Goal: Task Accomplishment & Management: Complete application form

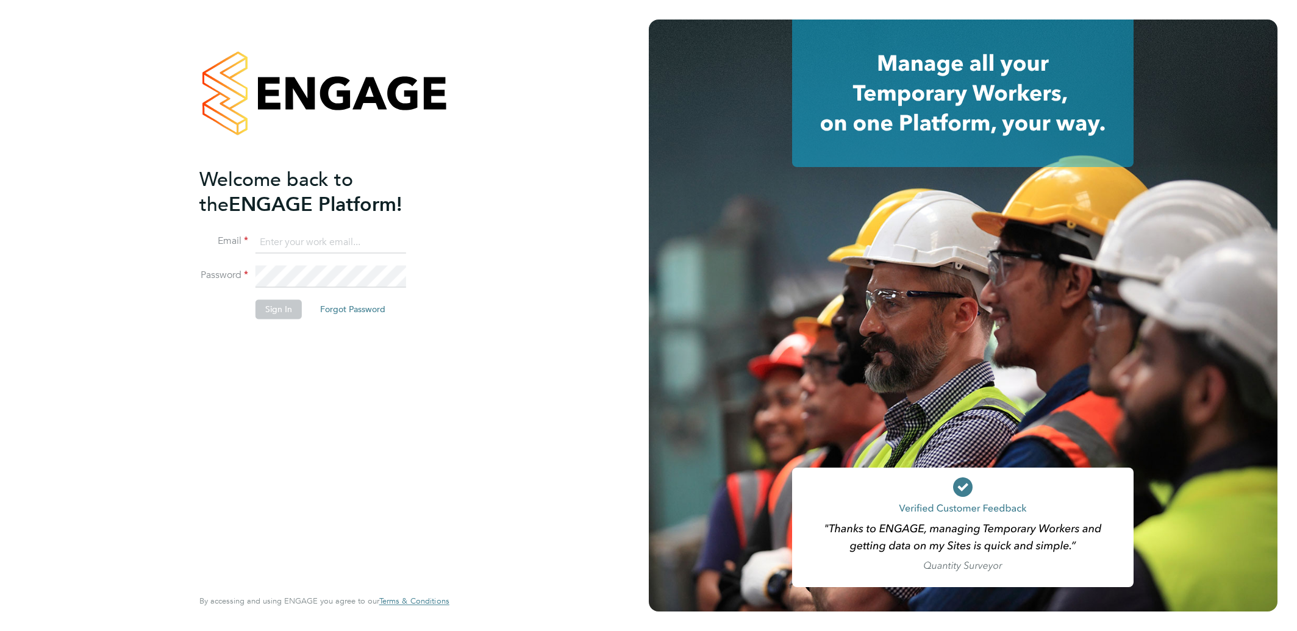
type input "alionacozacenco@frontlinerecruitment.co.uk"
click at [284, 307] on button "Sign In" at bounding box center [279, 310] width 46 height 20
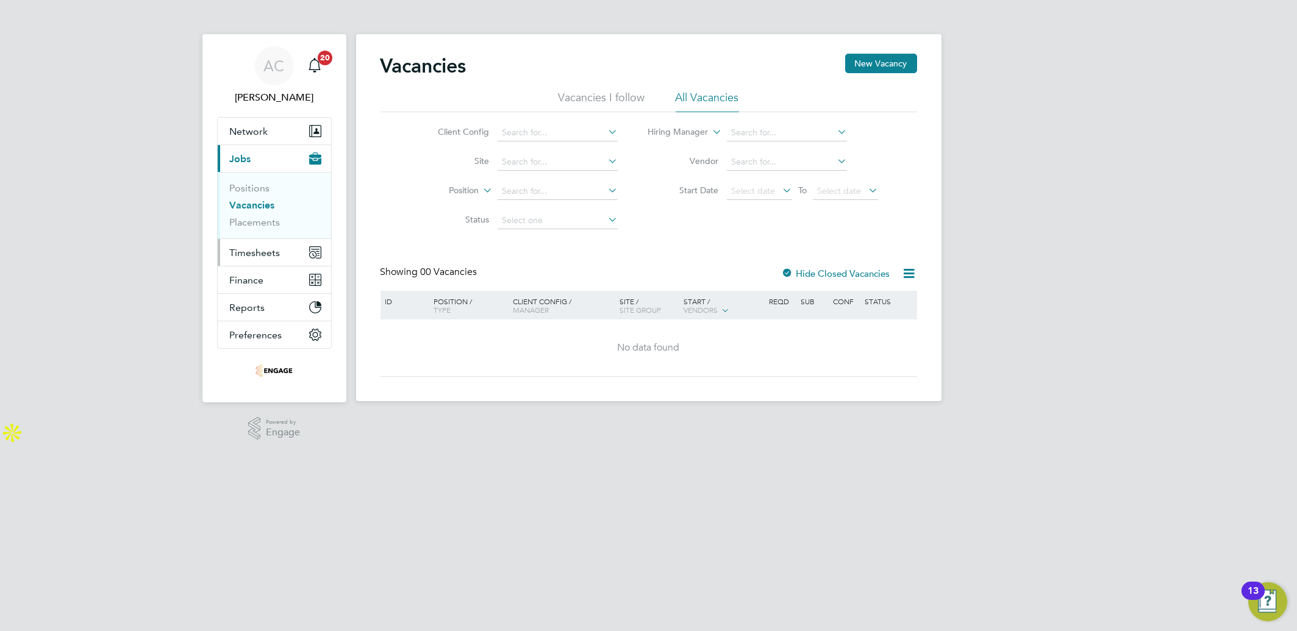
click at [265, 254] on span "Timesheets" at bounding box center [255, 253] width 51 height 12
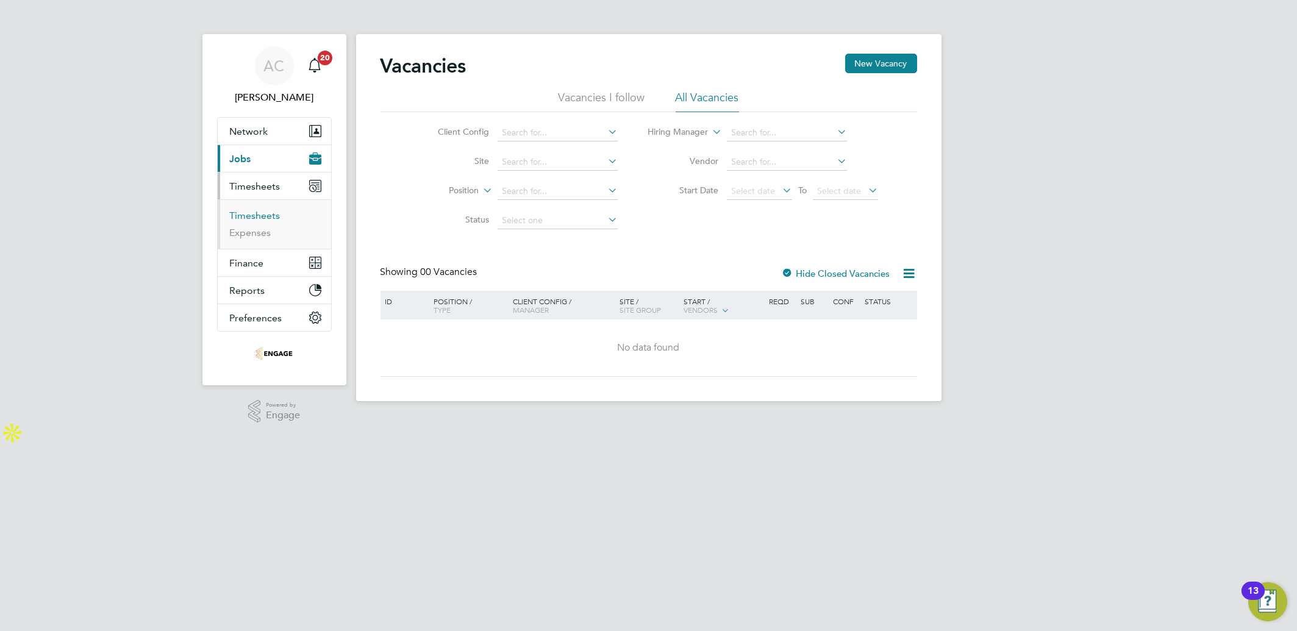
click at [268, 211] on link "Timesheets" at bounding box center [255, 216] width 51 height 12
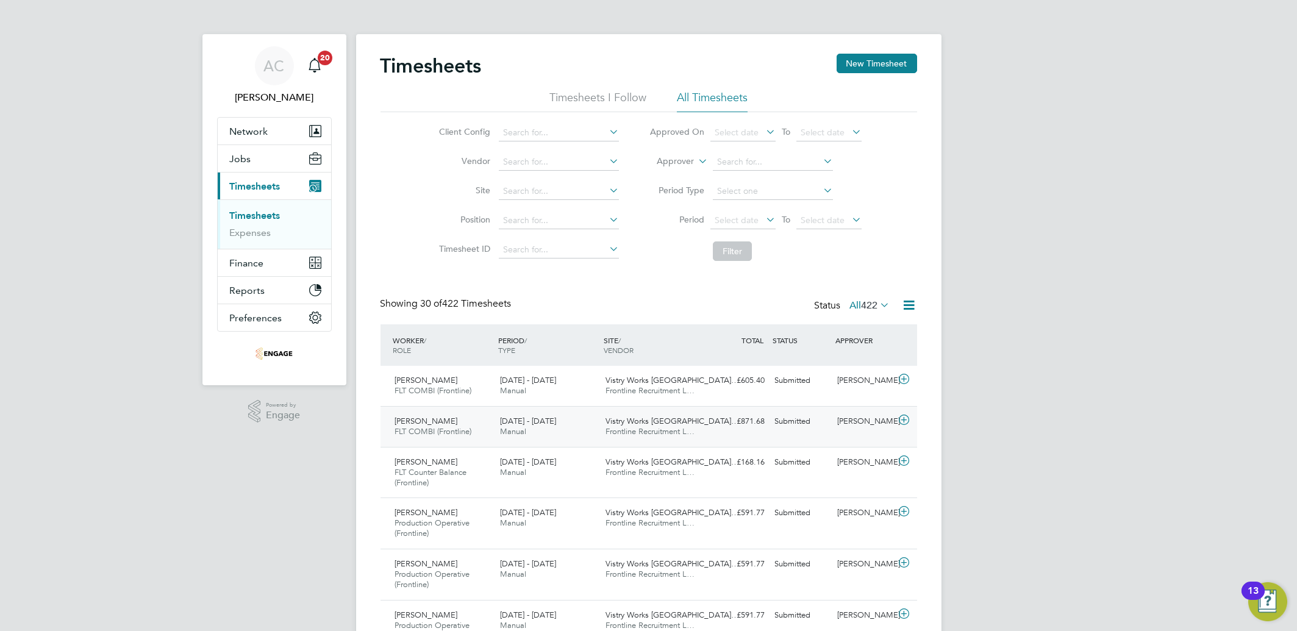
click at [904, 418] on icon at bounding box center [904, 420] width 15 height 10
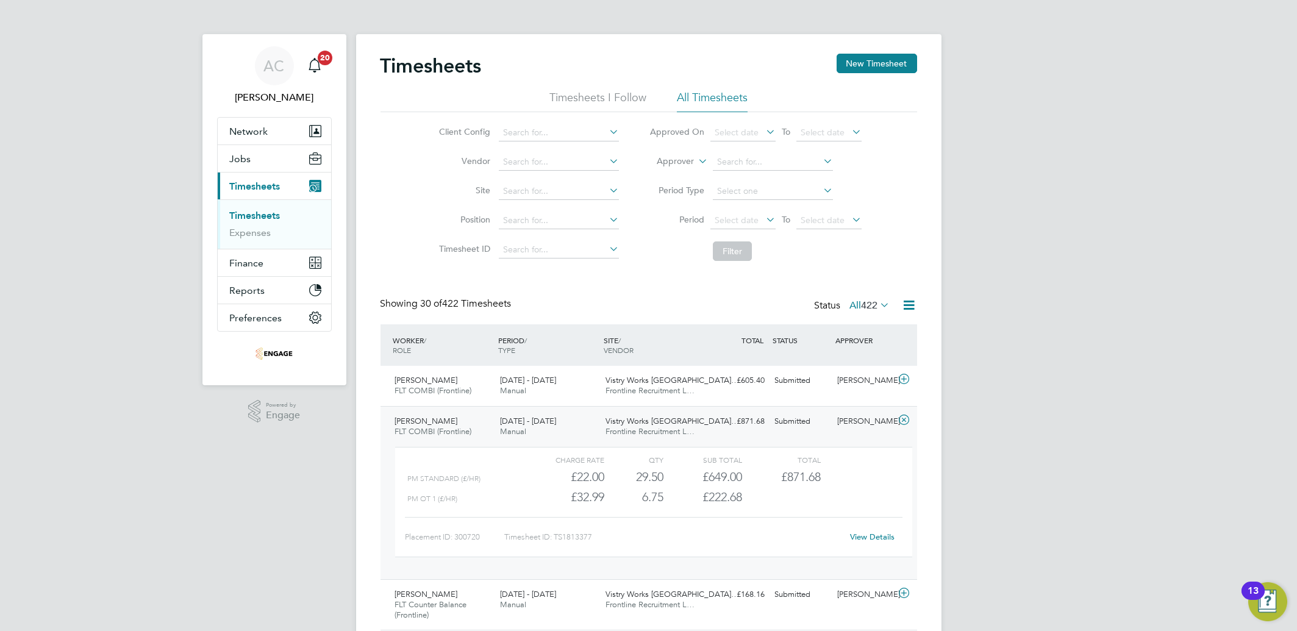
click at [858, 533] on link "View Details" at bounding box center [872, 537] width 45 height 10
click at [250, 215] on link "Timesheets" at bounding box center [255, 216] width 51 height 12
click at [261, 211] on link "Timesheets" at bounding box center [255, 216] width 51 height 12
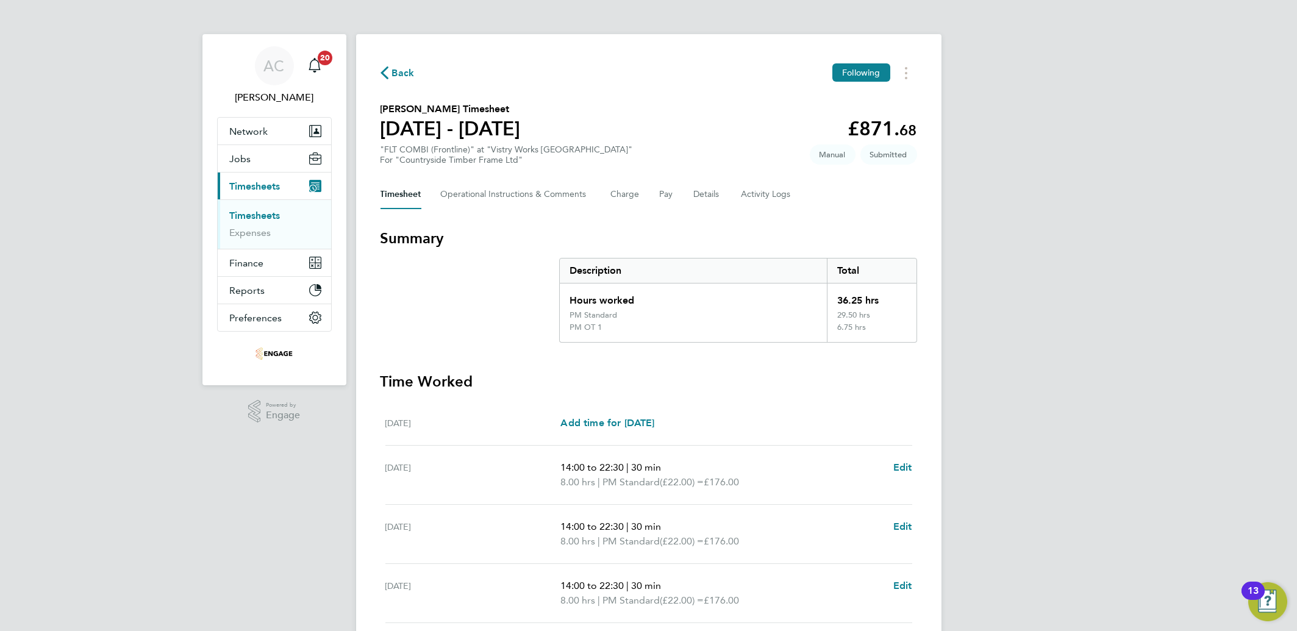
scroll to position [260, 0]
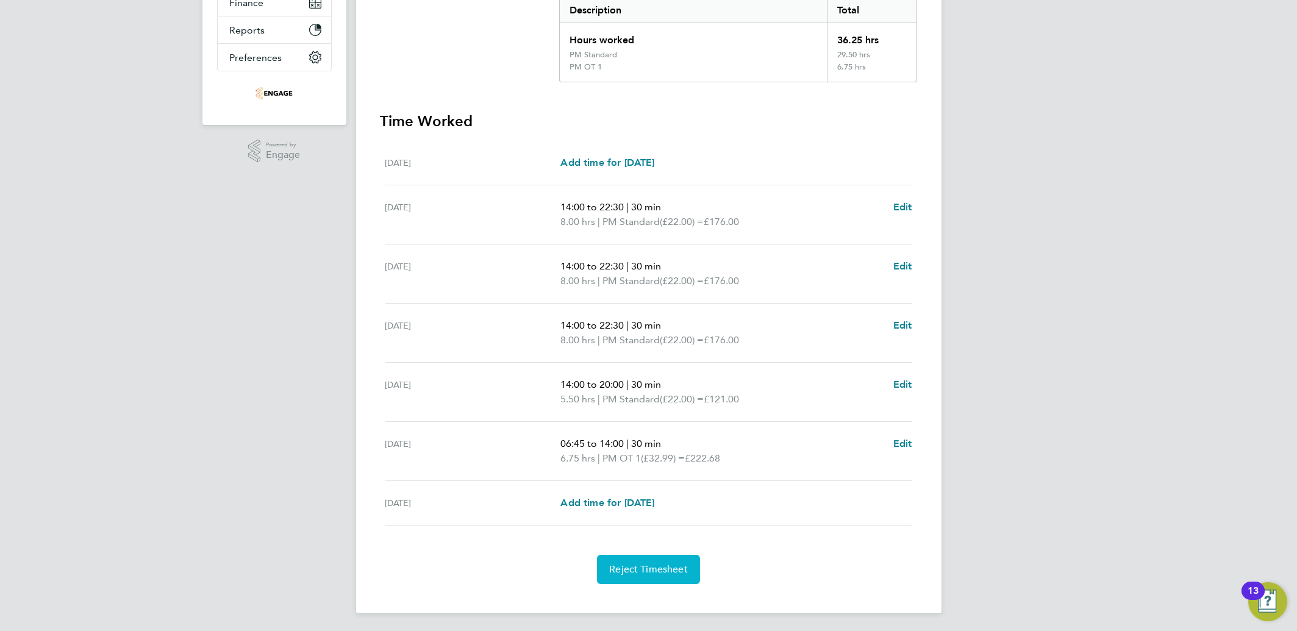
click at [625, 570] on span "Reject Timesheet" at bounding box center [648, 570] width 79 height 12
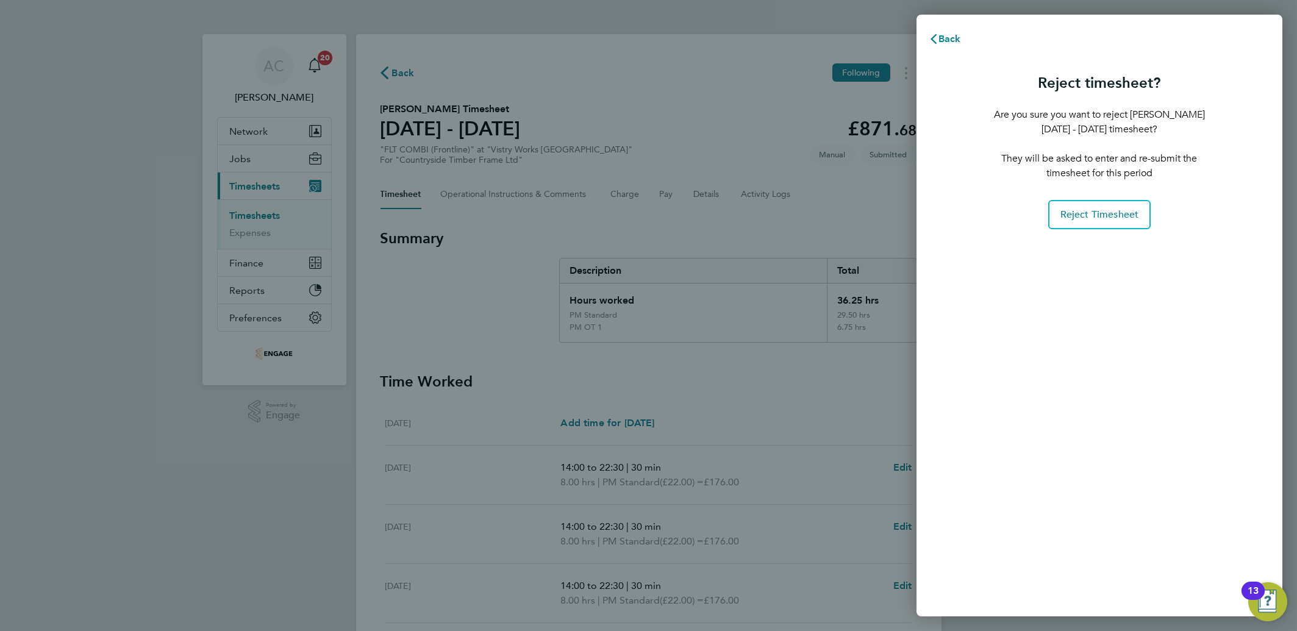
click at [645, 228] on div "Back Reject timesheet? Are you sure you want to reject [PERSON_NAME] [DATE] - […" at bounding box center [648, 315] width 1297 height 631
click at [944, 40] on span "Back" at bounding box center [950, 39] width 23 height 12
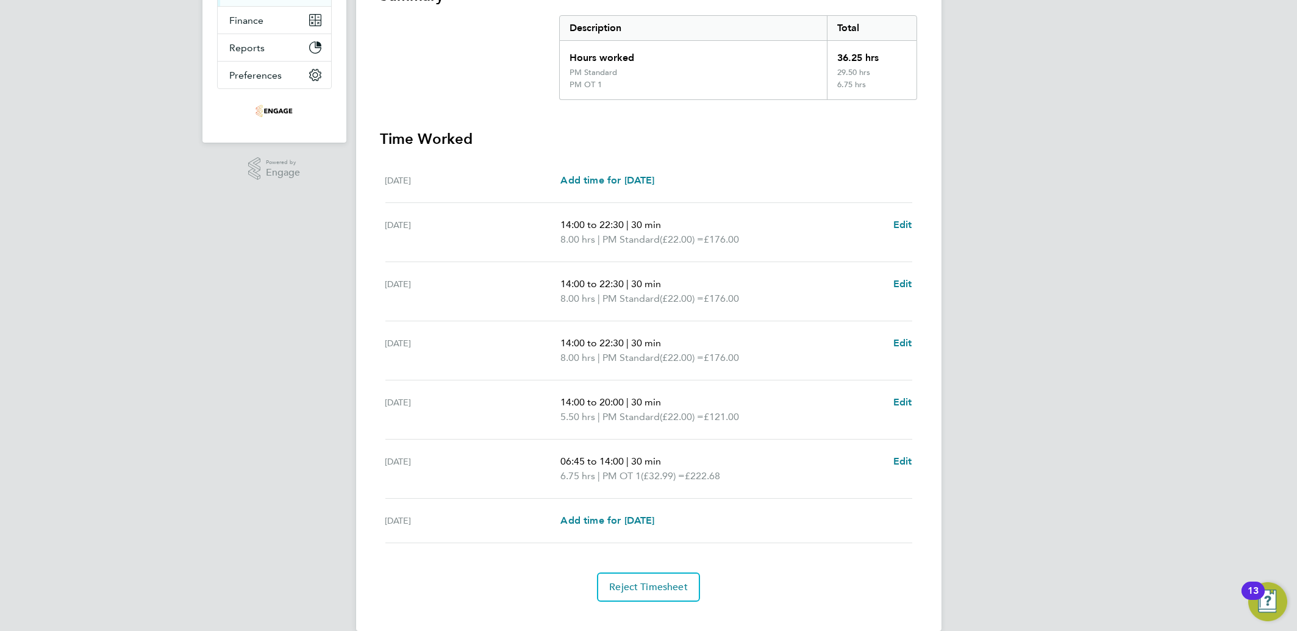
scroll to position [260, 0]
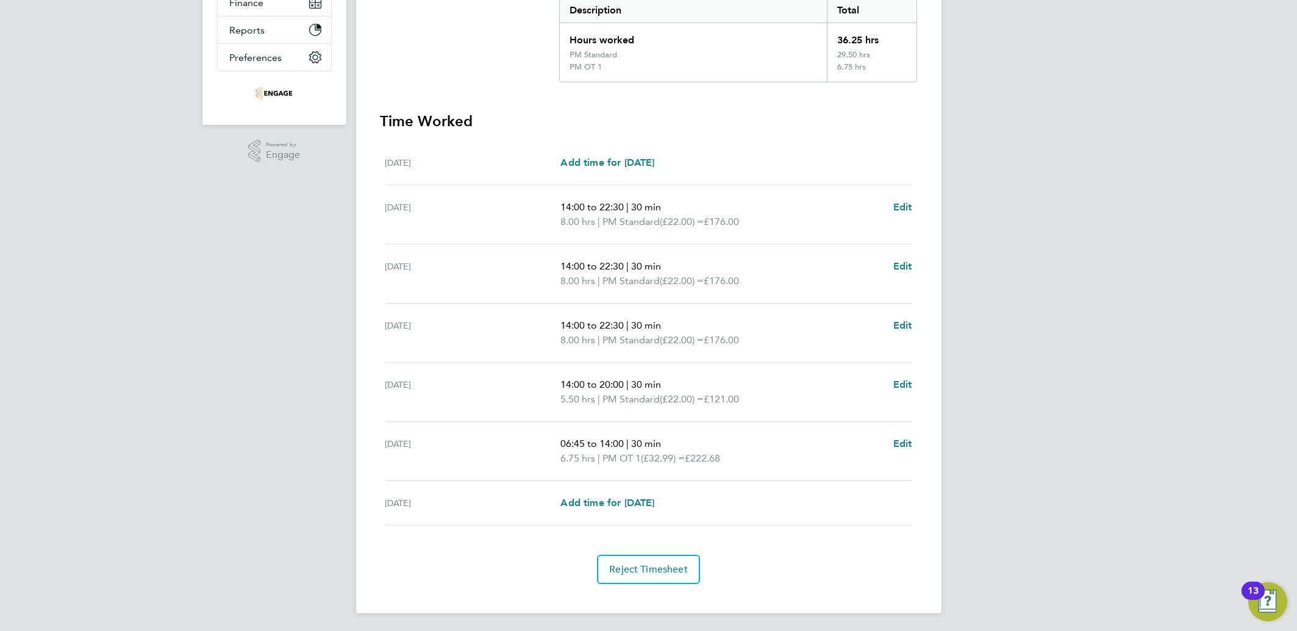
click at [913, 440] on ul "Mon 25 Aug Add time for Mon 25 Aug Add time for Mon 25 Aug Tue 26 Aug 14:00 to …" at bounding box center [649, 333] width 537 height 385
click at [905, 439] on span "Edit" at bounding box center [903, 444] width 19 height 12
select select "30"
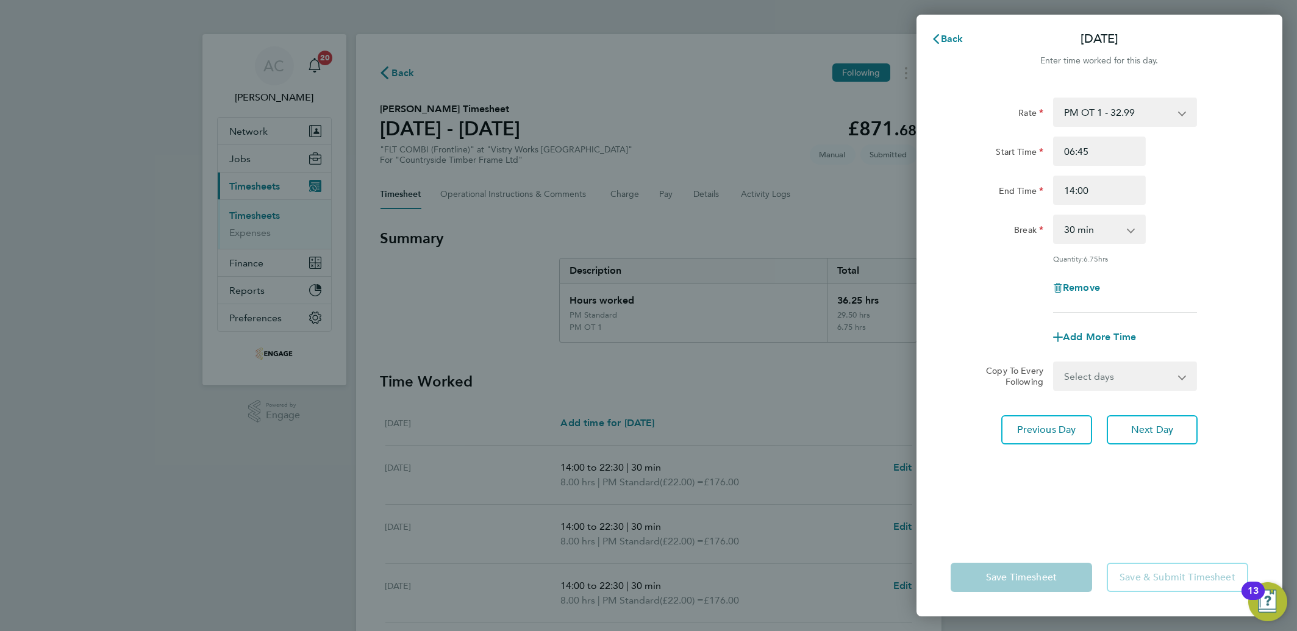
click at [1114, 116] on select "PM OT 1 - 32.99 AM Standard - 20.18 OT2 AM - 40.36 PM Standard - 22.00 OT1 AM -…" at bounding box center [1118, 112] width 127 height 27
select select "30"
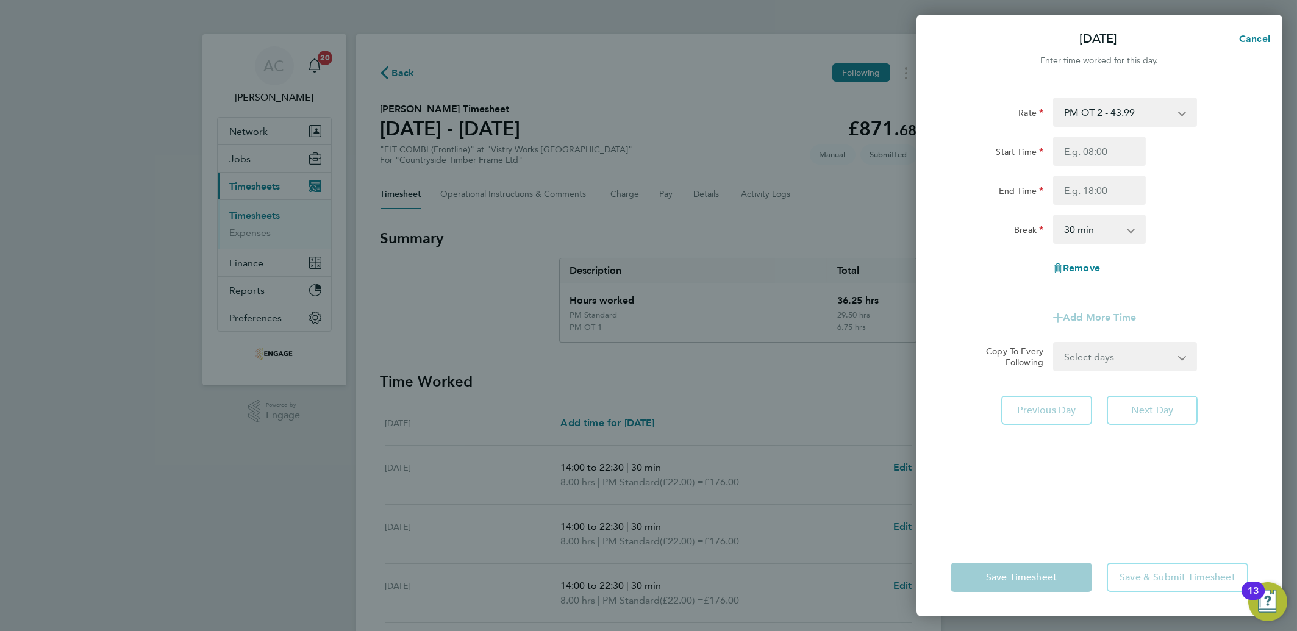
click at [1009, 493] on div "Rate PM OT 2 - 43.99 AM Standard - 20.18 OT2 AM - 40.36 PM Standard - 22.00 PM …" at bounding box center [1100, 311] width 366 height 456
click at [1191, 194] on div "End Time" at bounding box center [1099, 190] width 307 height 29
click at [1128, 404] on app-form-button "Next Day" at bounding box center [1149, 410] width 98 height 29
drag, startPoint x: 1128, startPoint y: 404, endPoint x: 1131, endPoint y: 343, distance: 60.5
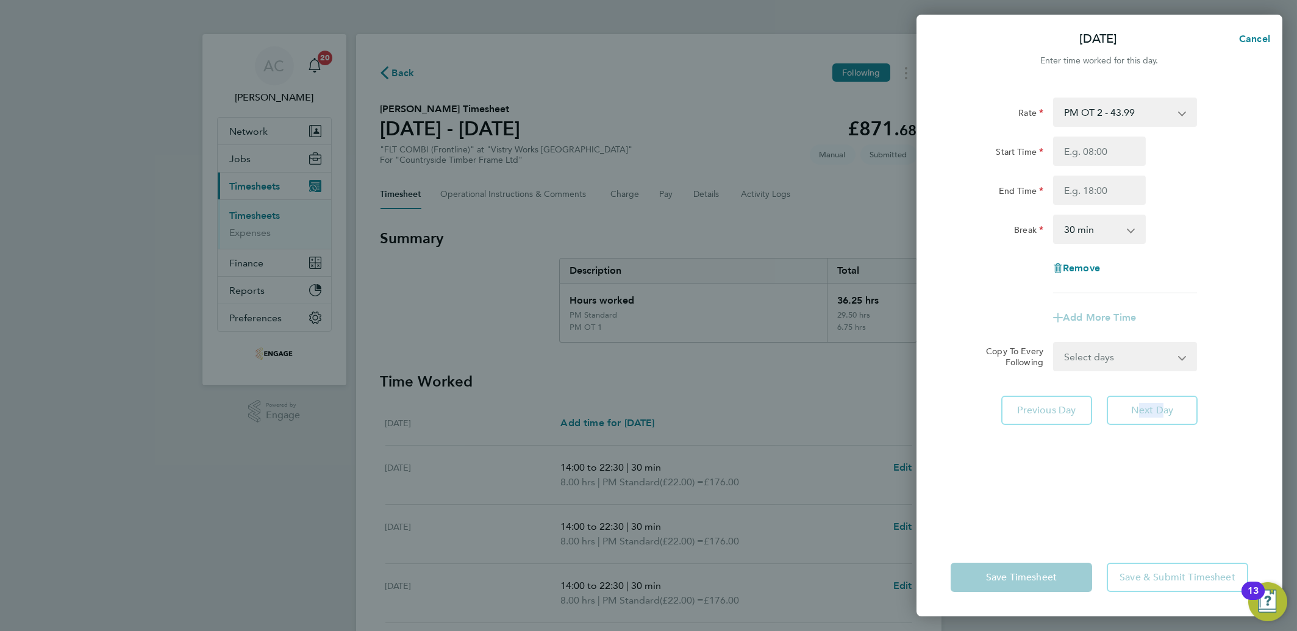
click at [1131, 343] on select "Select days Sunday" at bounding box center [1119, 356] width 128 height 27
click at [1095, 353] on select "Select days Sunday" at bounding box center [1119, 356] width 128 height 27
click at [1213, 324] on div "Add More Time" at bounding box center [1099, 317] width 307 height 29
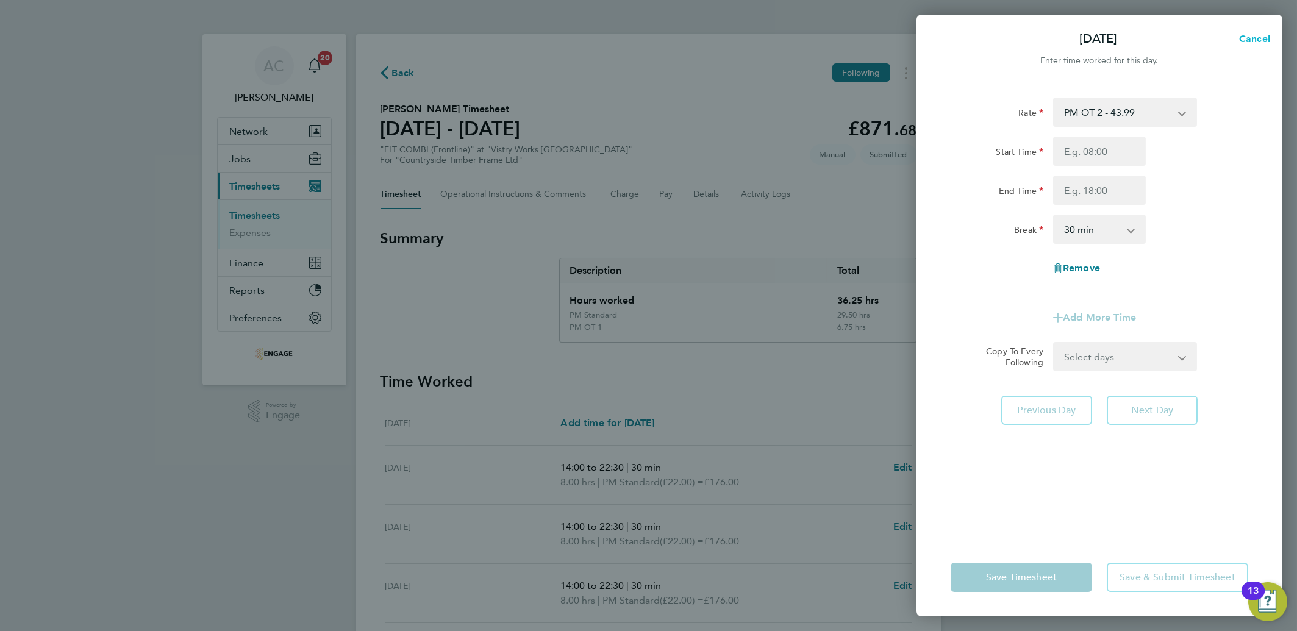
click at [1242, 30] on button "Cancel" at bounding box center [1251, 39] width 63 height 24
select select "30"
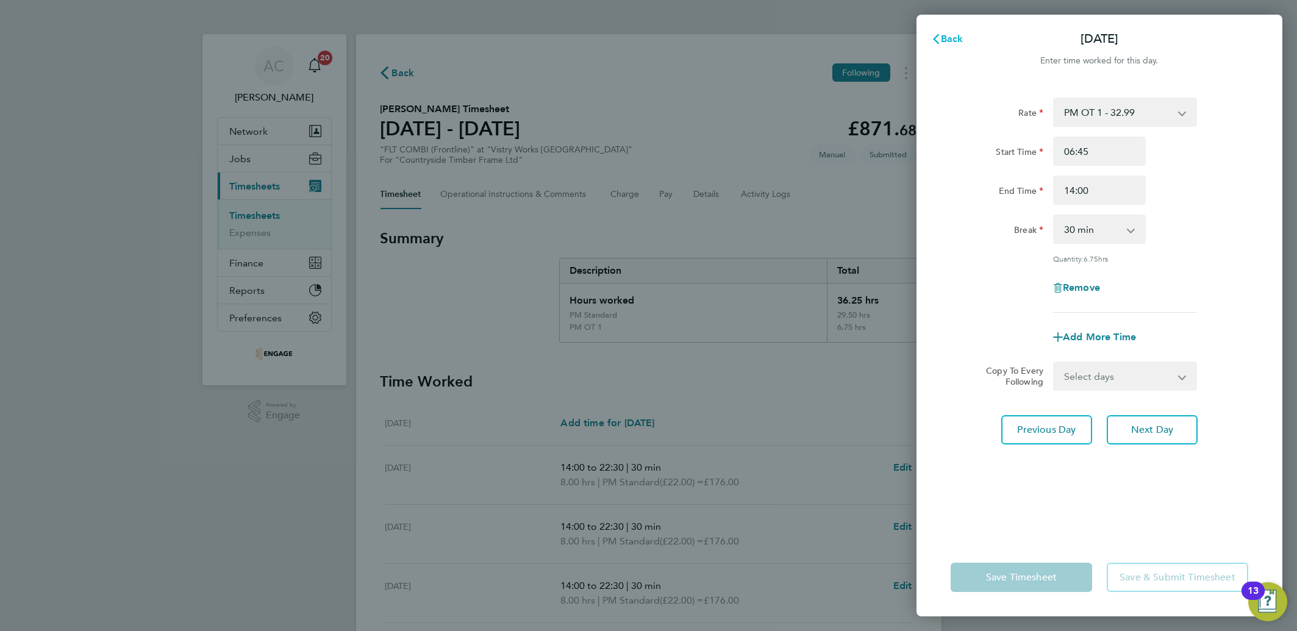
click at [952, 43] on span "Back" at bounding box center [952, 39] width 23 height 12
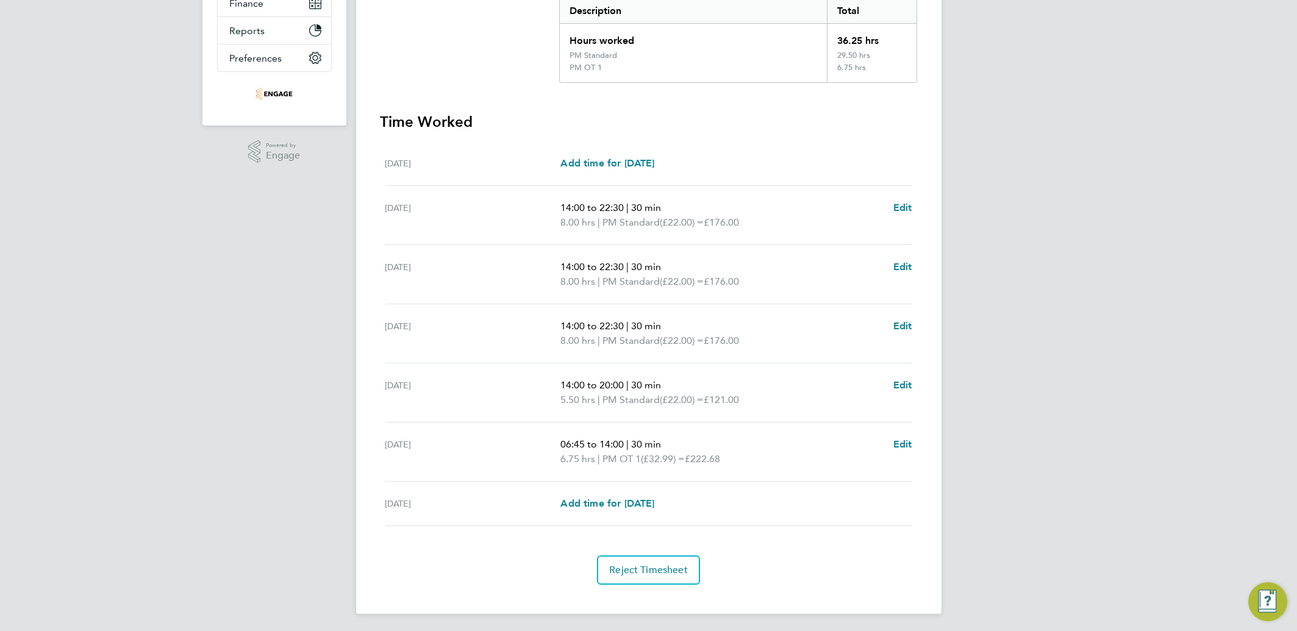
scroll to position [260, 0]
click at [901, 442] on span "Edit" at bounding box center [903, 444] width 19 height 12
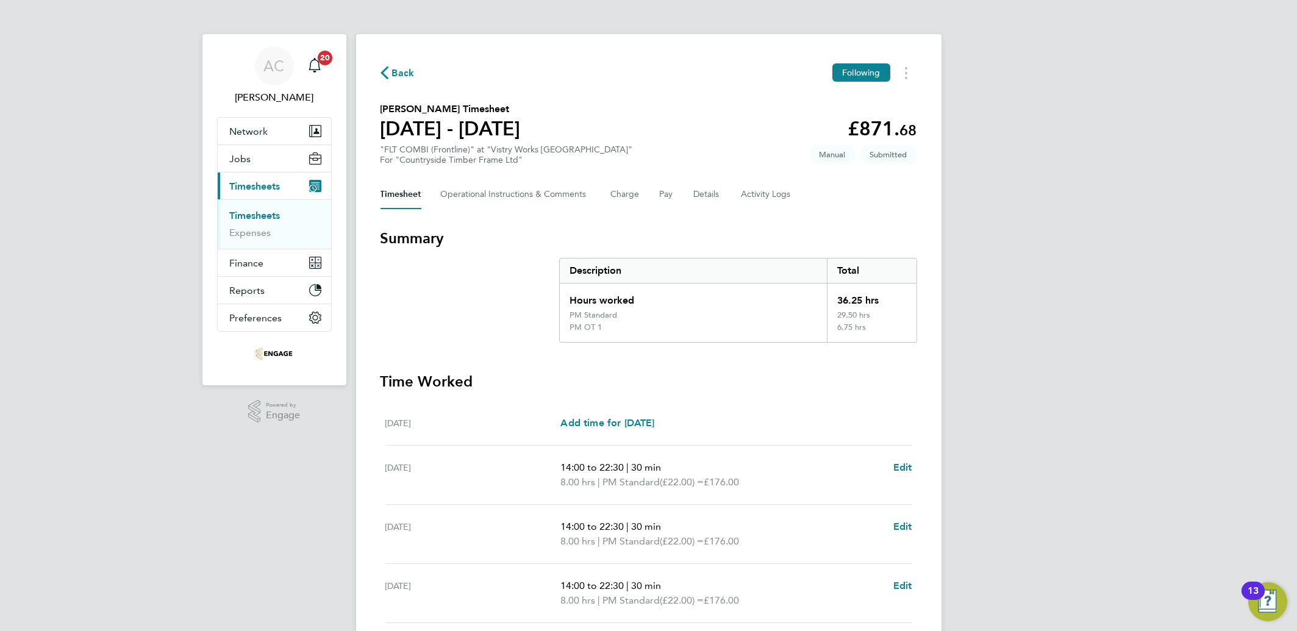
select select "30"
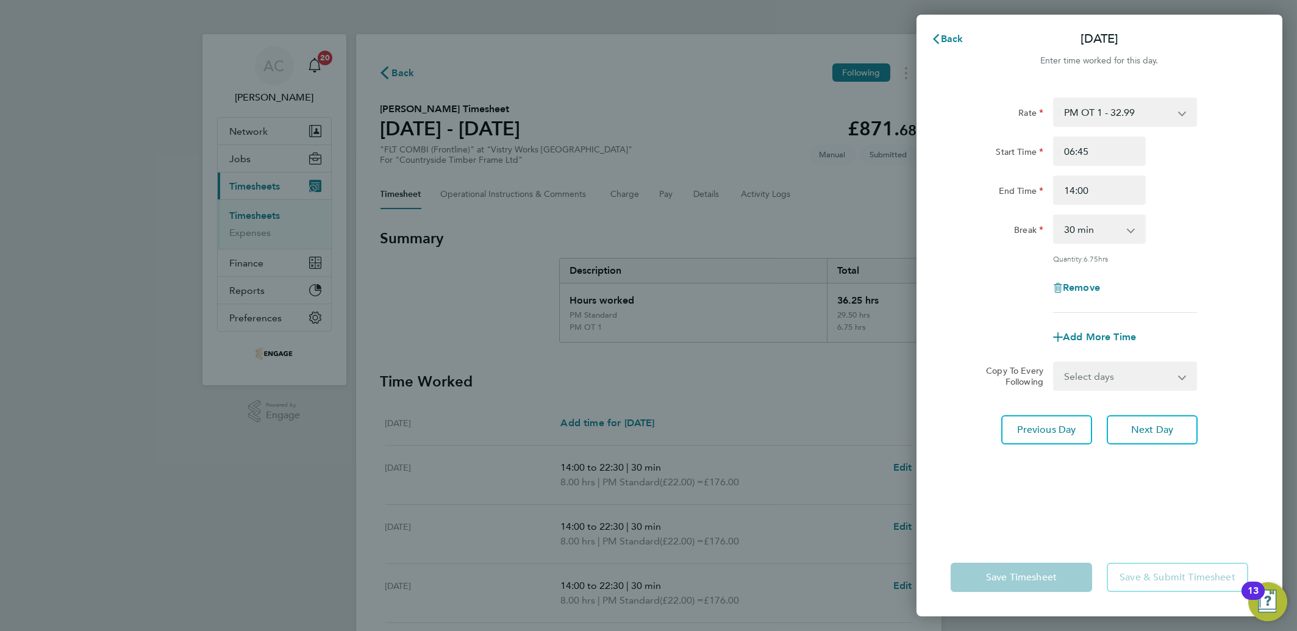
click at [993, 143] on div "Start Time" at bounding box center [997, 149] width 93 height 24
click at [1041, 110] on label "Rate" at bounding box center [1031, 114] width 25 height 15
click at [1055, 110] on select "PM OT 1 - 32.99 AM Standard - 20.18 OT2 AM - 40.36 PM Standard - 22.00 OT1 AM -…" at bounding box center [1118, 112] width 127 height 27
click at [1078, 115] on select "PM OT 1 - 32.99 AM Standard - 20.18 OT2 AM - 40.36 PM Standard - 22.00 OT1 AM -…" at bounding box center [1118, 112] width 127 height 27
select select "30"
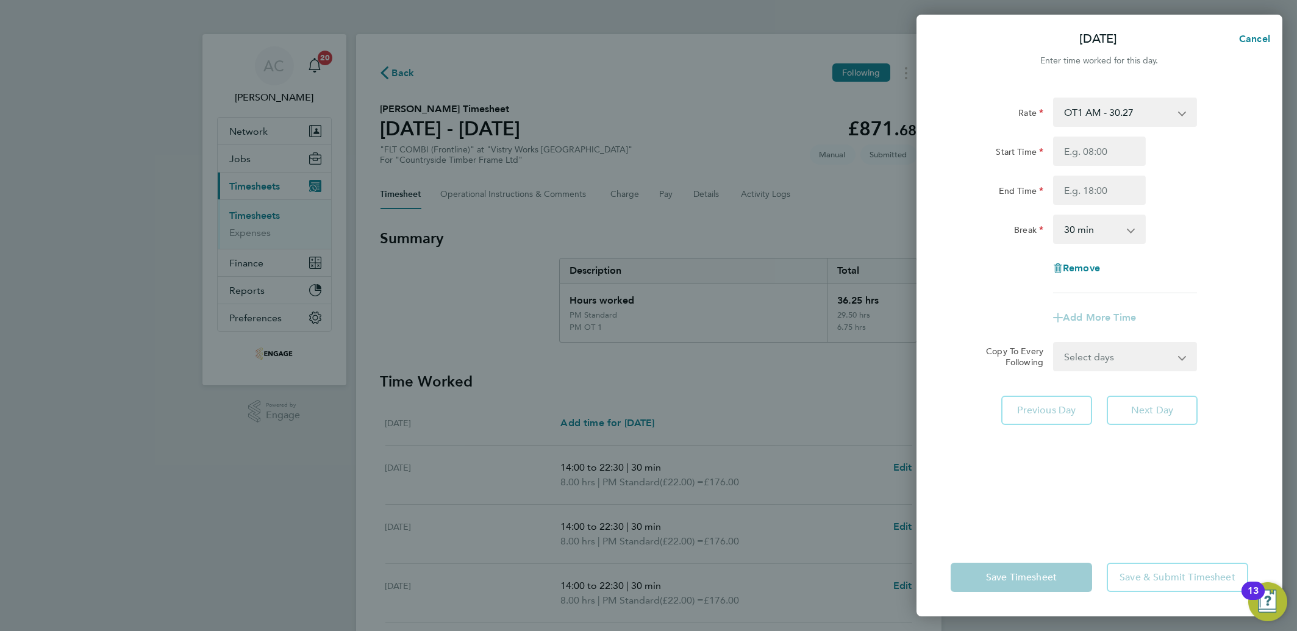
click at [828, 476] on div "Sat 30 Aug Cancel Enter time worked for this day. Rate OT1 AM - 30.27 AM Standa…" at bounding box center [648, 315] width 1297 height 631
click at [1251, 41] on span "Cancel" at bounding box center [1253, 39] width 35 height 12
select select "30"
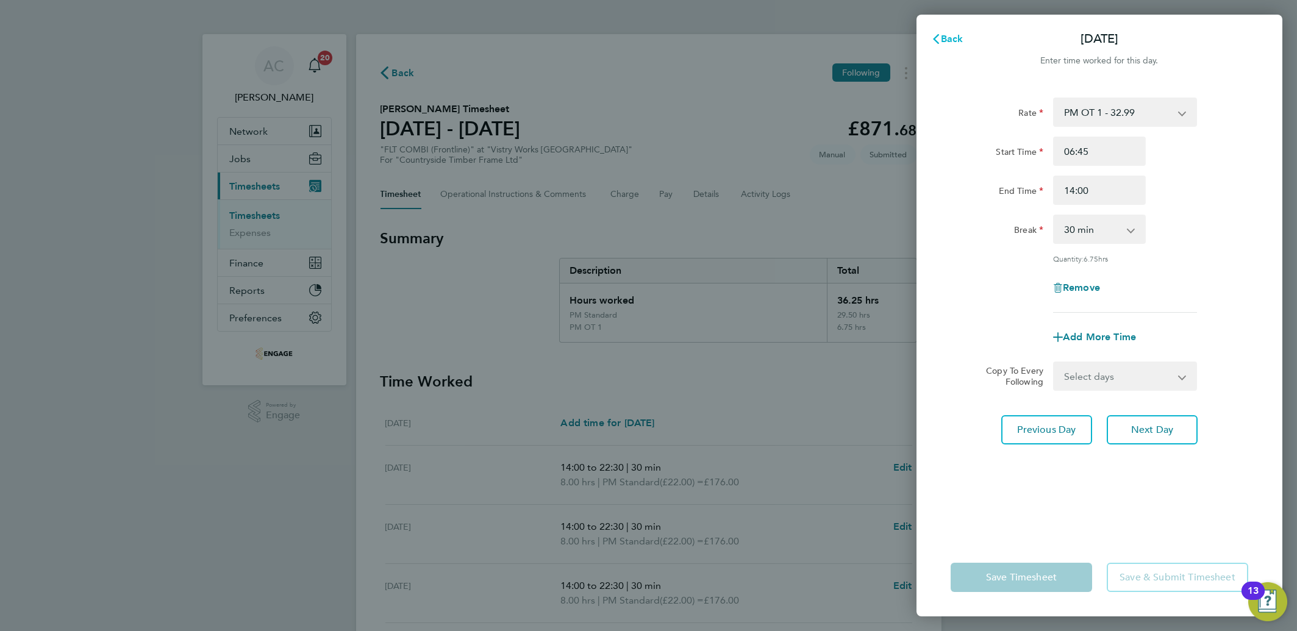
click at [947, 38] on span "Back" at bounding box center [952, 39] width 23 height 12
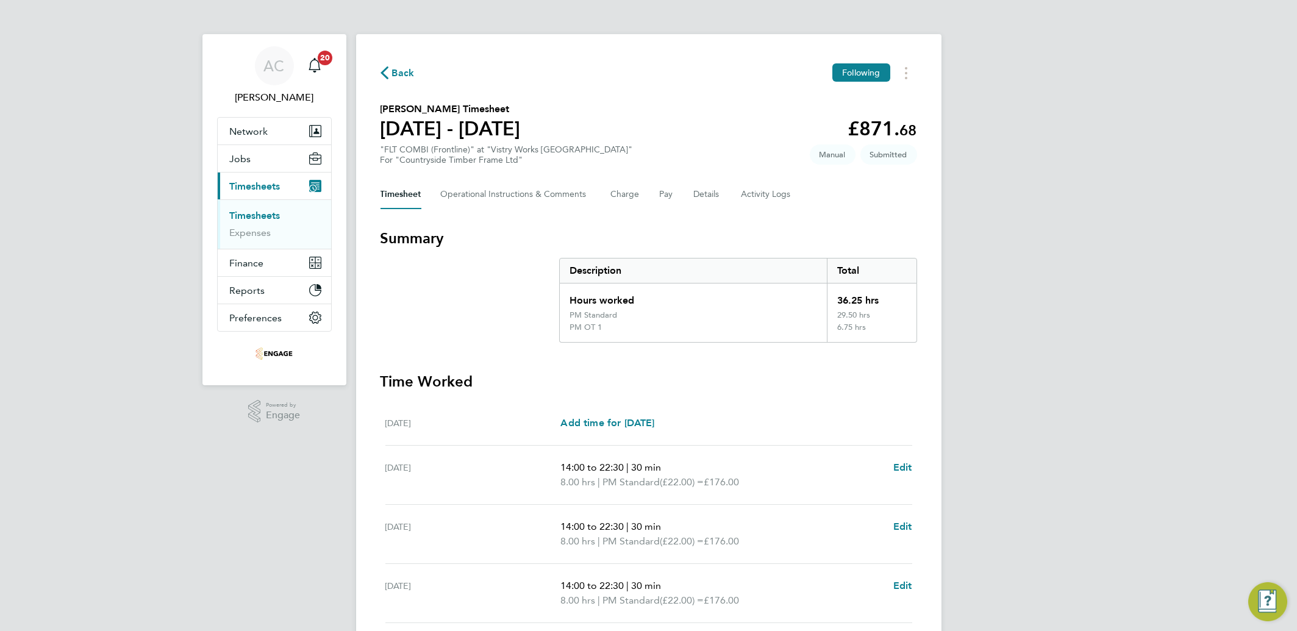
click at [568, 265] on div "Description" at bounding box center [694, 271] width 268 height 24
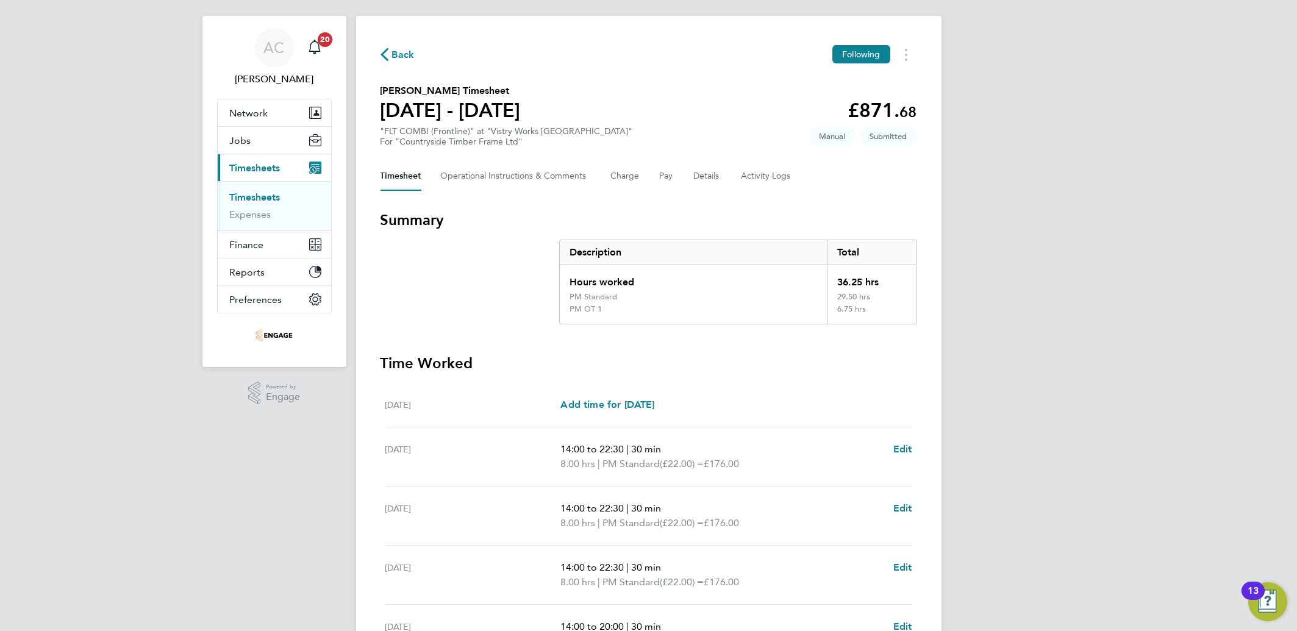
scroll to position [260, 0]
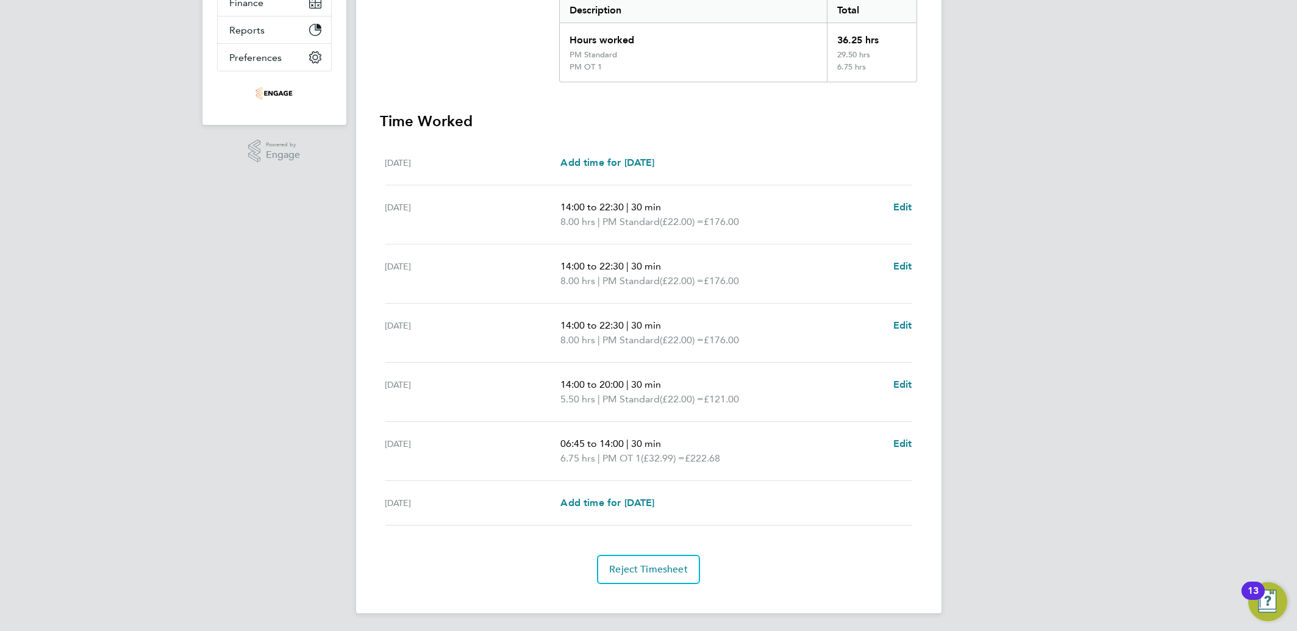
drag, startPoint x: 418, startPoint y: 435, endPoint x: 431, endPoint y: 434, distance: 13.5
click at [418, 437] on div "[DATE]" at bounding box center [473, 451] width 176 height 29
click at [646, 592] on div "Back Following Carl Morris's Timesheet 25 - 31 Aug 2025 £871. 68 "FLT COMBI (Fr…" at bounding box center [649, 194] width 586 height 840
click at [620, 552] on section "Time Worked Mon 25 Aug Add time for Mon 25 Aug Add time for Mon 25 Aug Tue 26 A…" at bounding box center [649, 348] width 537 height 473
click at [620, 560] on button "Reject Timesheet" at bounding box center [648, 569] width 103 height 29
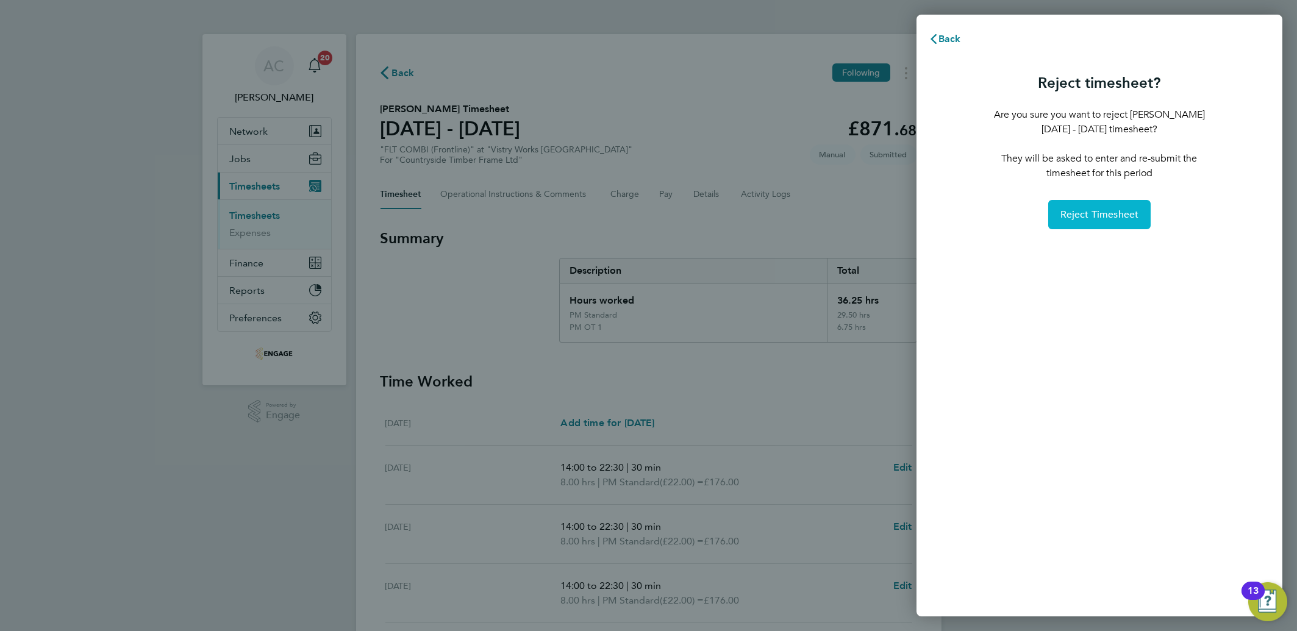
click at [1102, 213] on span "Reject Timesheet" at bounding box center [1100, 215] width 79 height 12
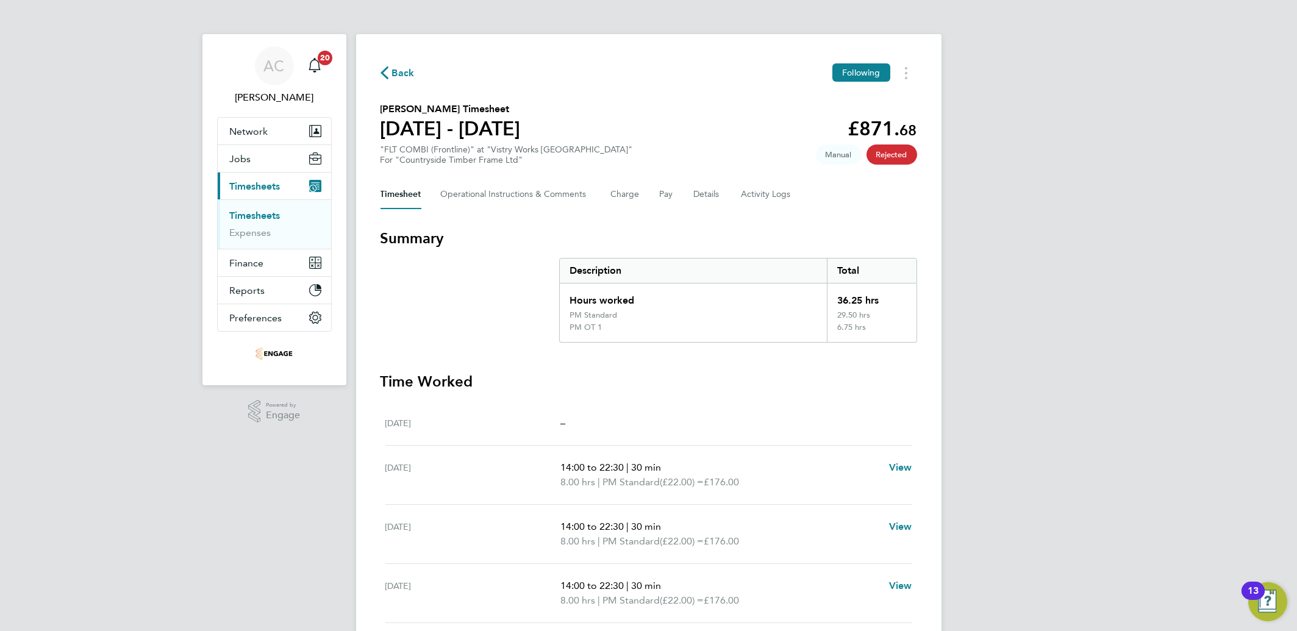
click at [253, 206] on ul "Timesheets Expenses" at bounding box center [274, 223] width 113 height 49
click at [254, 211] on link "Timesheets" at bounding box center [255, 216] width 51 height 12
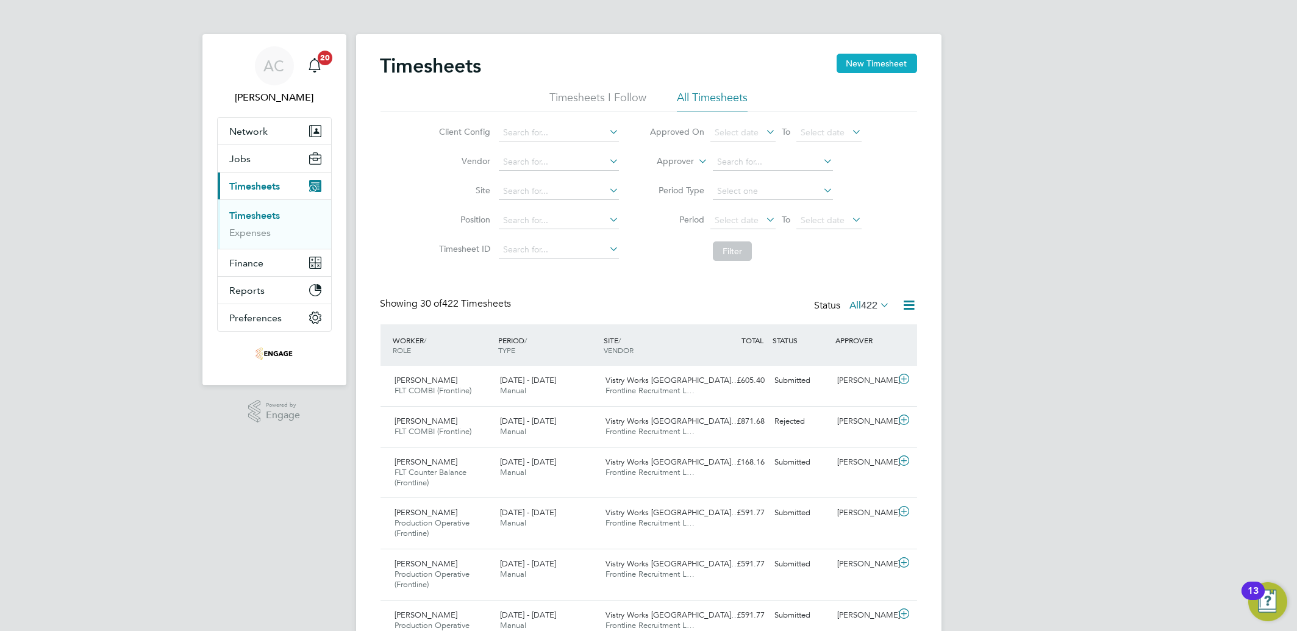
click at [888, 68] on button "New Timesheet" at bounding box center [877, 64] width 81 height 20
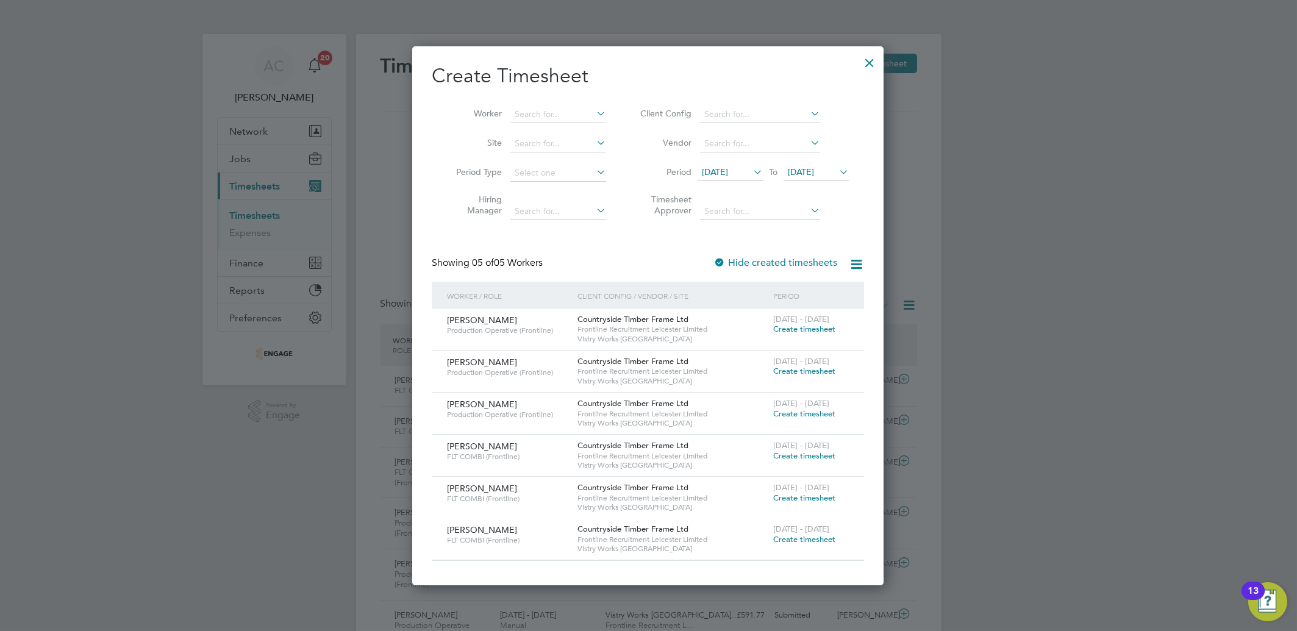
click at [728, 173] on span "[DATE]" at bounding box center [715, 172] width 26 height 11
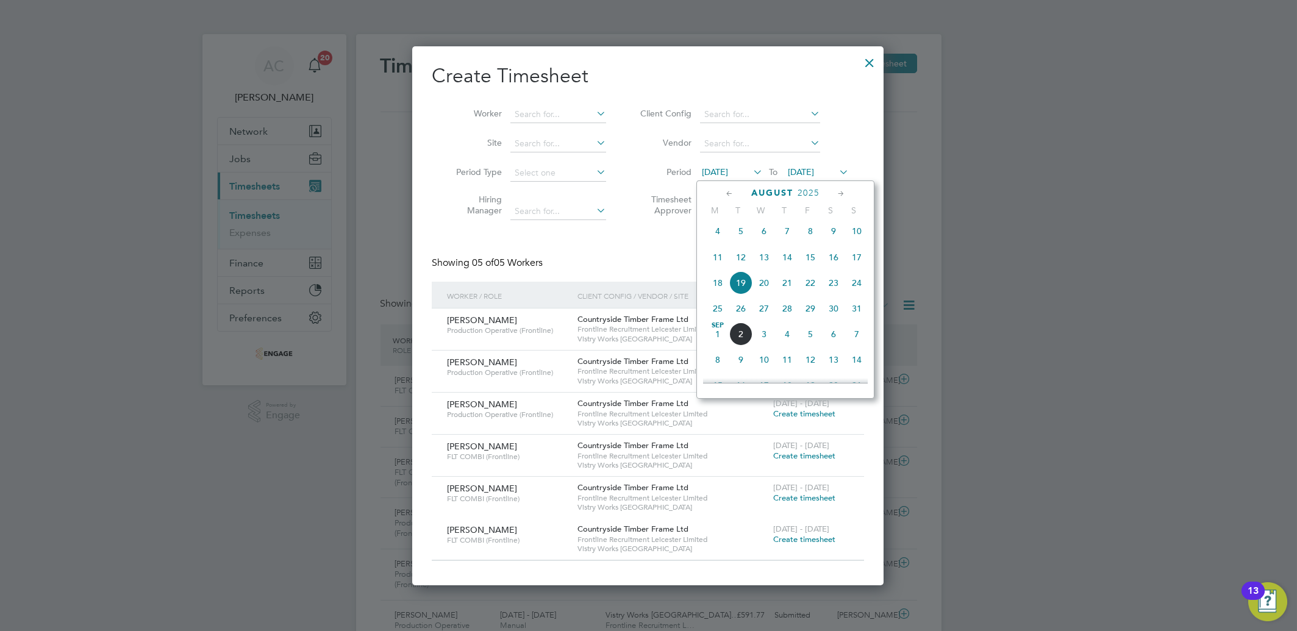
click at [717, 320] on span "25" at bounding box center [717, 308] width 23 height 23
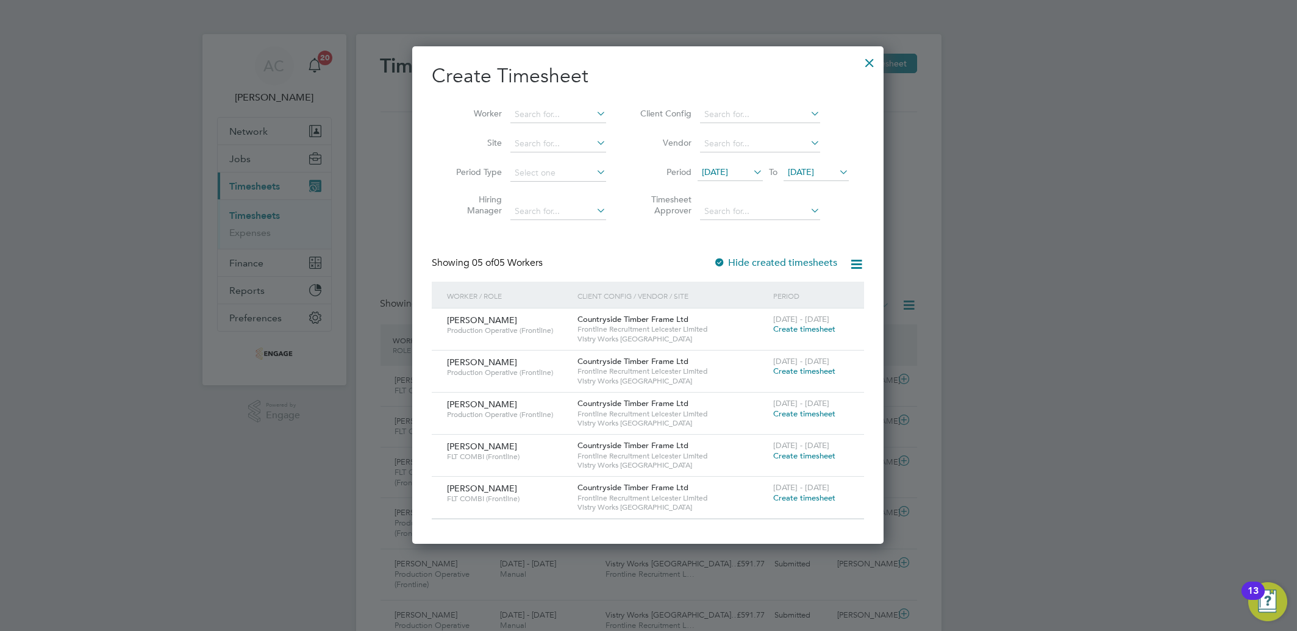
click at [790, 451] on span "Create timesheet" at bounding box center [804, 456] width 62 height 10
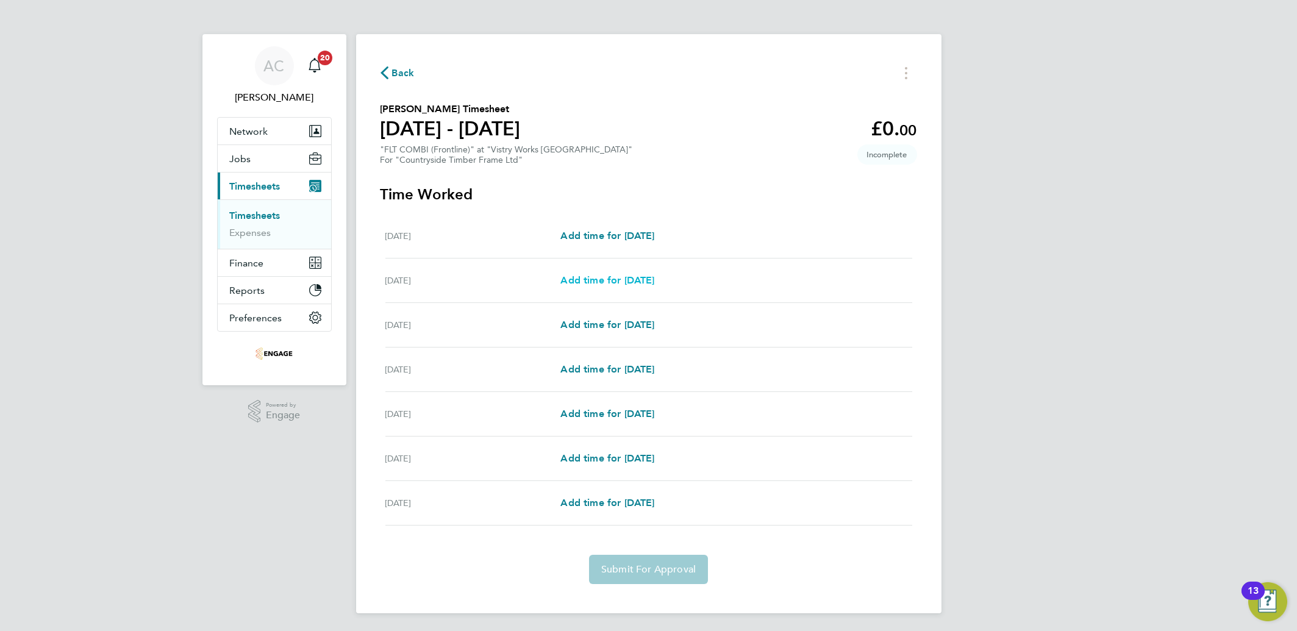
click at [632, 279] on span "Add time for [DATE]" at bounding box center [608, 280] width 94 height 12
select select "15"
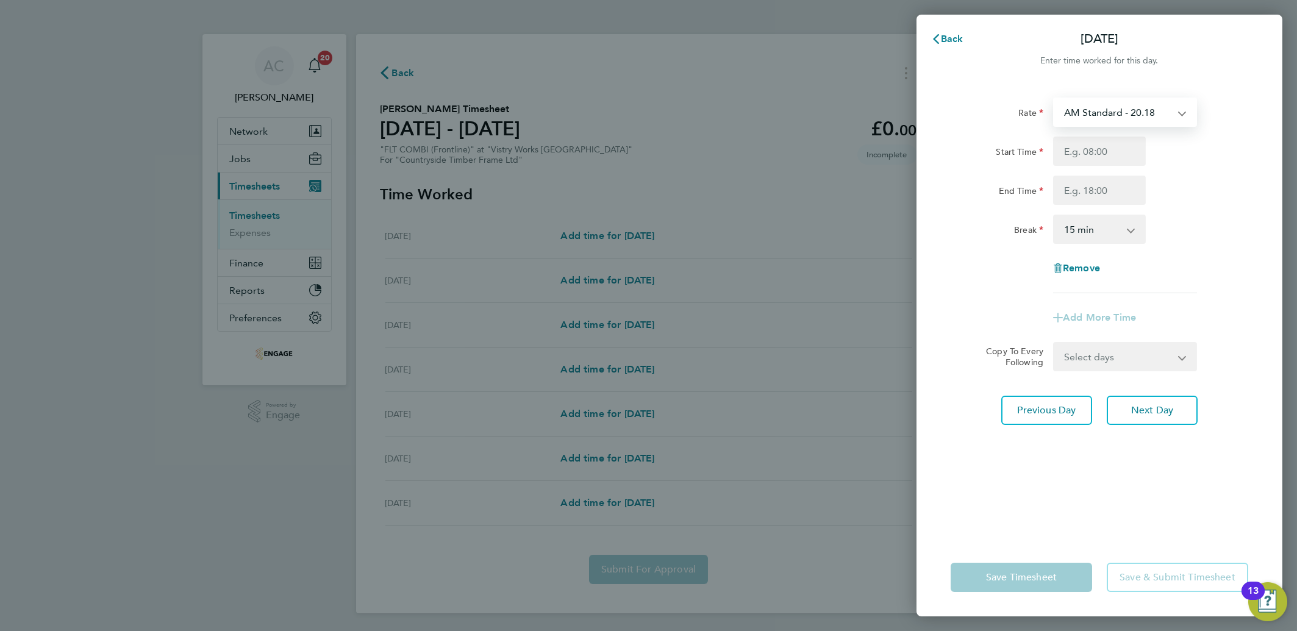
click at [1104, 114] on select "AM Standard - 20.18 OT2 AM - 40.36 PM Standard - 22.00 PM OT 1 - 32.99 OT1 AM -…" at bounding box center [1118, 112] width 127 height 27
select select "15"
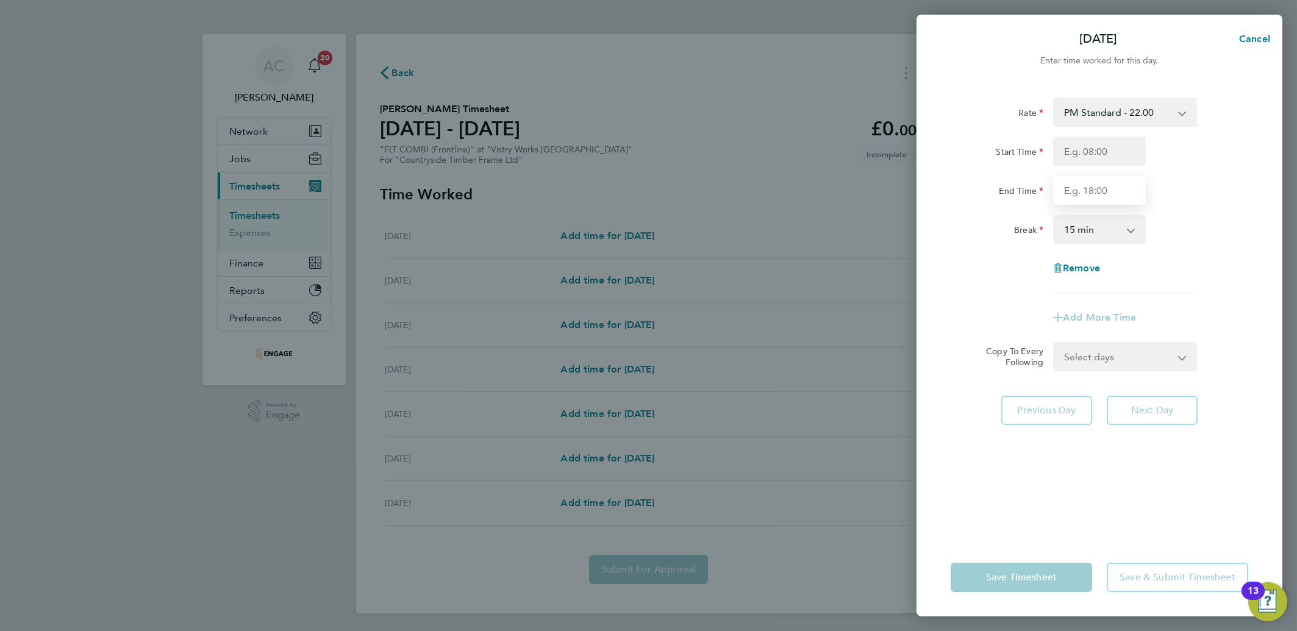
click at [1062, 184] on input "End Time" at bounding box center [1099, 190] width 93 height 29
click at [1081, 153] on input "Start Time" at bounding box center [1099, 151] width 93 height 29
type input "14:00"
type input "22:30"
click at [1064, 231] on select "0 min 15 min 30 min 45 min 60 min 75 min 90 min" at bounding box center [1093, 229] width 76 height 27
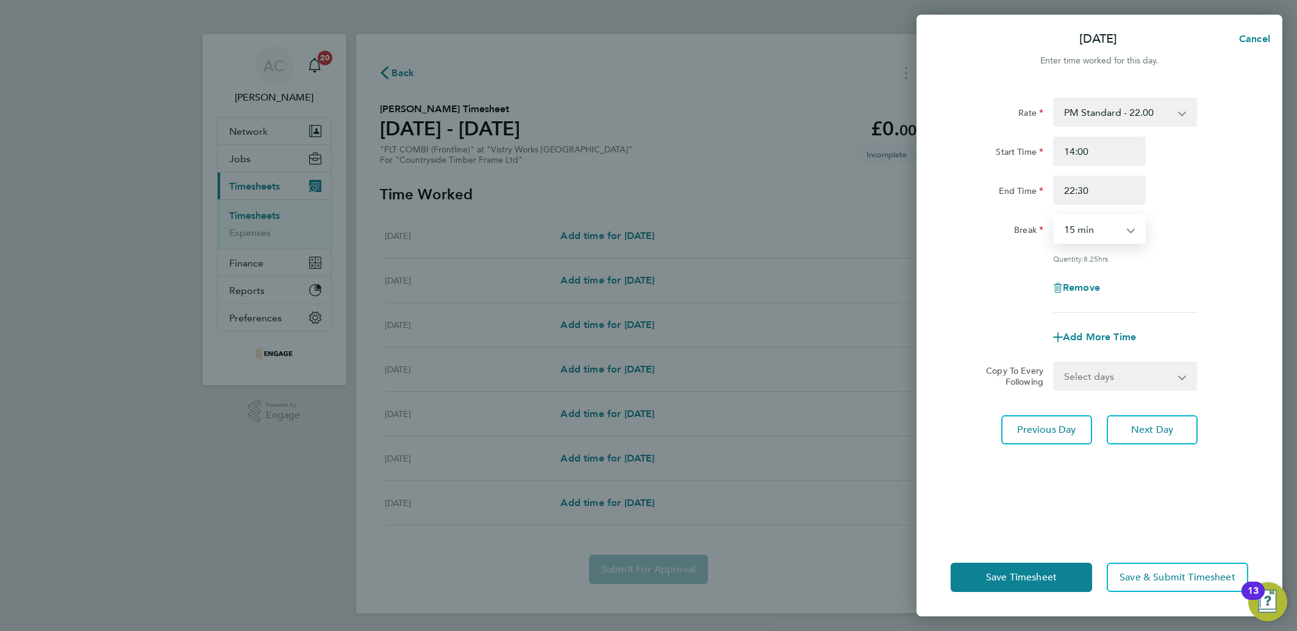
select select "30"
click at [1055, 216] on select "0 min 15 min 30 min 45 min 60 min 75 min 90 min" at bounding box center [1093, 229] width 76 height 27
click at [1092, 379] on select "Select days Day Weekday (Mon-Fri) Weekend (Sat-Sun) [DATE] [DATE] [DATE] [DATE]…" at bounding box center [1119, 376] width 128 height 27
select select "DAY"
click at [1055, 363] on select "Select days Day Weekday (Mon-Fri) Weekend (Sat-Sun) [DATE] [DATE] [DATE] [DATE]…" at bounding box center [1119, 376] width 128 height 27
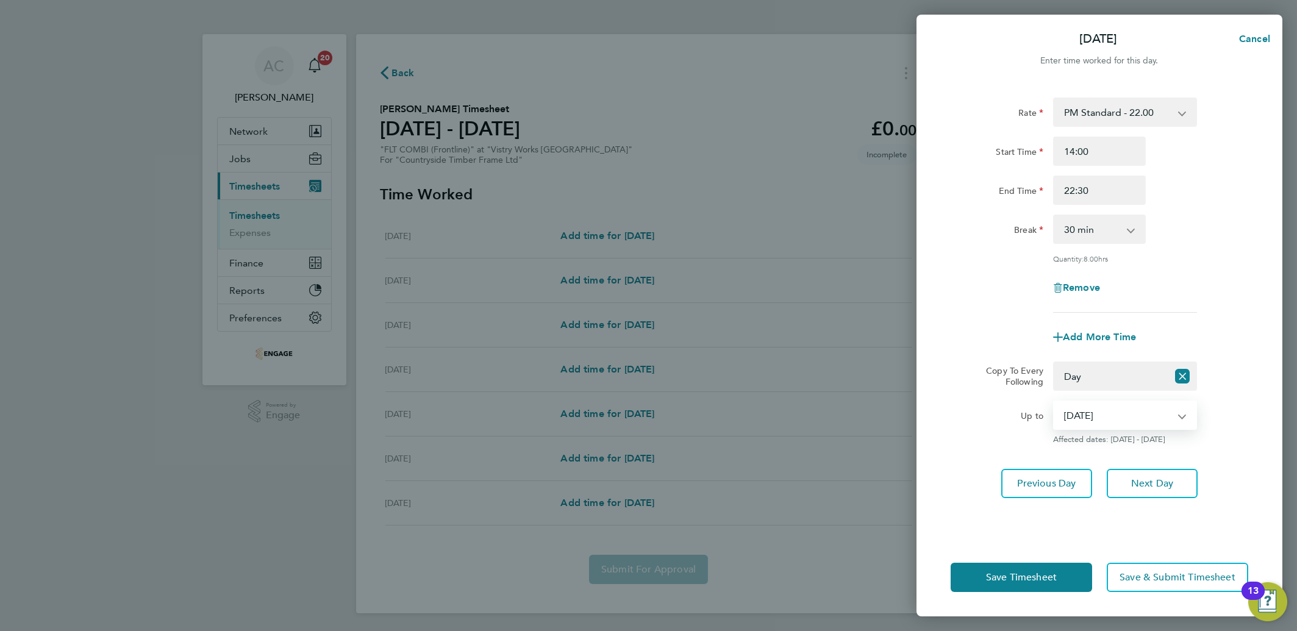
click at [1111, 417] on select "[DATE] [DATE] [DATE] [DATE] [DATE]" at bounding box center [1118, 415] width 127 height 27
select select "[DATE]"
click at [1055, 402] on select "[DATE] [DATE] [DATE] [DATE] [DATE]" at bounding box center [1118, 415] width 127 height 27
click at [1041, 572] on span "Save Timesheet" at bounding box center [1021, 577] width 71 height 12
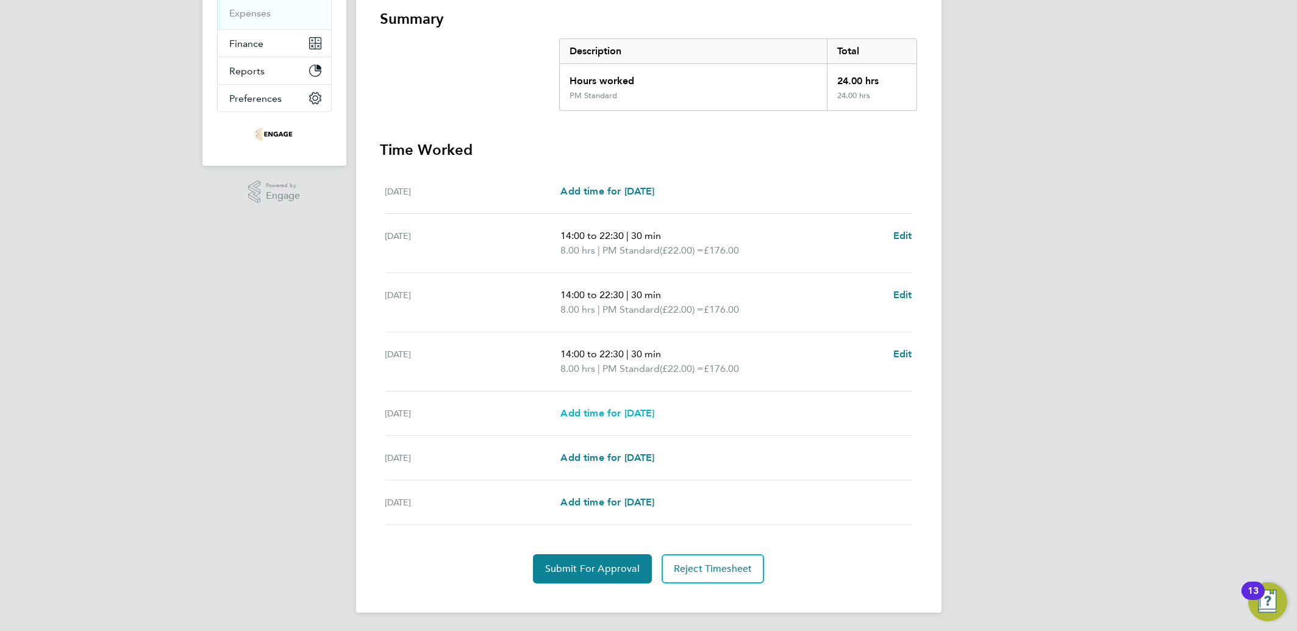
click at [645, 411] on span "Add time for [DATE]" at bounding box center [608, 413] width 94 height 12
select select "15"
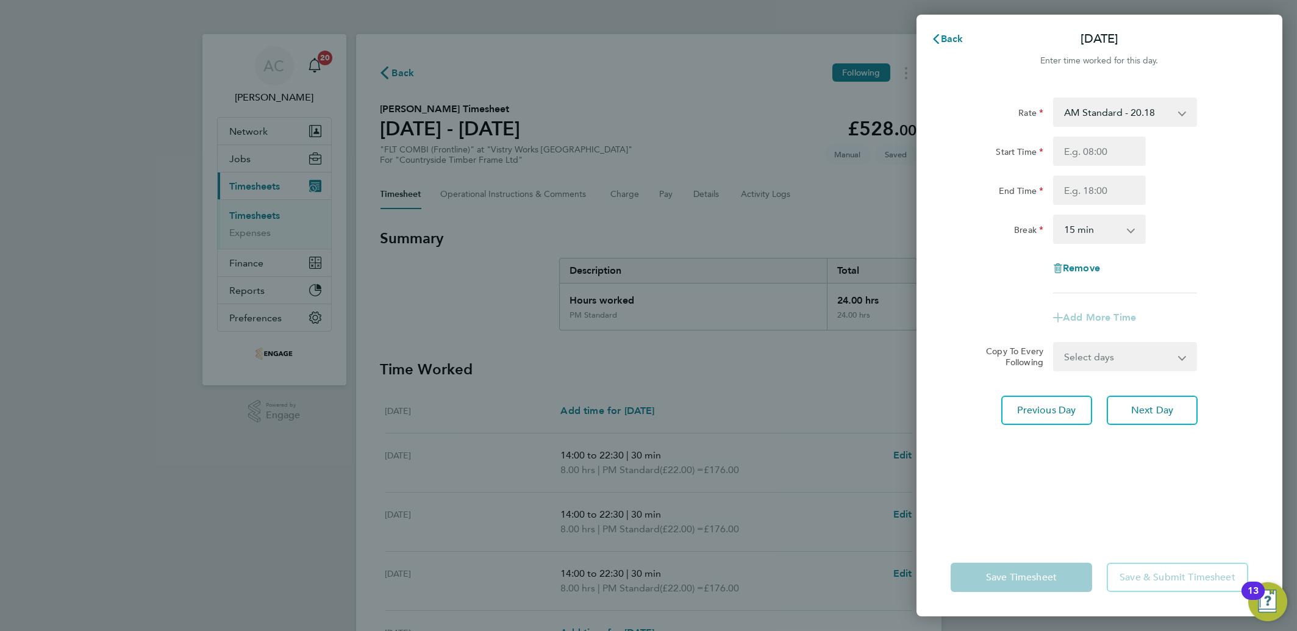
click at [1075, 120] on select "AM Standard - 20.18 OT2 AM - 40.36 PM Standard - 22.00 PM OT 1 - 32.99 OT1 AM -…" at bounding box center [1118, 112] width 127 height 27
select select "15"
click at [1087, 162] on input "Start Time" at bounding box center [1099, 151] width 93 height 29
type input "14:00"
click at [970, 128] on div "Rate PM Standard - 22.00 AM Standard - 20.18 OT2 AM - 40.36 PM OT 1 - 32.99 OT1…" at bounding box center [1100, 196] width 298 height 196
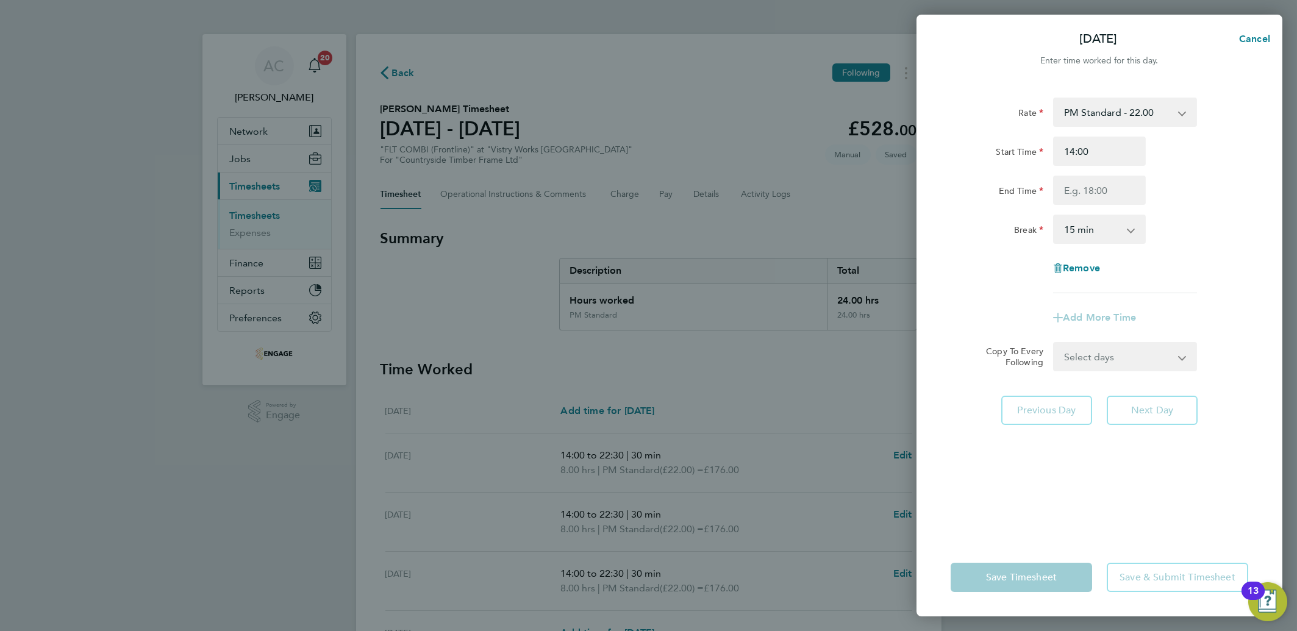
click at [1076, 207] on div "Rate PM Standard - 22.00 AM Standard - 20.18 OT2 AM - 40.36 PM OT 1 - 32.99 OT1…" at bounding box center [1100, 196] width 298 height 196
click at [1081, 177] on input "End Time" at bounding box center [1099, 190] width 93 height 29
type input "20:00"
click at [1000, 132] on div "Rate PM Standard - 22.00 AM Standard - 20.18 OT2 AM - 40.36 PM OT 1 - 32.99 OT1…" at bounding box center [1100, 196] width 298 height 196
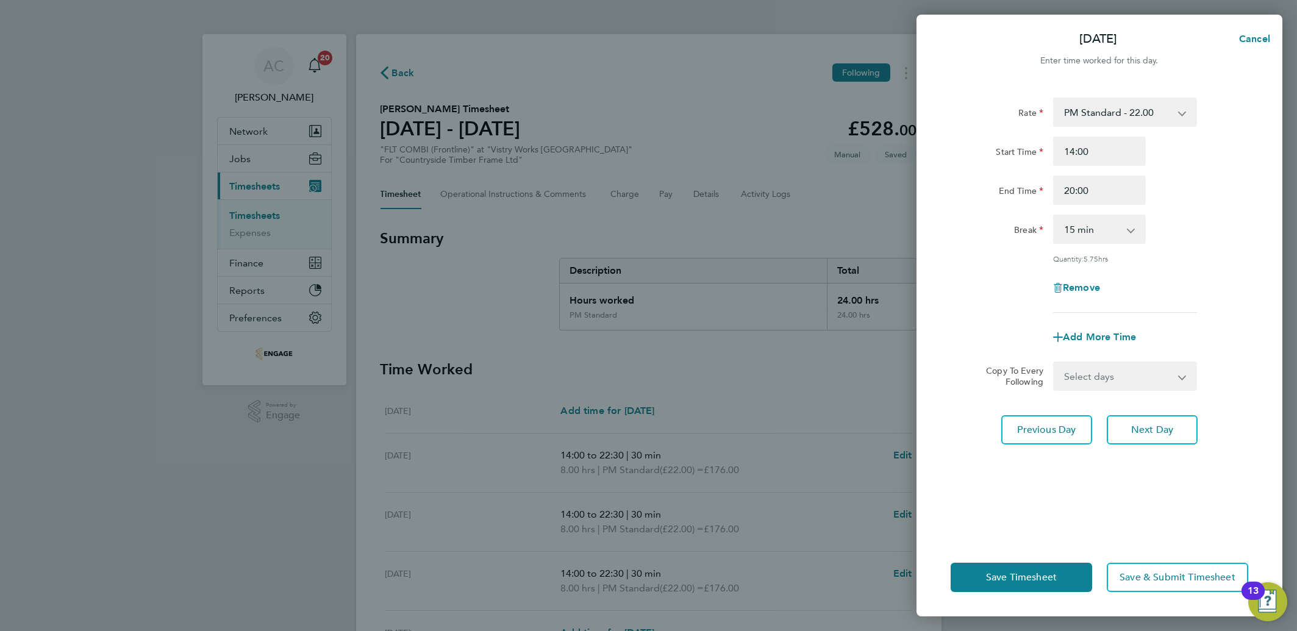
click at [1083, 223] on select "0 min 15 min 30 min 45 min 60 min 75 min 90 min" at bounding box center [1093, 229] width 76 height 27
select select "30"
click at [1055, 216] on select "0 min 15 min 30 min 45 min 60 min 75 min 90 min" at bounding box center [1093, 229] width 76 height 27
click at [1186, 431] on button "Next Day" at bounding box center [1152, 429] width 91 height 29
select select "15"
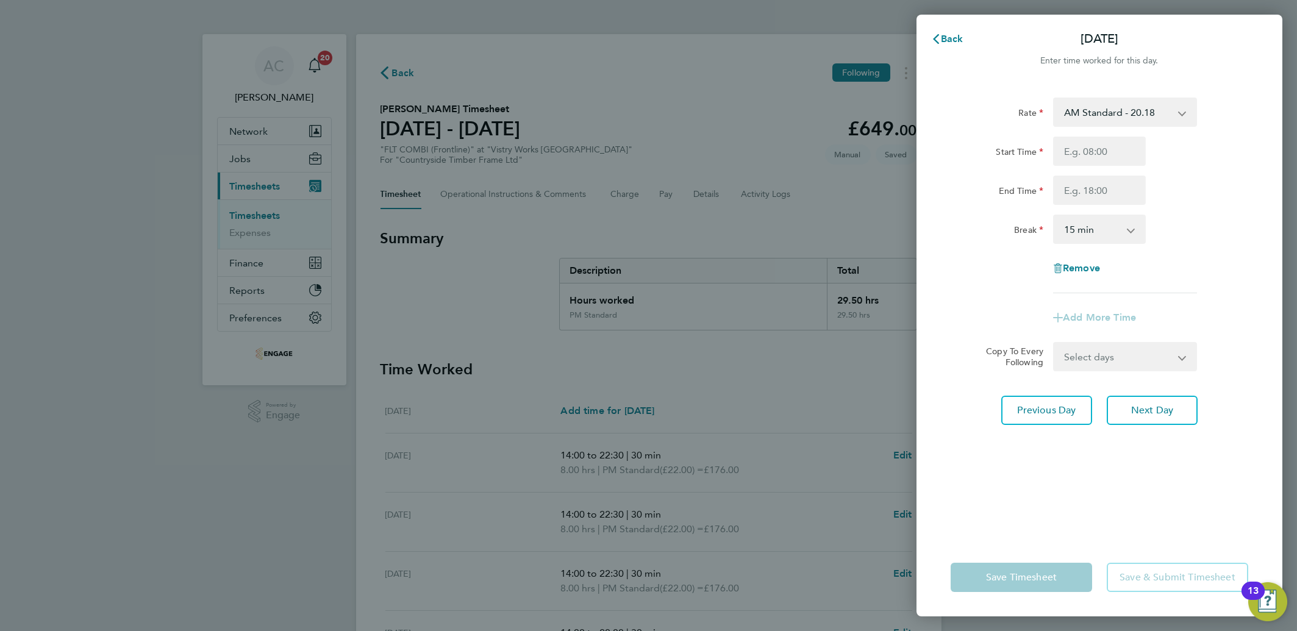
click at [1125, 113] on select "AM Standard - 20.18 OT2 AM - 40.36 PM Standard - 22.00 PM OT 1 - 32.99 OT1 AM -…" at bounding box center [1118, 112] width 127 height 27
select select "15"
click at [1088, 139] on input "Start Time" at bounding box center [1099, 151] width 93 height 29
type input "06:45"
click at [1084, 182] on input "End Time" at bounding box center [1099, 190] width 93 height 29
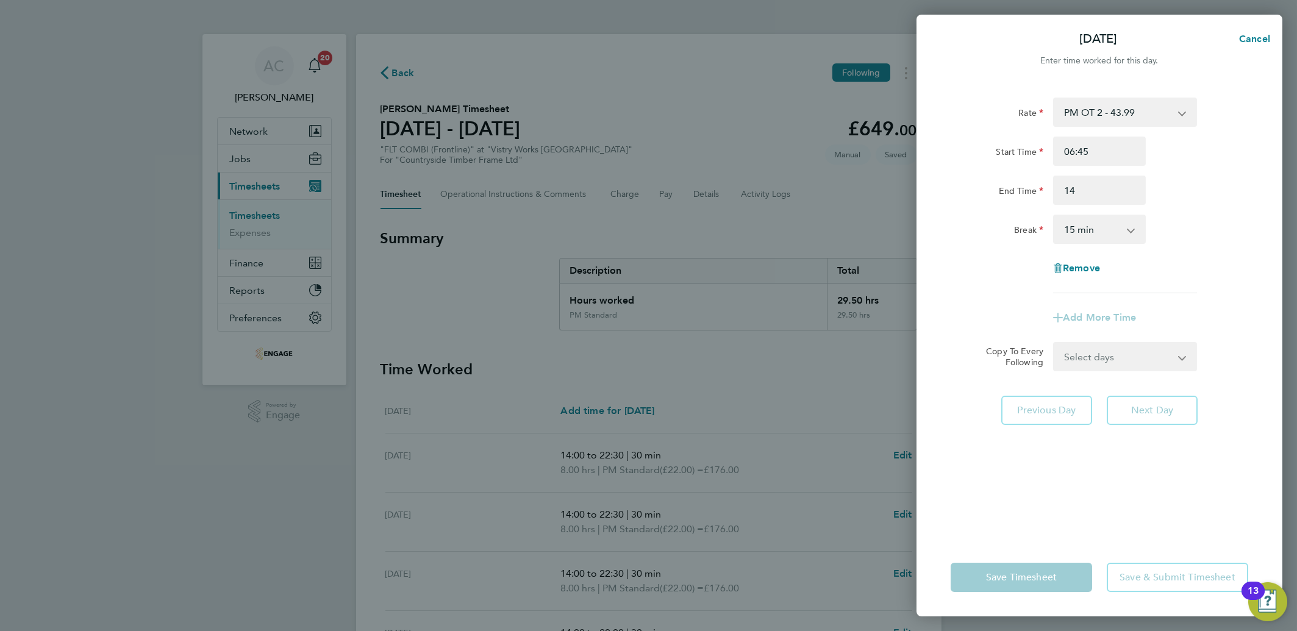
type input "14:00"
click at [975, 182] on div "End Time" at bounding box center [997, 188] width 93 height 24
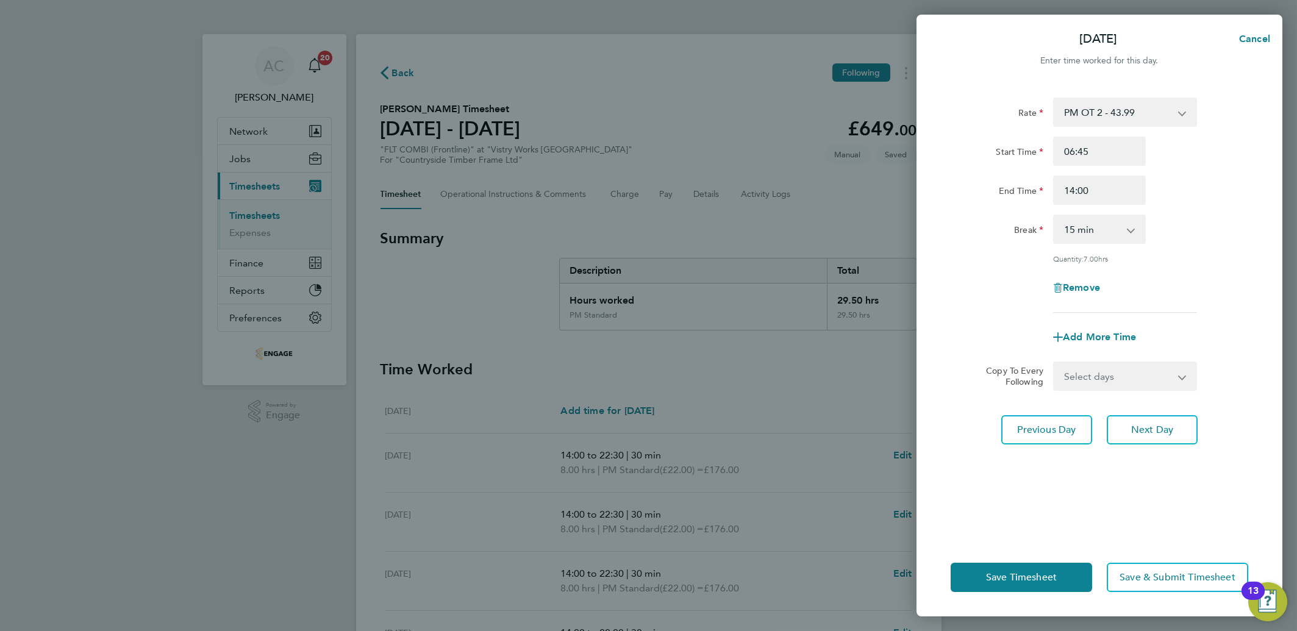
click at [1108, 232] on select "0 min 15 min 30 min 45 min 60 min 75 min 90 min" at bounding box center [1093, 229] width 76 height 27
select select "30"
click at [1055, 216] on select "0 min 15 min 30 min 45 min 60 min 75 min 90 min" at bounding box center [1093, 229] width 76 height 27
click at [1036, 579] on span "Save Timesheet" at bounding box center [1021, 577] width 71 height 12
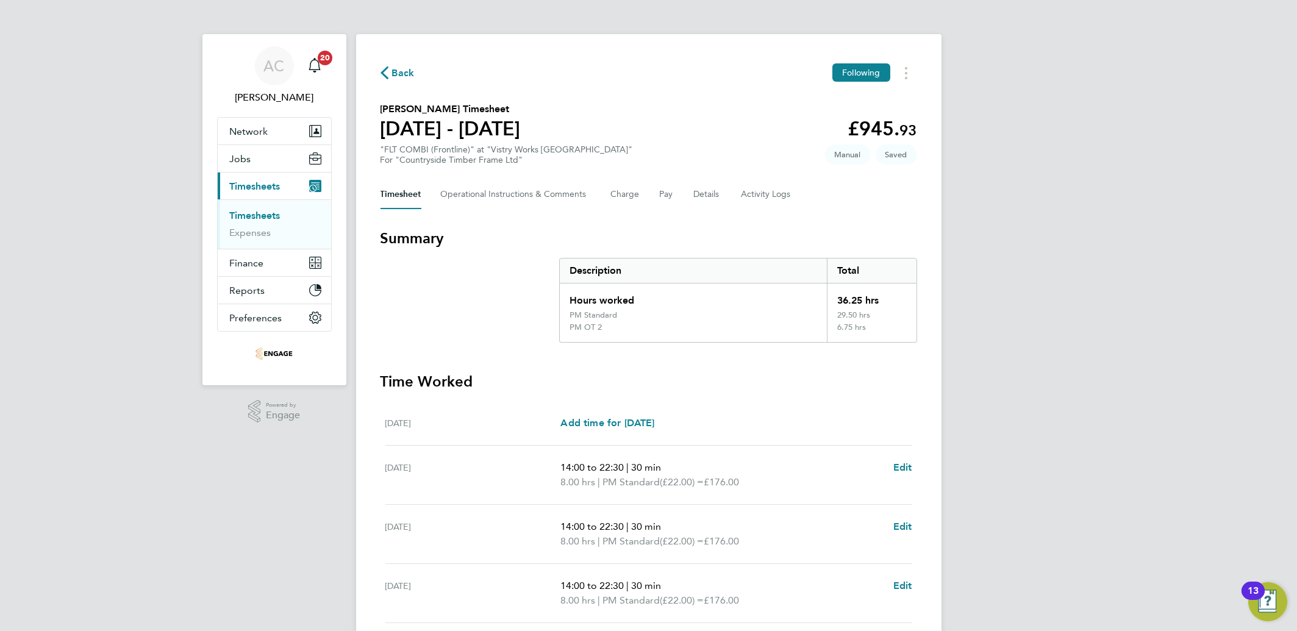
click at [437, 387] on h3 "Time Worked" at bounding box center [649, 382] width 537 height 20
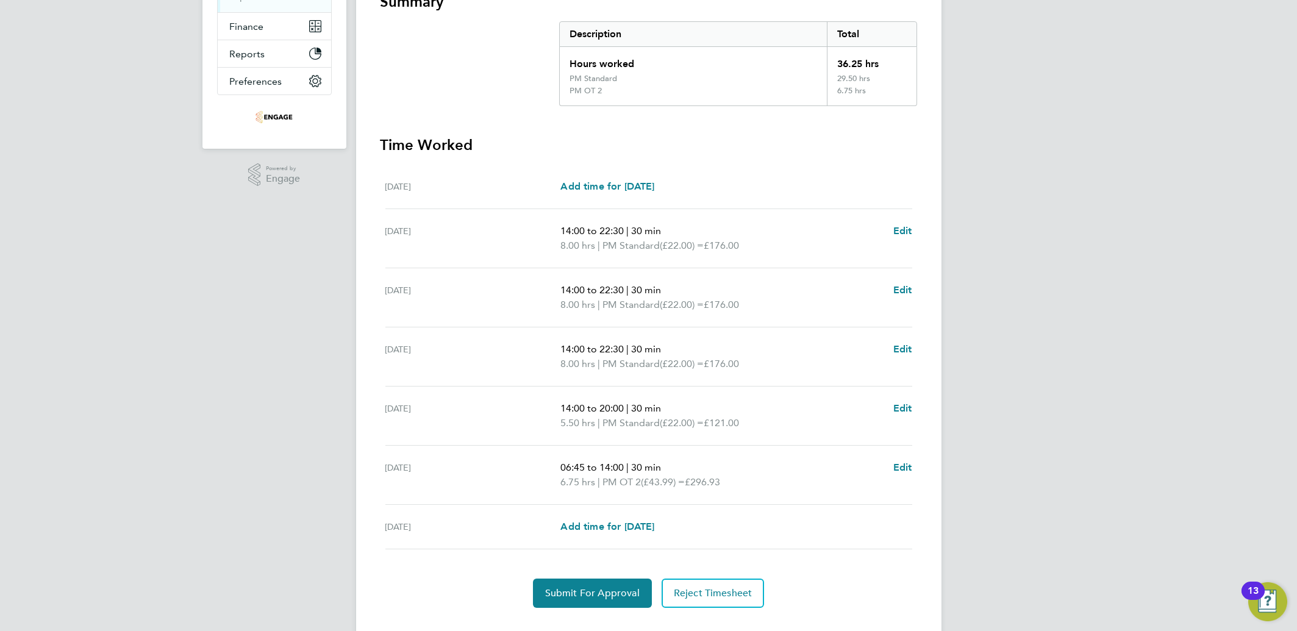
scroll to position [261, 0]
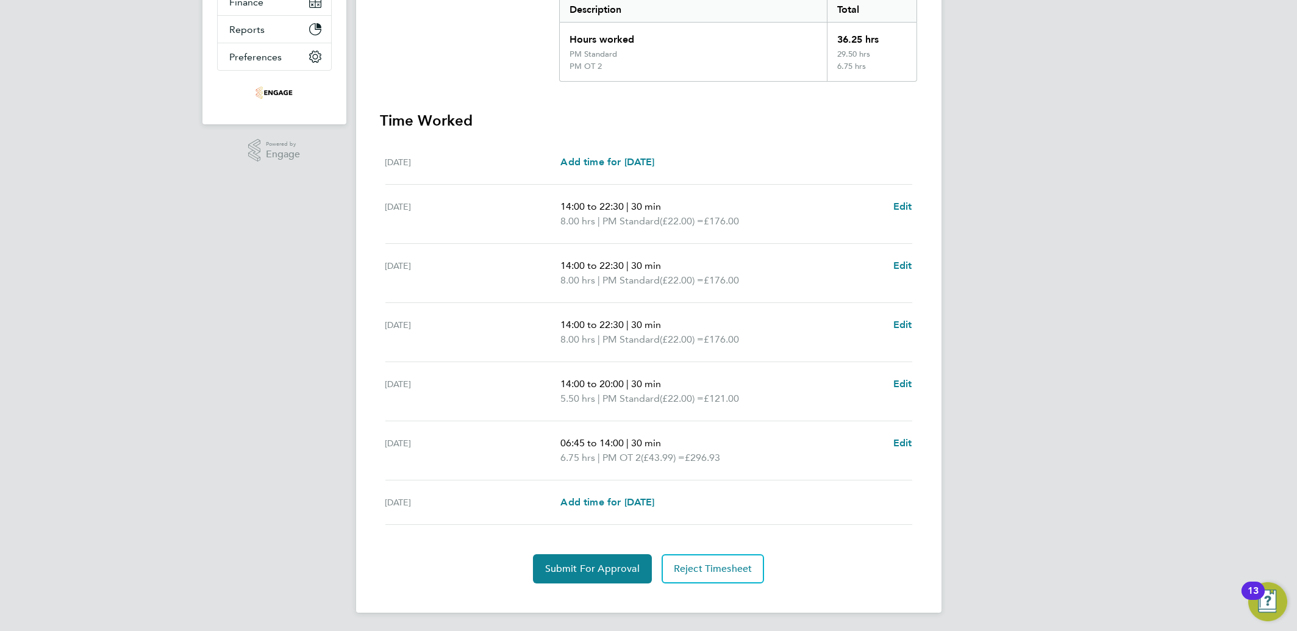
click at [504, 349] on div "Thu 28 Aug 14:00 to 22:30 | 30 min 8.00 hrs | PM Standard (£22.00) = £176.00 Ed…" at bounding box center [648, 332] width 527 height 59
click at [600, 565] on span "Submit For Approval" at bounding box center [592, 569] width 95 height 12
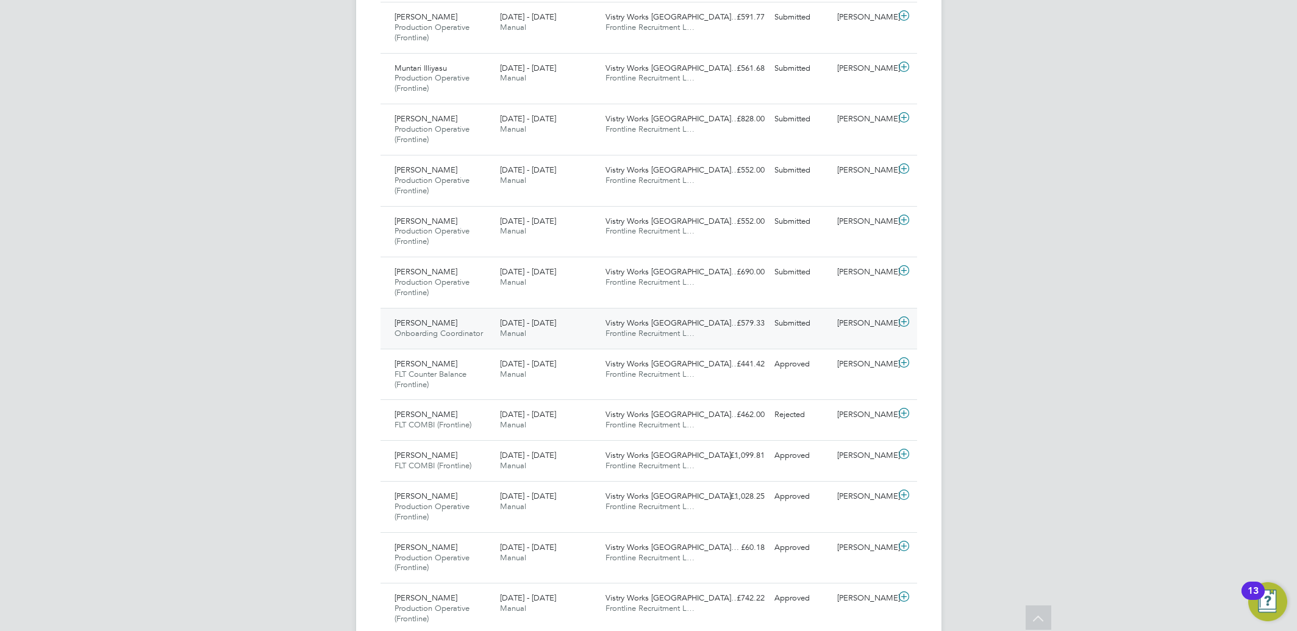
click at [903, 320] on icon at bounding box center [904, 322] width 15 height 10
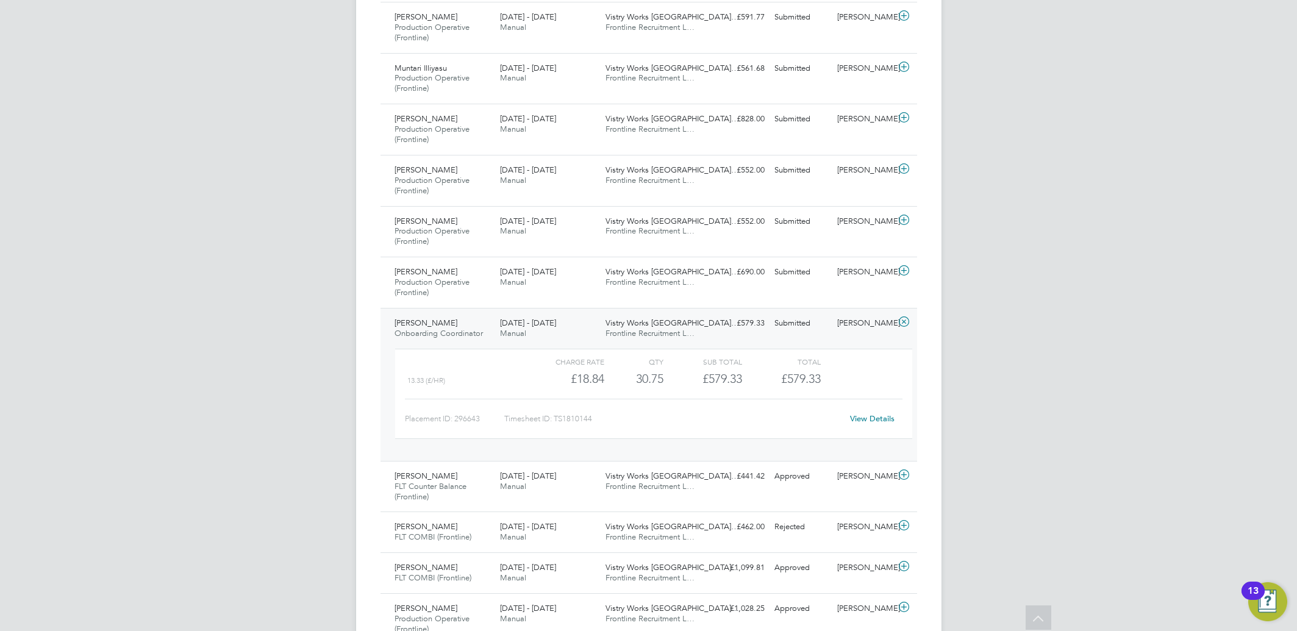
click at [870, 420] on link "View Details" at bounding box center [872, 419] width 45 height 10
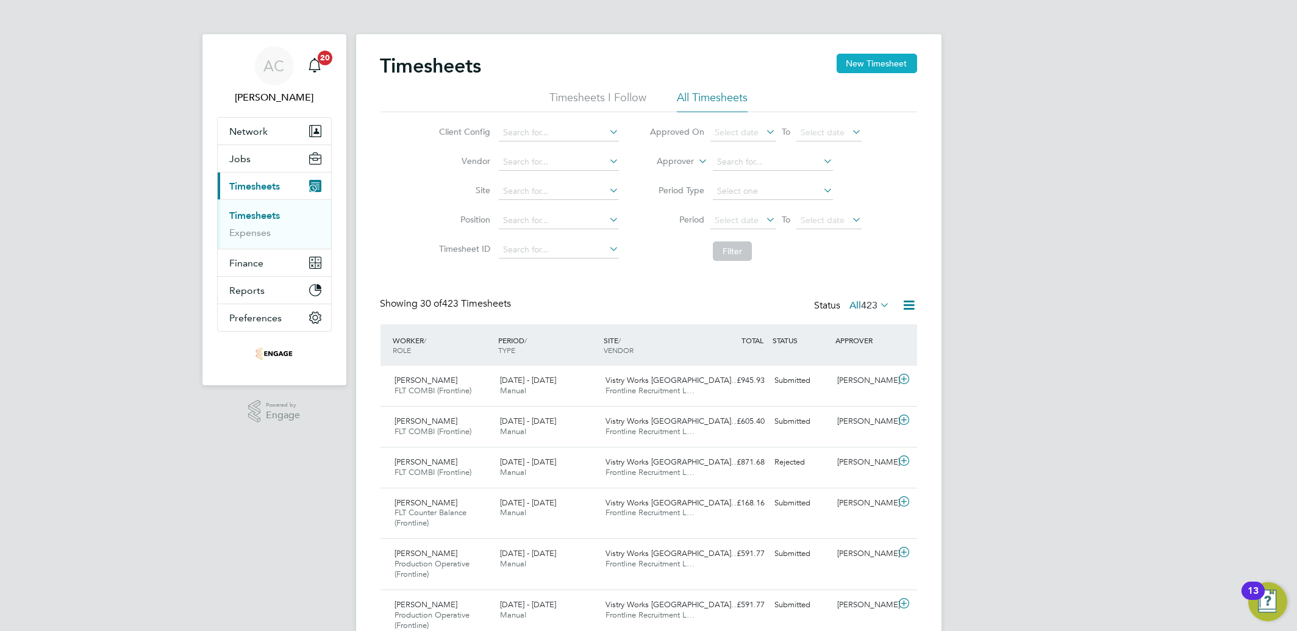
click at [859, 65] on button "New Timesheet" at bounding box center [877, 64] width 81 height 20
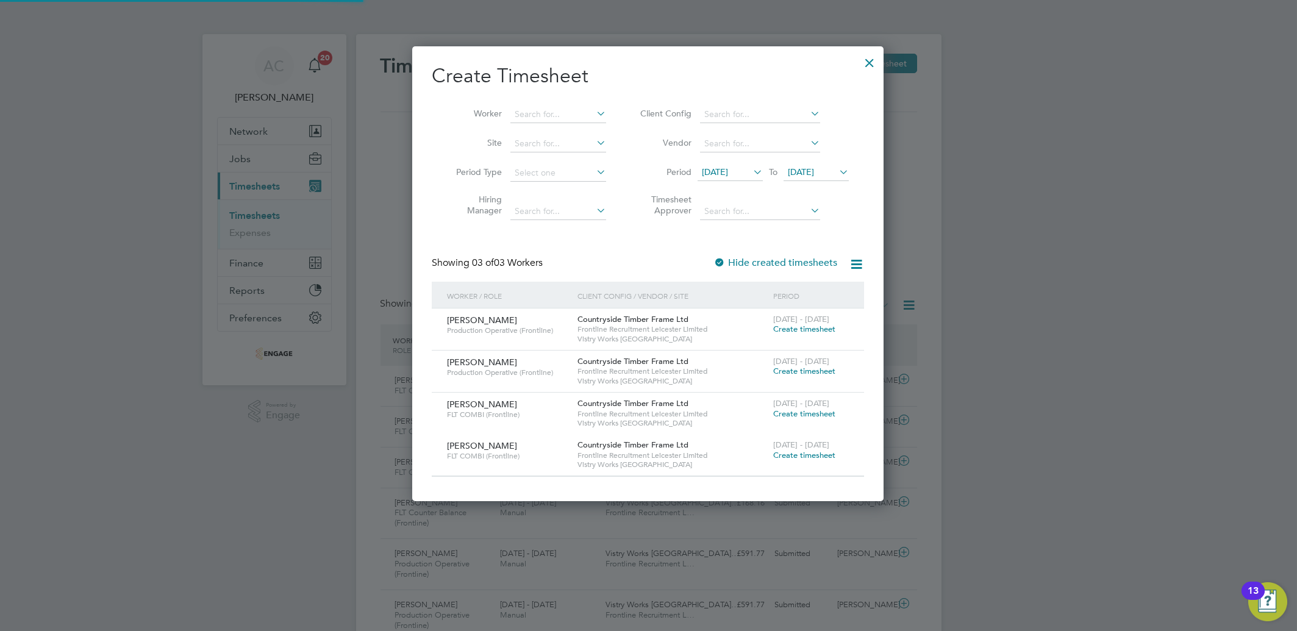
scroll to position [455, 472]
click at [729, 165] on span "[DATE]" at bounding box center [730, 173] width 65 height 16
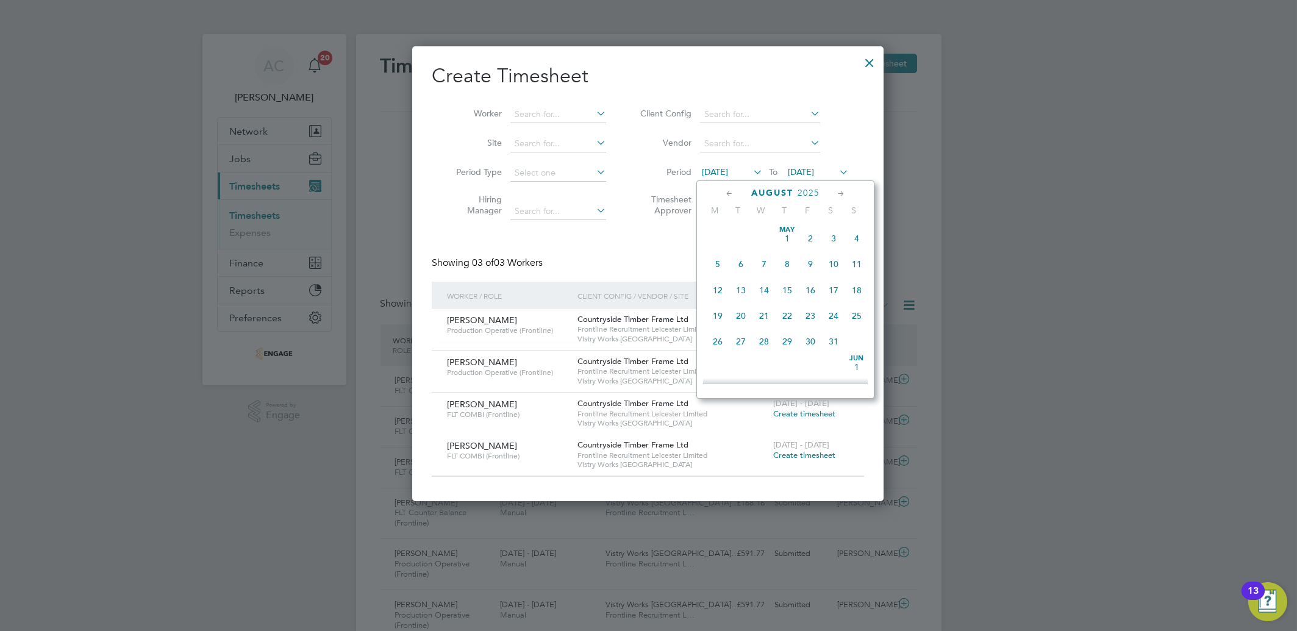
scroll to position [445, 0]
click at [714, 317] on span "25" at bounding box center [717, 308] width 23 height 23
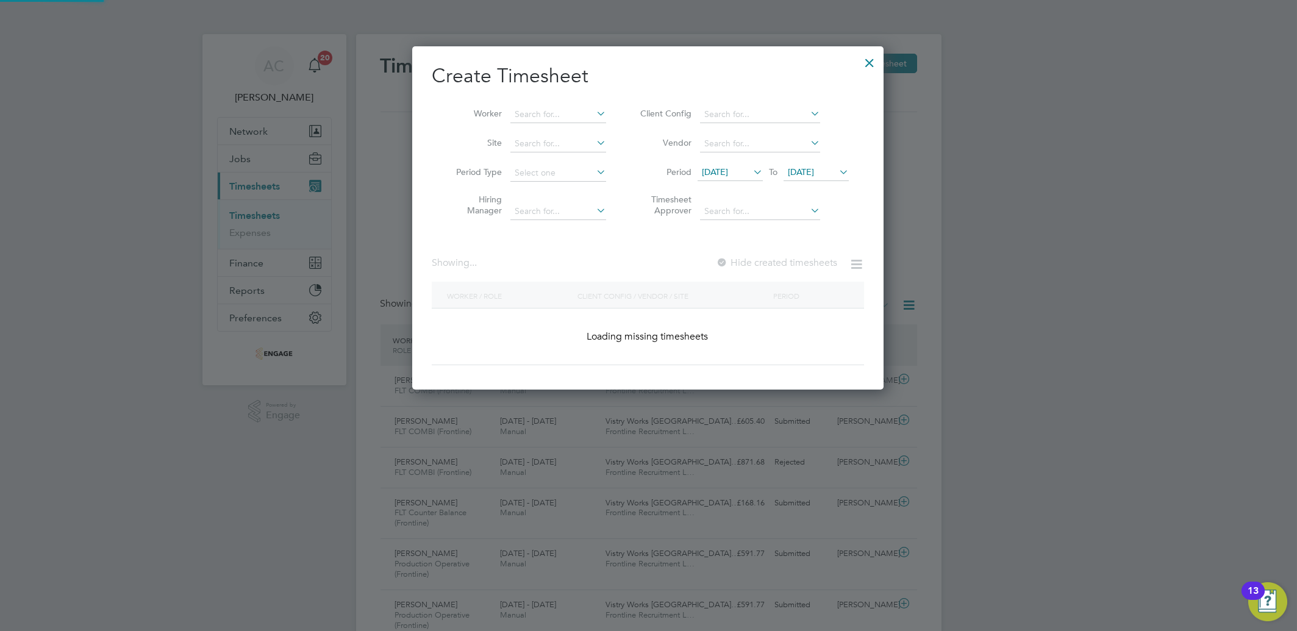
scroll to position [414, 472]
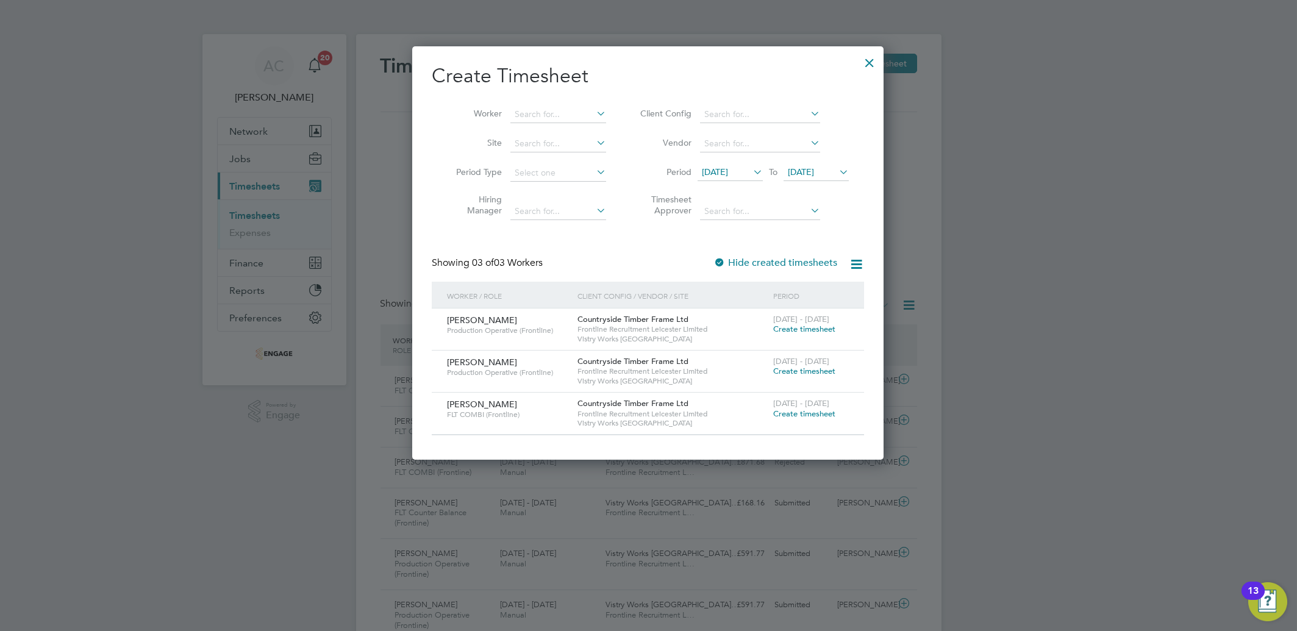
click at [809, 368] on span "Create timesheet" at bounding box center [804, 371] width 62 height 10
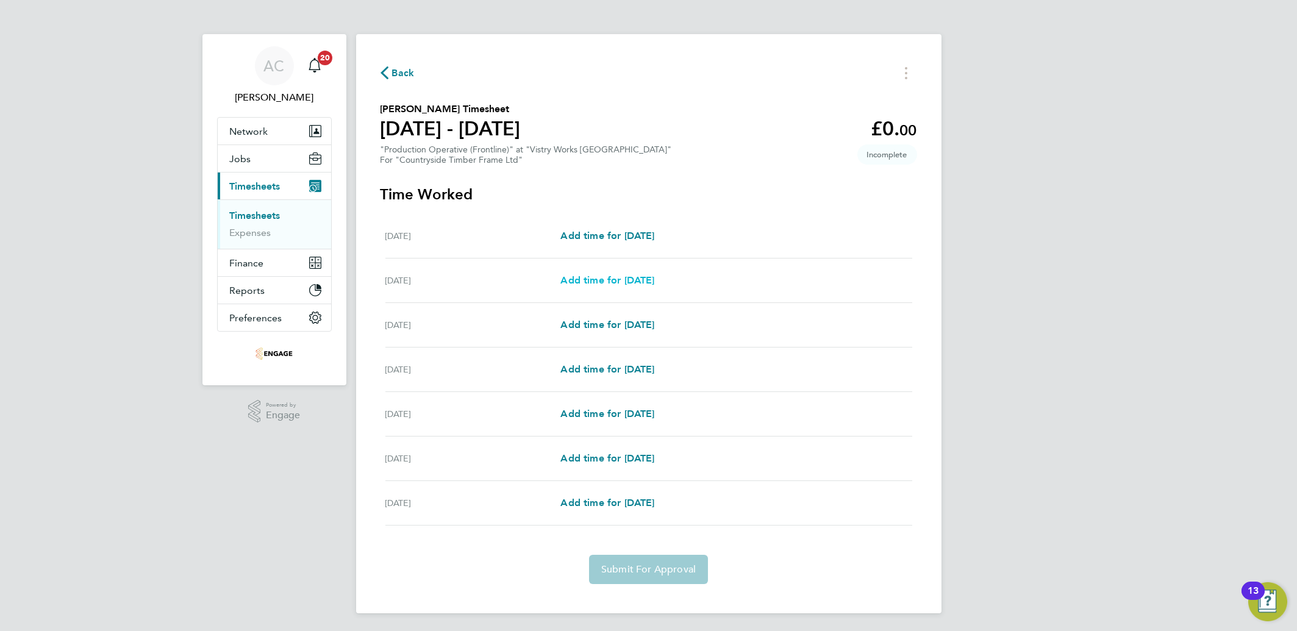
click at [602, 275] on span "Add time for [DATE]" at bounding box center [608, 280] width 94 height 12
select select "15"
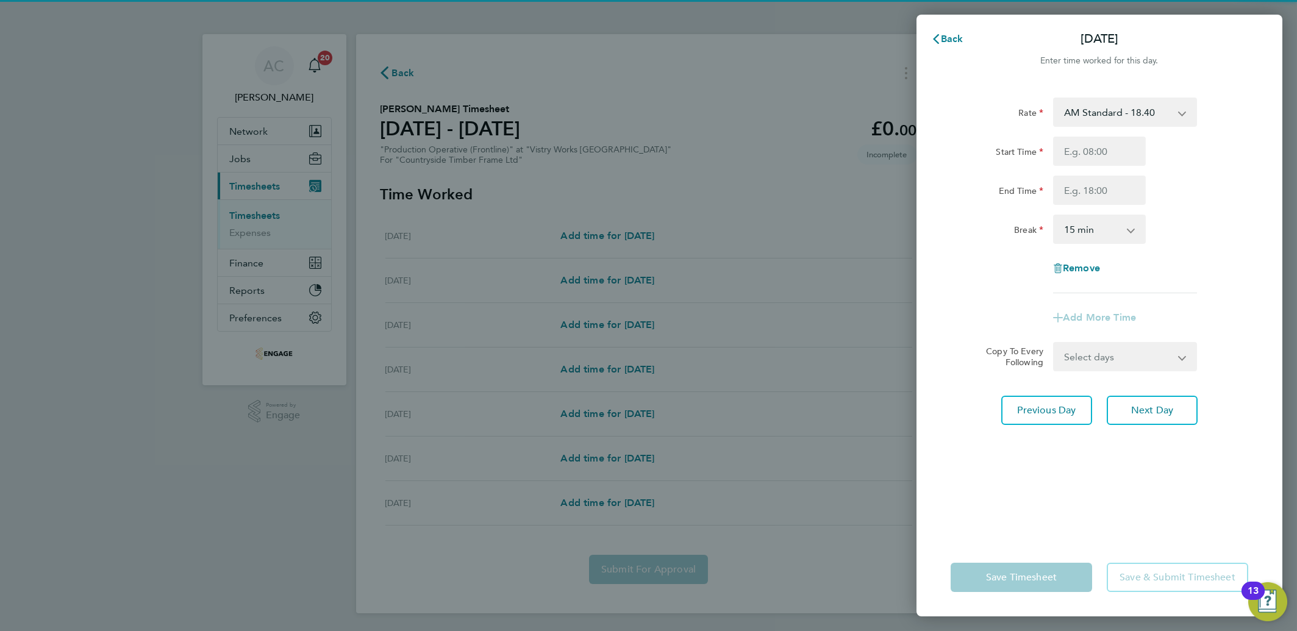
click at [1048, 98] on div "AM Standard - 18.40 PM Standard - 20.06 OT2 - 36.80 PM OT 1 - 30.08 PM OT 2 - 4…" at bounding box center [1125, 112] width 154 height 29
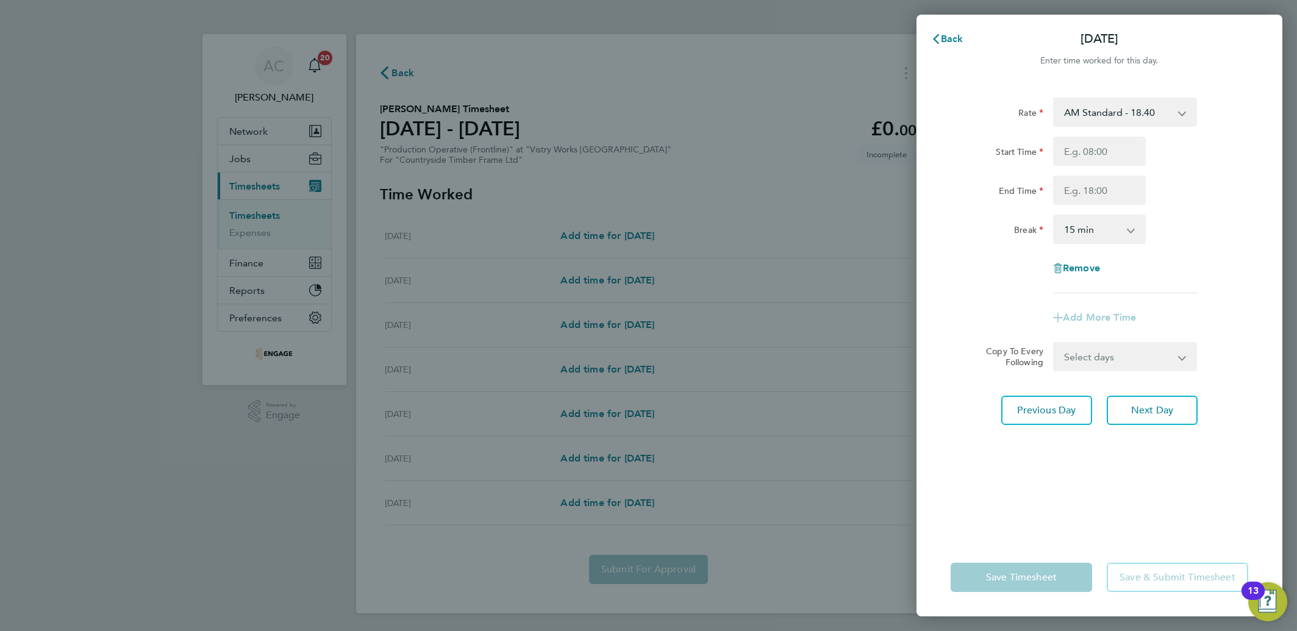
click at [1067, 99] on select "AM Standard - 18.40 PM Standard - 20.06 OT2 - 36.80 PM OT 1 - 30.08 PM OT 2 - 4…" at bounding box center [1118, 112] width 127 height 27
select select "15"
click at [1077, 161] on input "Start Time" at bounding box center [1099, 151] width 93 height 29
type input "14:00"
type input "22:30"
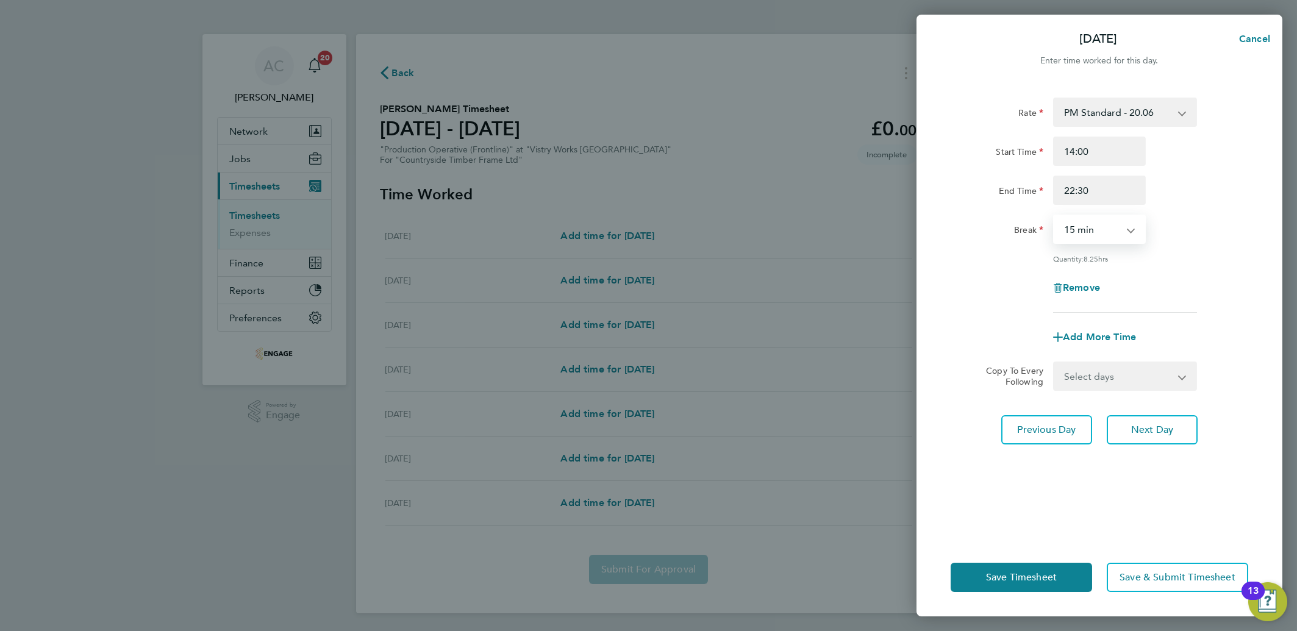
drag, startPoint x: 1071, startPoint y: 223, endPoint x: 1076, endPoint y: 237, distance: 14.9
click at [1071, 223] on select "0 min 15 min 30 min 45 min 60 min 75 min 90 min" at bounding box center [1093, 229] width 76 height 27
select select "30"
click at [1055, 216] on select "0 min 15 min 30 min 45 min 60 min 75 min 90 min" at bounding box center [1093, 229] width 76 height 27
click at [1078, 369] on select "Select days Day Weekday (Mon-Fri) Weekend (Sat-Sun) [DATE] [DATE] [DATE] [DATE]…" at bounding box center [1119, 376] width 128 height 27
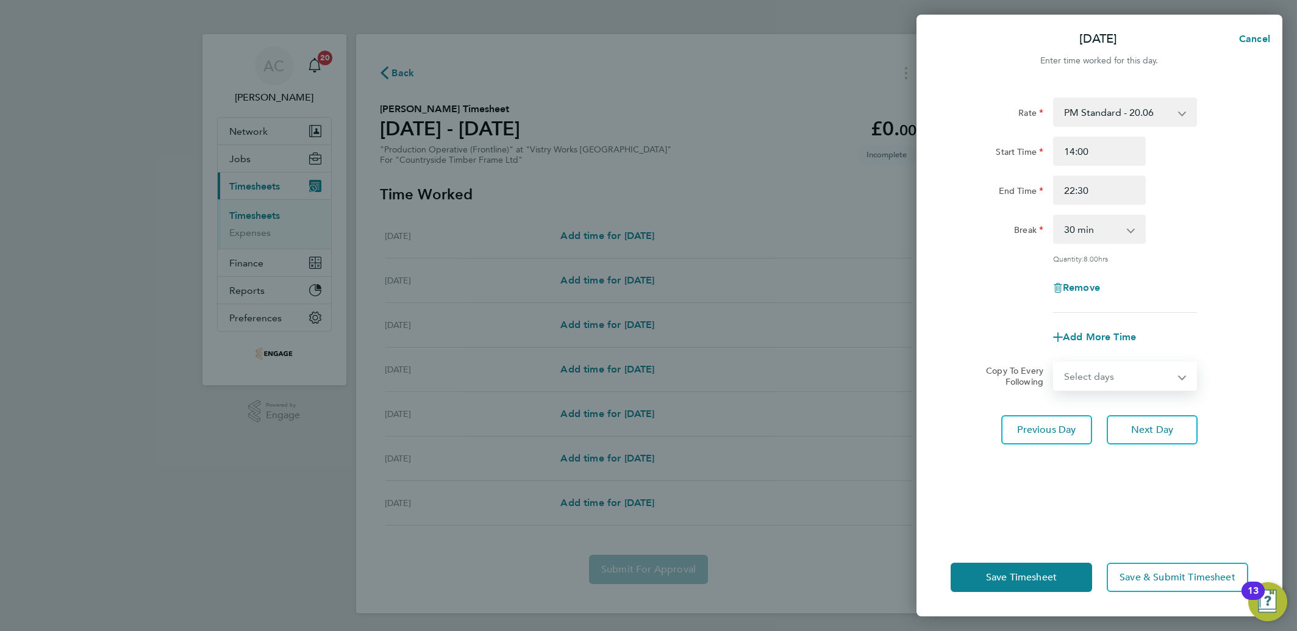
select select "DAY"
click at [1055, 363] on select "Select days Day Weekday (Mon-Fri) Weekend (Sat-Sun) [DATE] [DATE] [DATE] [DATE]…" at bounding box center [1119, 376] width 128 height 27
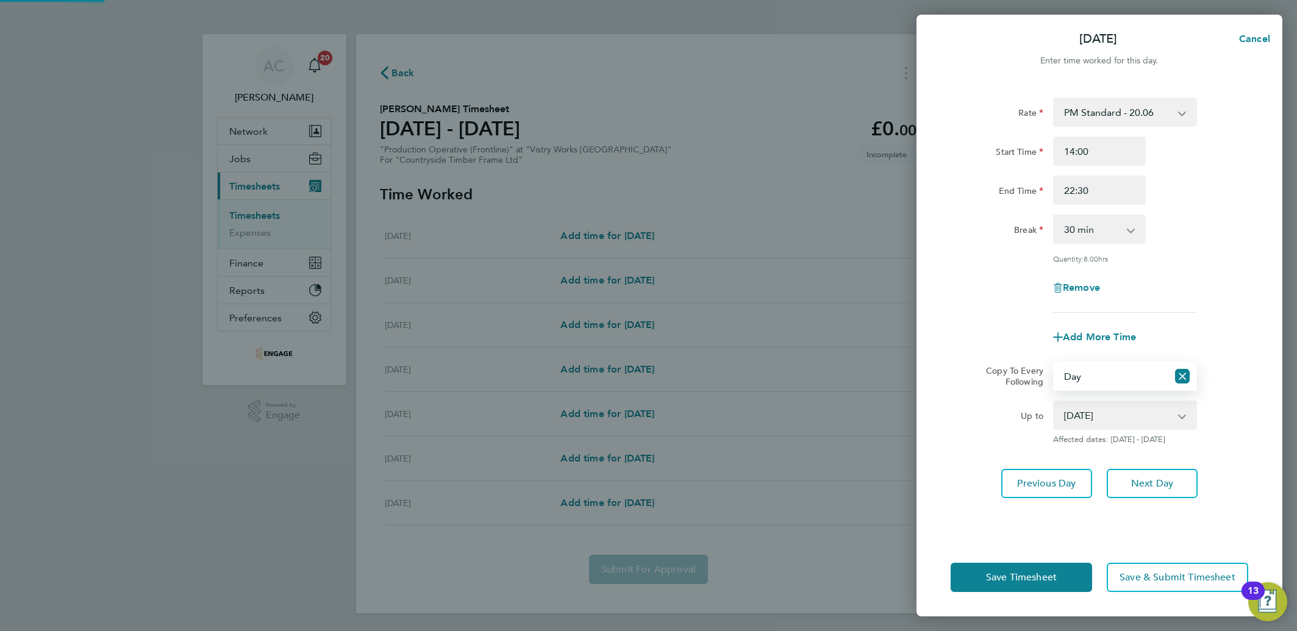
click at [1087, 418] on select "[DATE] [DATE] [DATE] [DATE] [DATE]" at bounding box center [1118, 415] width 127 height 27
select select "[DATE]"
click at [1055, 402] on select "[DATE] [DATE] [DATE] [DATE] [DATE]" at bounding box center [1118, 415] width 127 height 27
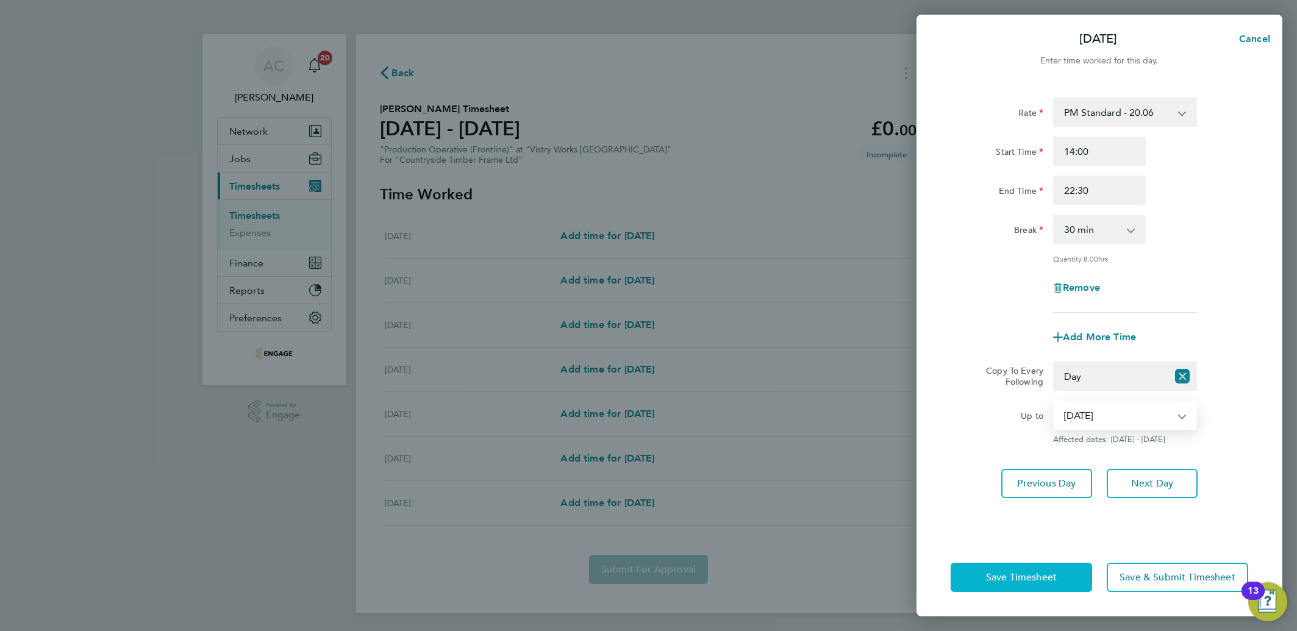
click at [1023, 581] on span "Save Timesheet" at bounding box center [1021, 577] width 71 height 12
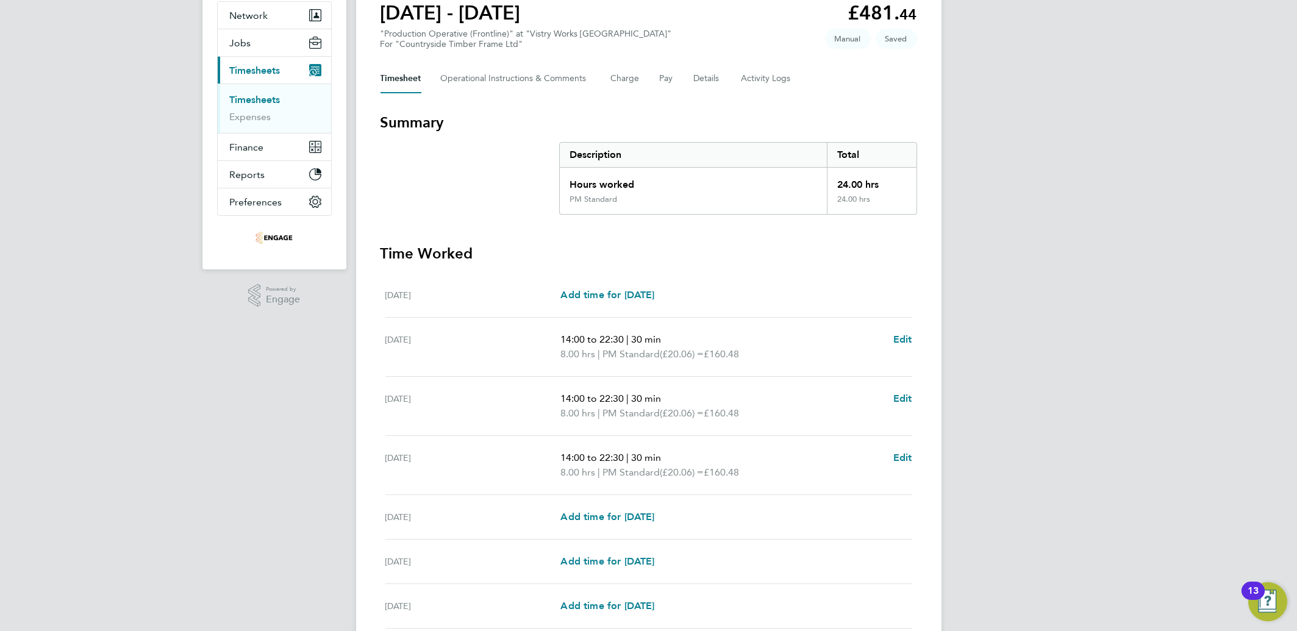
scroll to position [220, 0]
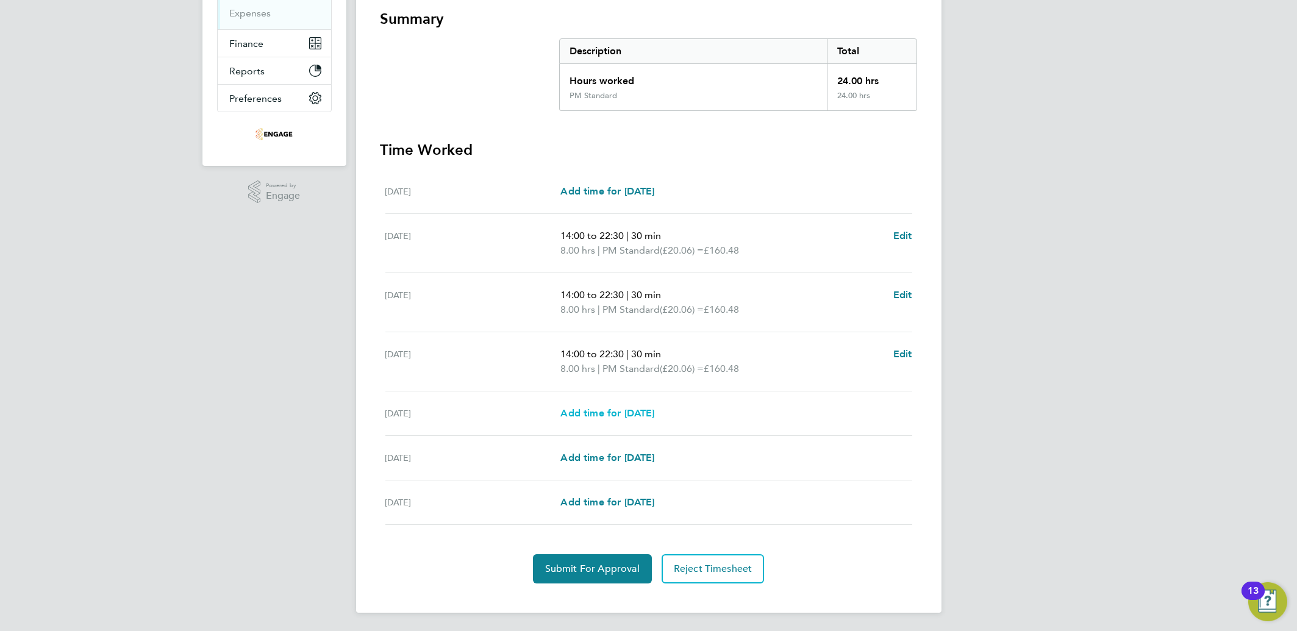
click at [595, 409] on span "Add time for [DATE]" at bounding box center [608, 413] width 94 height 12
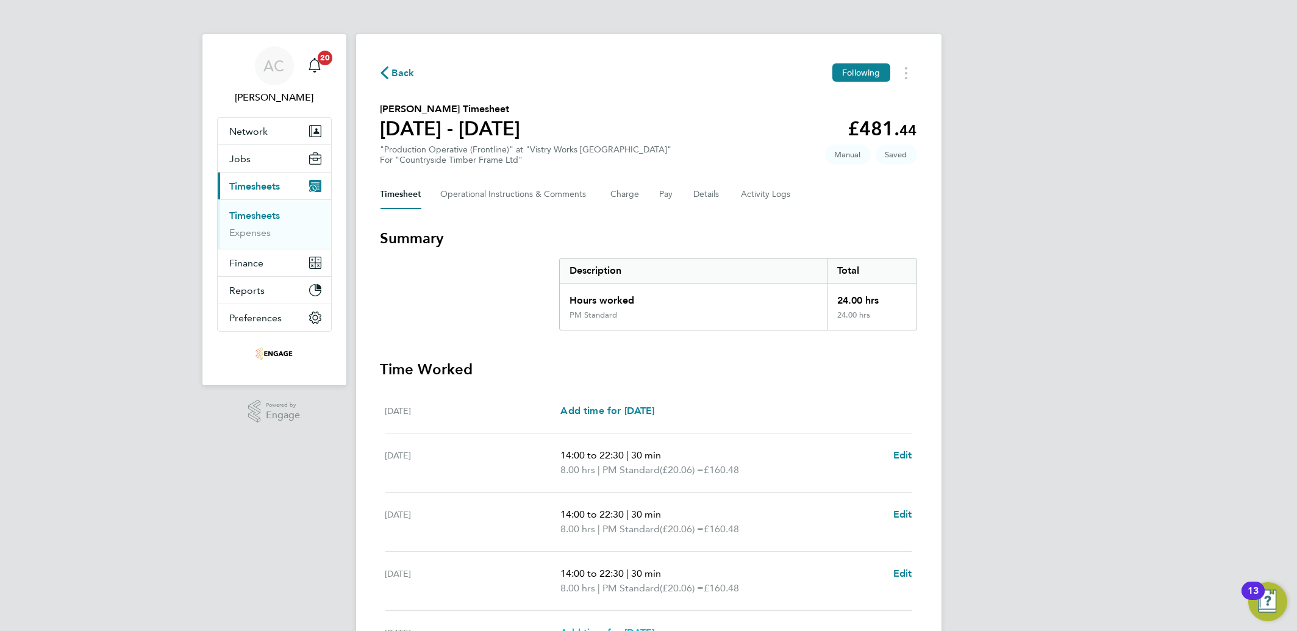
select select "15"
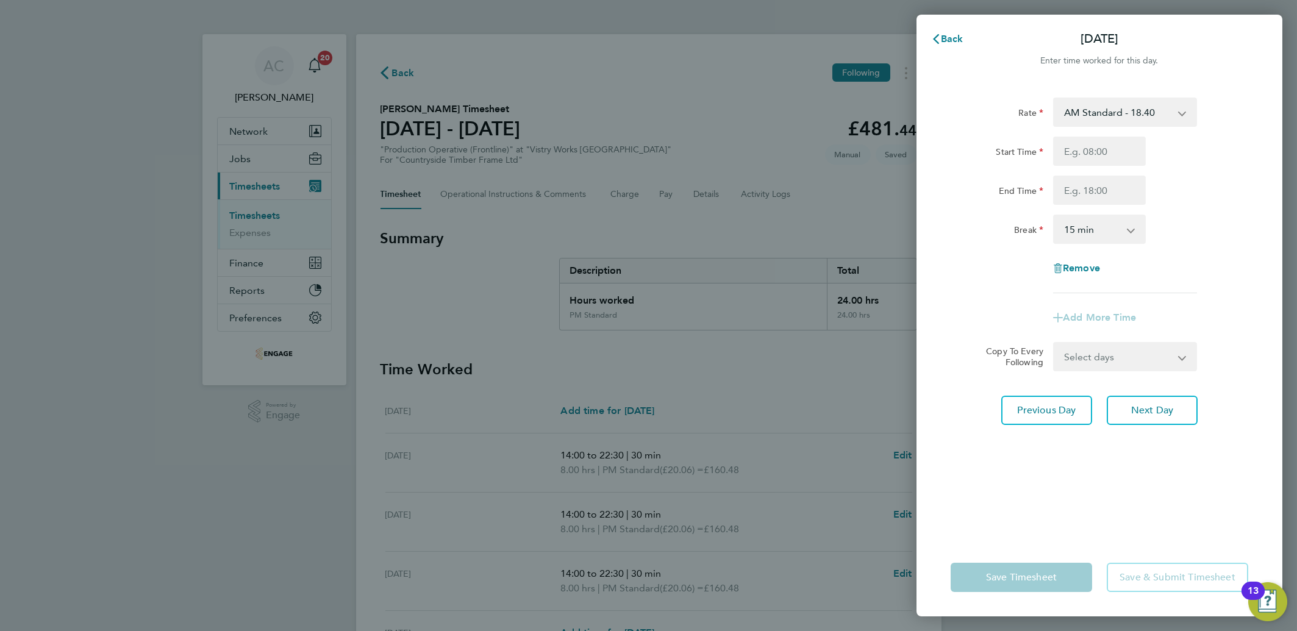
click at [1119, 98] on div "AM Standard - 18.40 PM Standard - 20.06 OT2 - 36.80 PM OT 1 - 30.08 PM OT 2 - 4…" at bounding box center [1125, 112] width 144 height 29
click at [1114, 109] on select "AM Standard - 18.40 PM Standard - 20.06 OT2 - 36.80 PM OT 1 - 30.08 PM OT 2 - 4…" at bounding box center [1118, 112] width 127 height 27
select select "15"
click at [1104, 152] on input "Start Time" at bounding box center [1099, 151] width 93 height 29
type input "14:00"
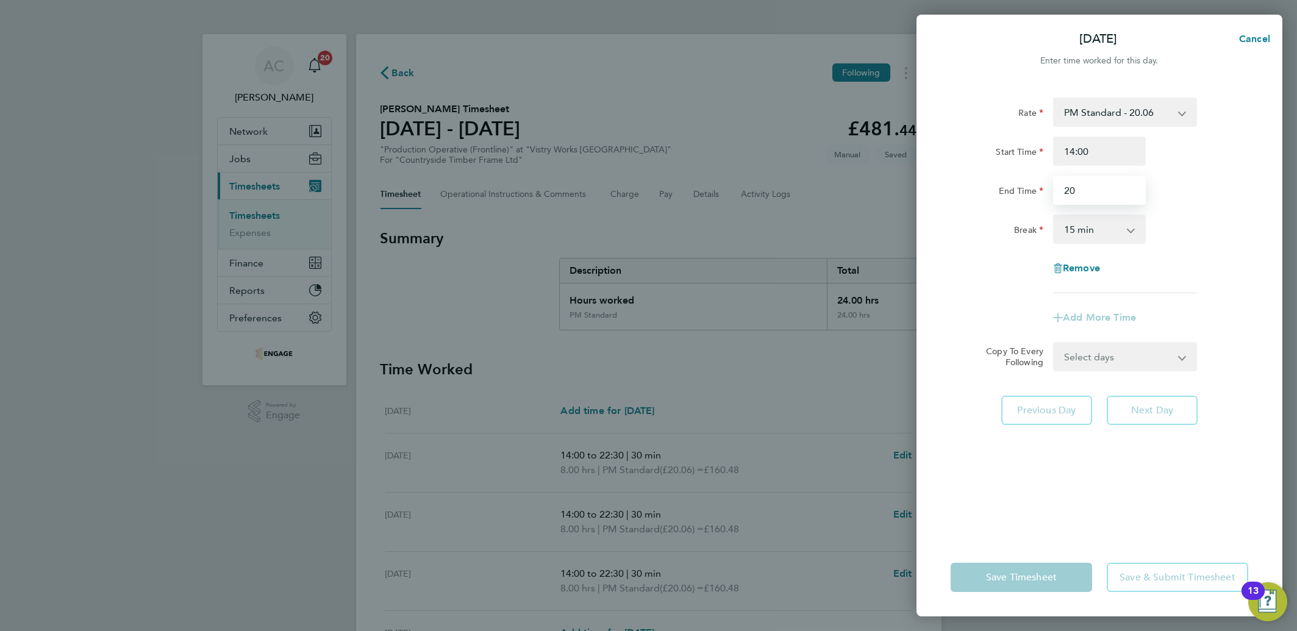
type input "20:00"
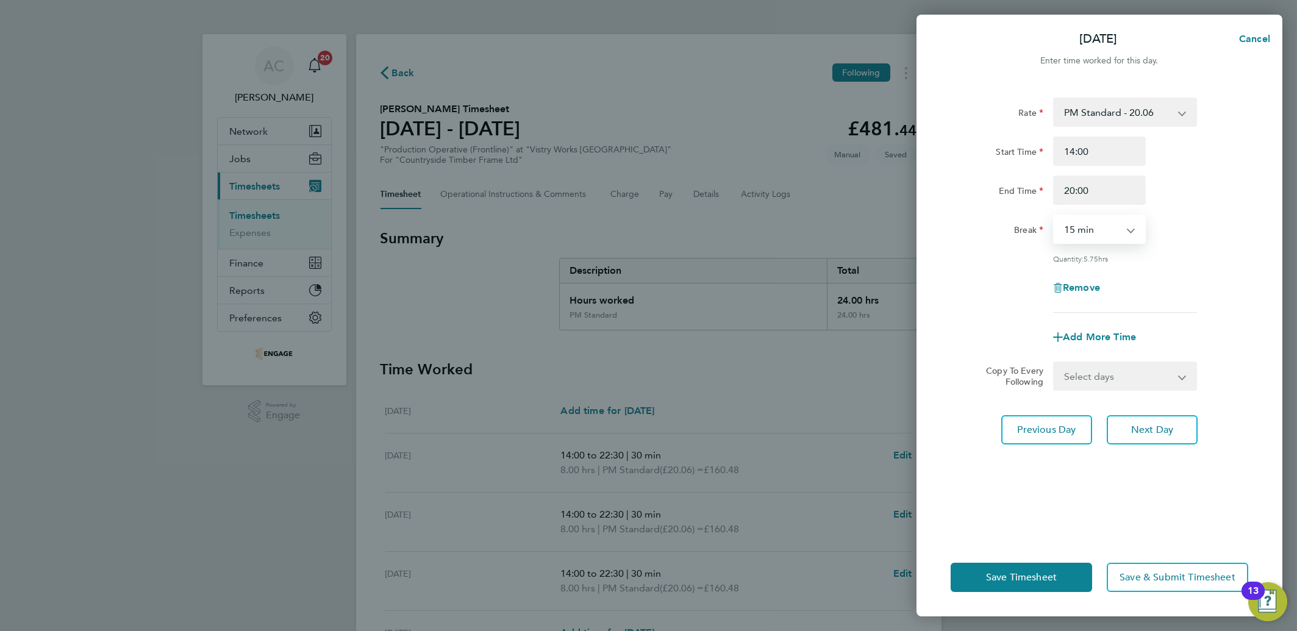
click at [1097, 232] on select "0 min 15 min 30 min 45 min 60 min 75 min 90 min" at bounding box center [1093, 229] width 76 height 27
select select "30"
click at [1055, 216] on select "0 min 15 min 30 min 45 min 60 min 75 min 90 min" at bounding box center [1093, 229] width 76 height 27
click at [1142, 437] on button "Next Day" at bounding box center [1152, 429] width 91 height 29
select select "15"
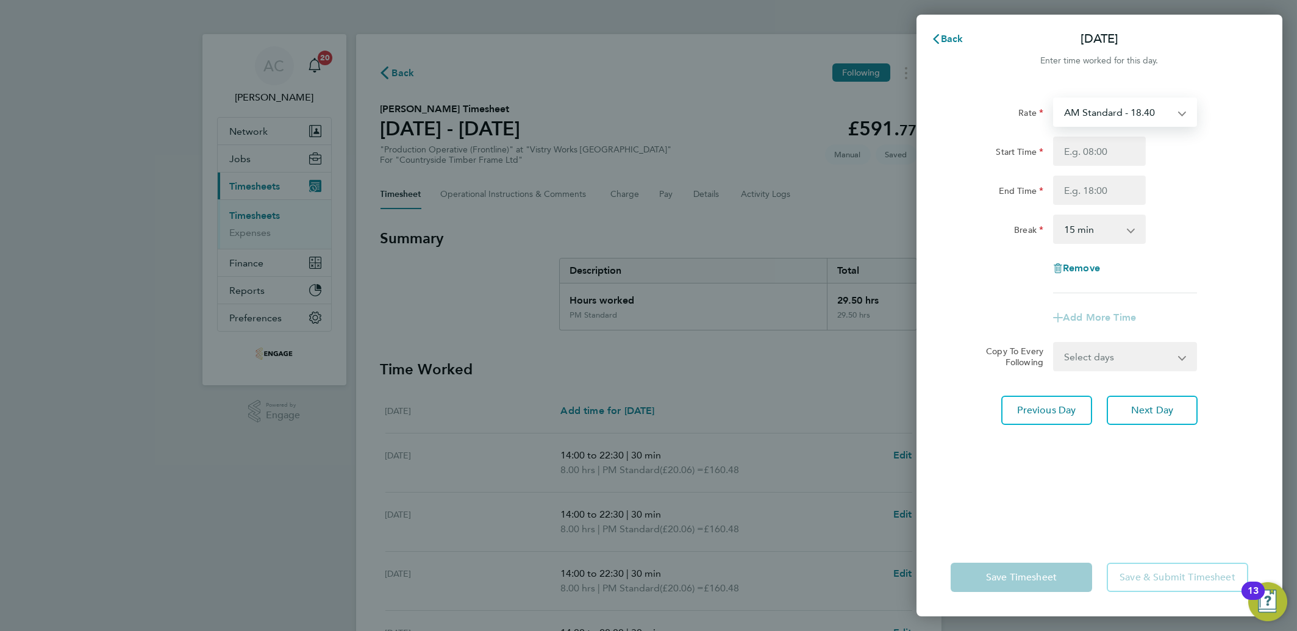
click at [1086, 115] on select "AM Standard - 18.40 PM Standard - 20.06 OT2 - 36.80 PM OT 1 - 30.08 PM OT 2 - 4…" at bounding box center [1118, 112] width 127 height 27
select select "15"
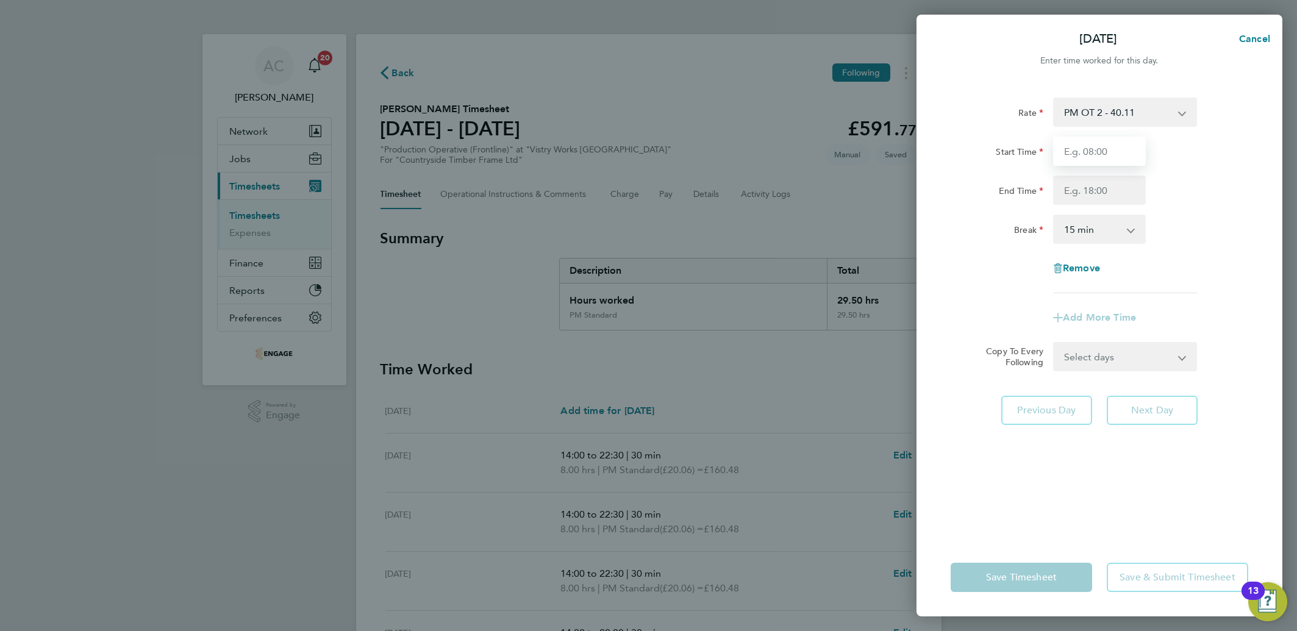
click at [1076, 146] on input "Start Time" at bounding box center [1099, 151] width 93 height 29
type input "06:00"
type input "14:00"
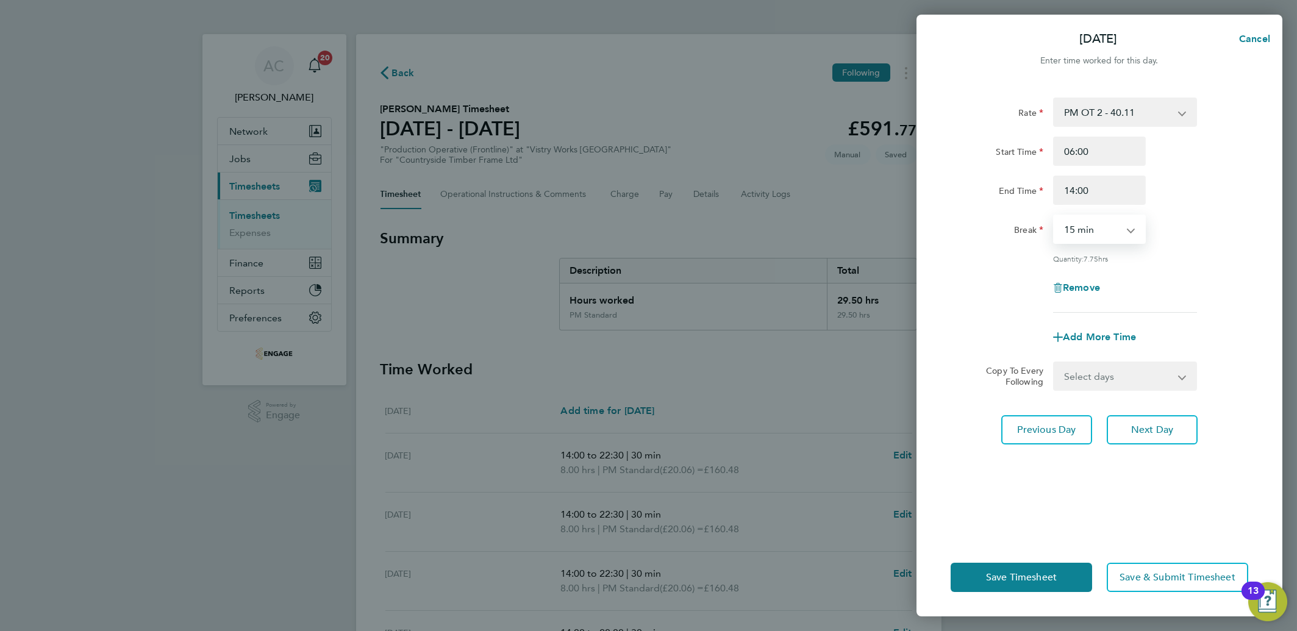
click at [1076, 233] on select "0 min 15 min 30 min 45 min 60 min 75 min 90 min" at bounding box center [1093, 229] width 76 height 27
select select "30"
click at [1055, 216] on select "0 min 15 min 30 min 45 min 60 min 75 min 90 min" at bounding box center [1093, 229] width 76 height 27
click at [1018, 582] on span "Save Timesheet" at bounding box center [1021, 577] width 71 height 12
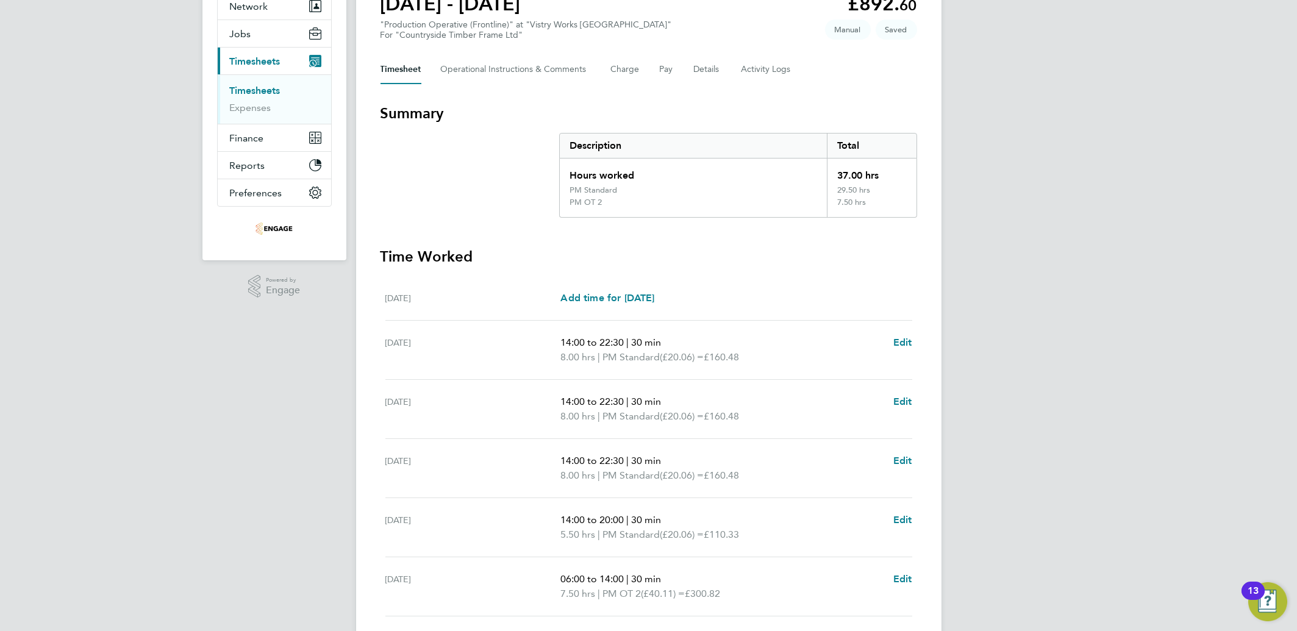
scroll to position [261, 0]
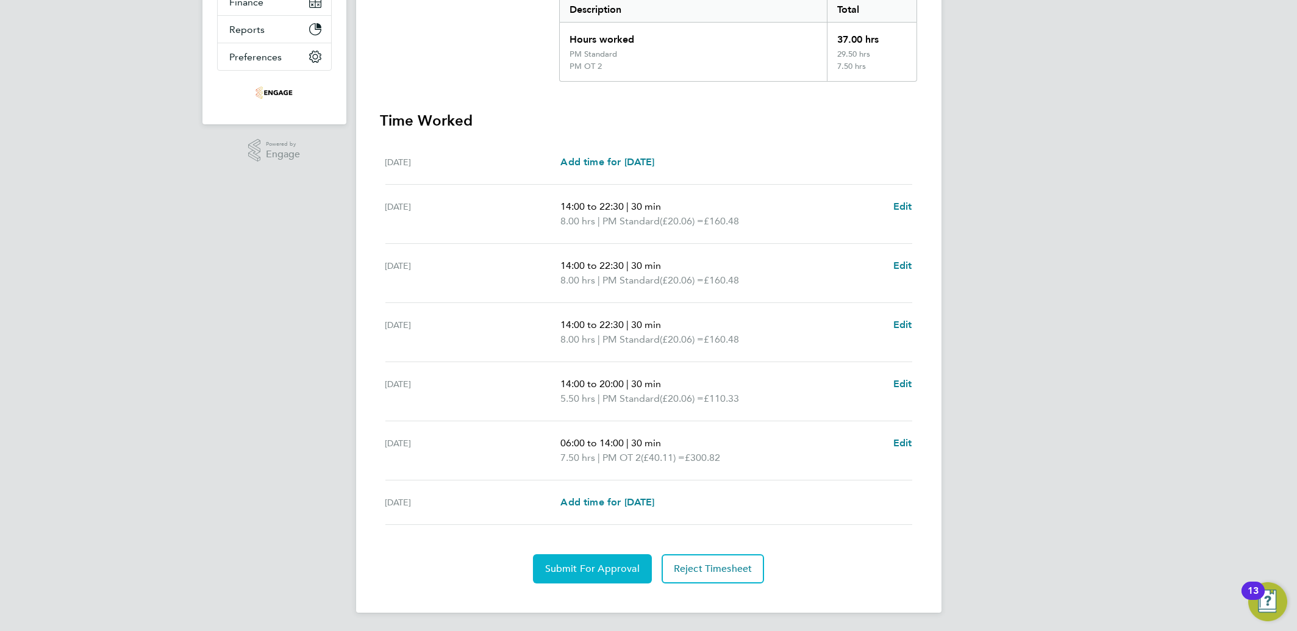
click at [607, 571] on span "Submit For Approval" at bounding box center [592, 569] width 95 height 12
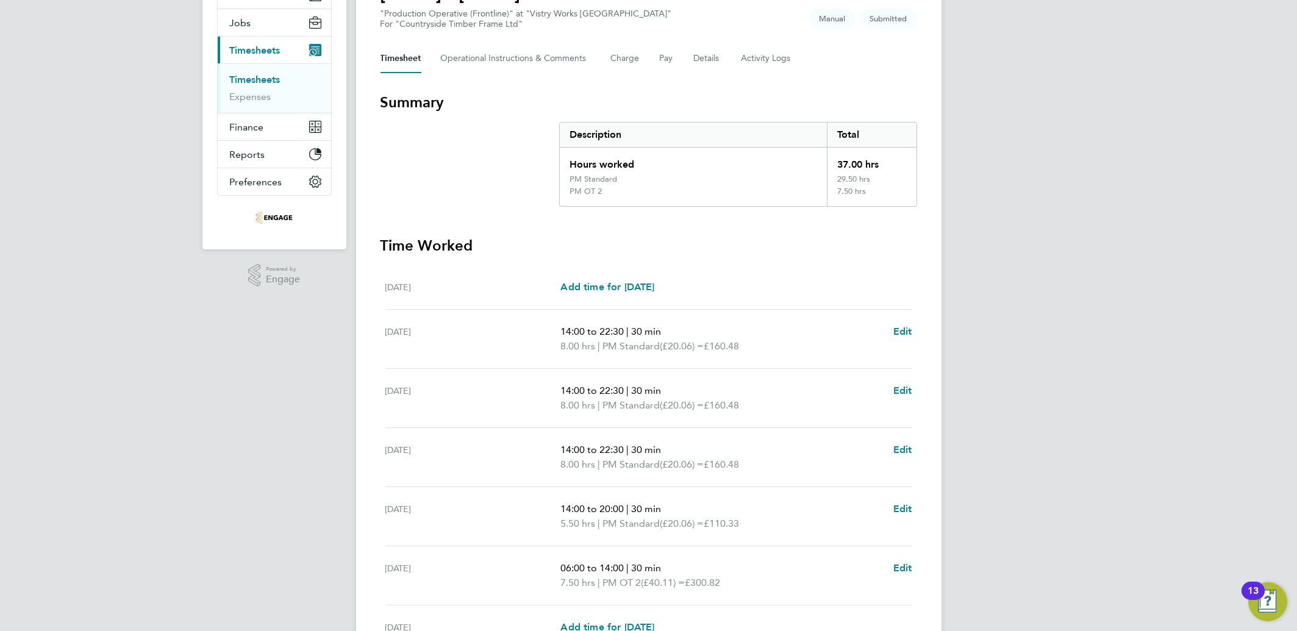
scroll to position [0, 0]
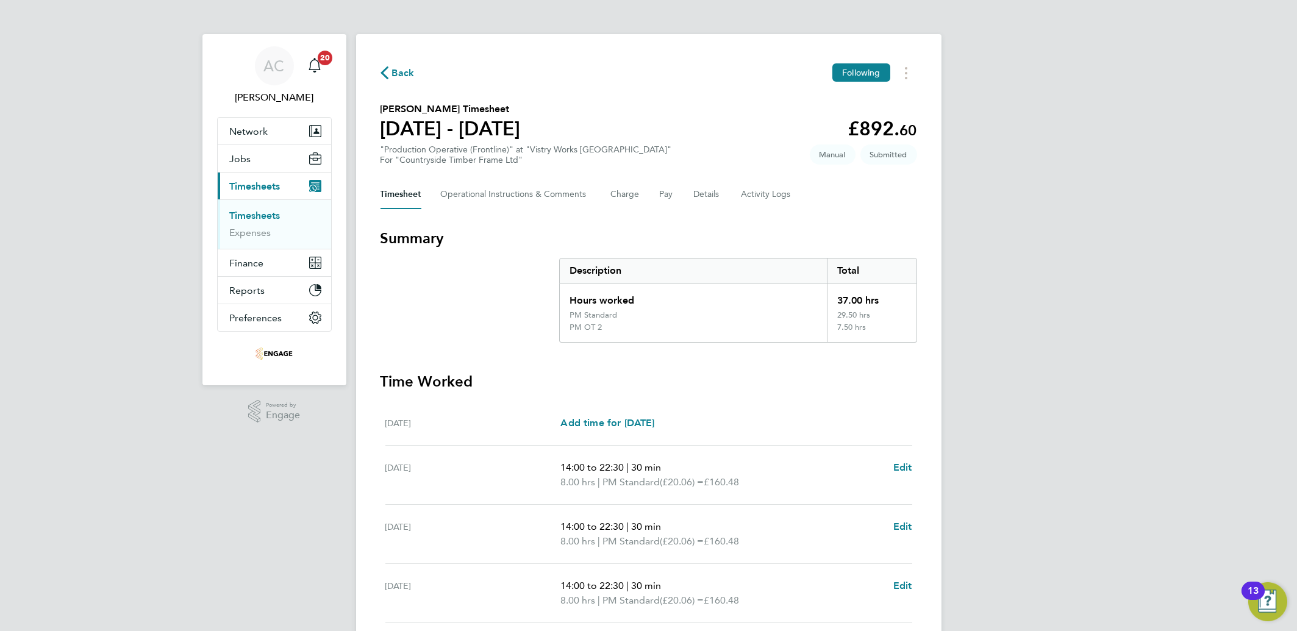
click at [260, 210] on link "Timesheets" at bounding box center [255, 216] width 51 height 12
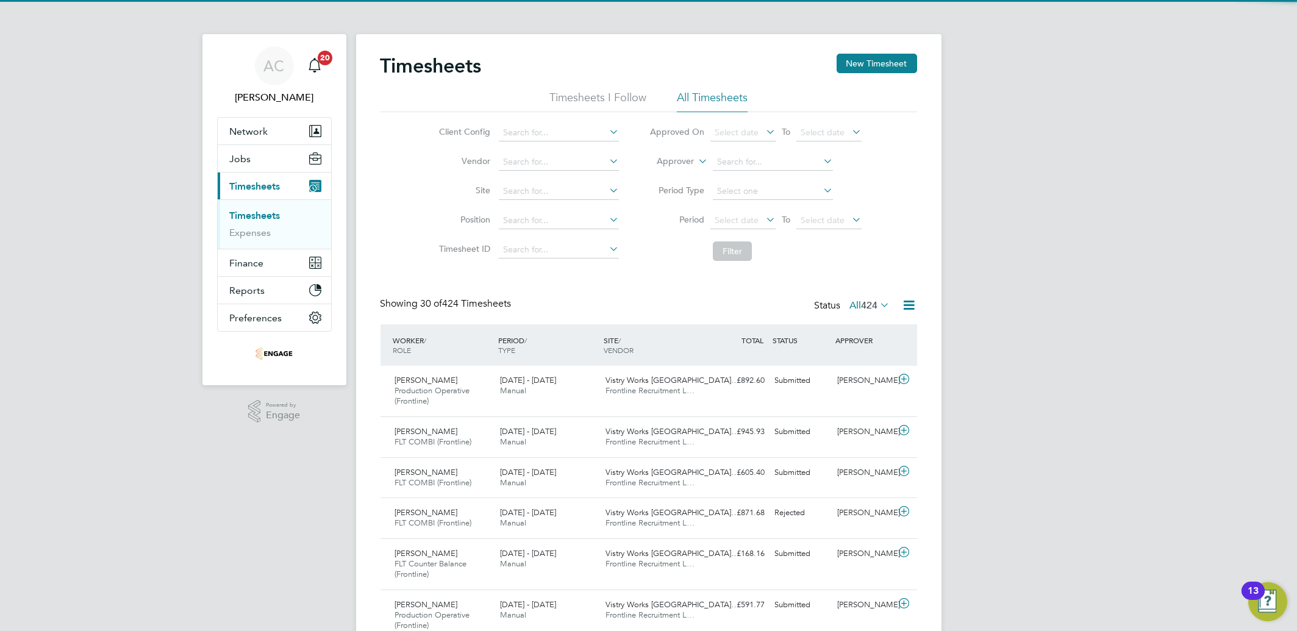
scroll to position [30, 106]
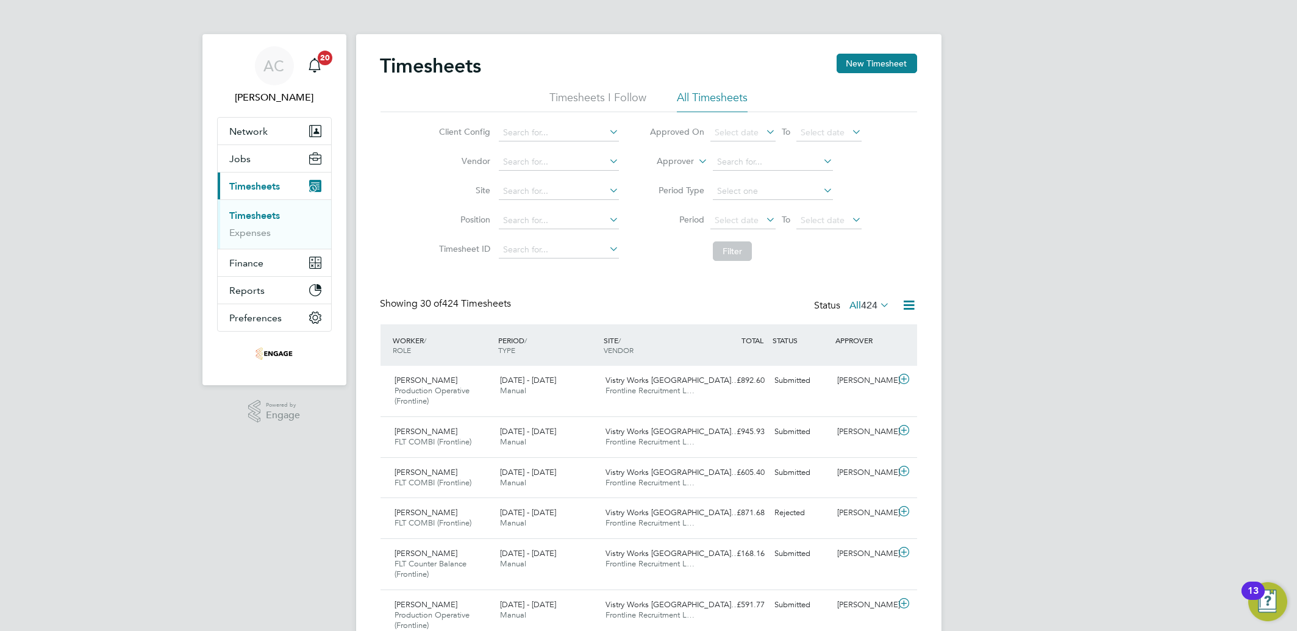
click at [872, 74] on div "Timesheets New Timesheet" at bounding box center [649, 72] width 537 height 37
drag, startPoint x: 872, startPoint y: 68, endPoint x: 878, endPoint y: 77, distance: 10.5
click at [875, 73] on div "Timesheets New Timesheet" at bounding box center [649, 72] width 537 height 37
click at [854, 62] on button "New Timesheet" at bounding box center [877, 64] width 81 height 20
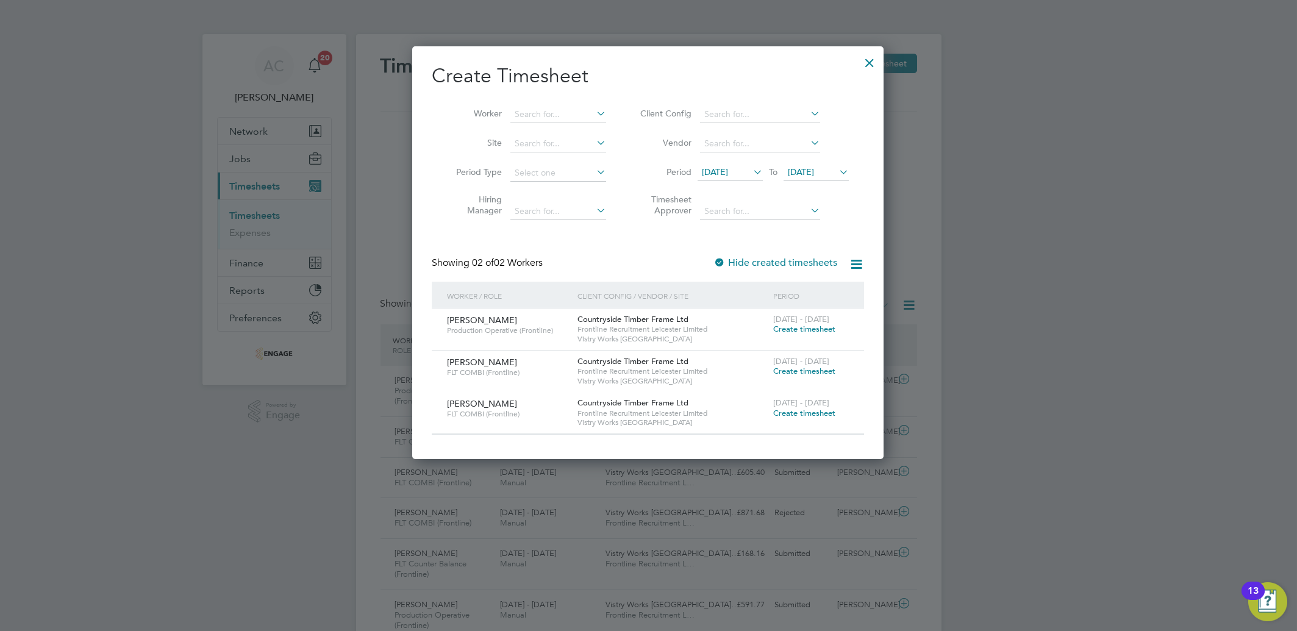
click at [877, 60] on div at bounding box center [870, 60] width 22 height 22
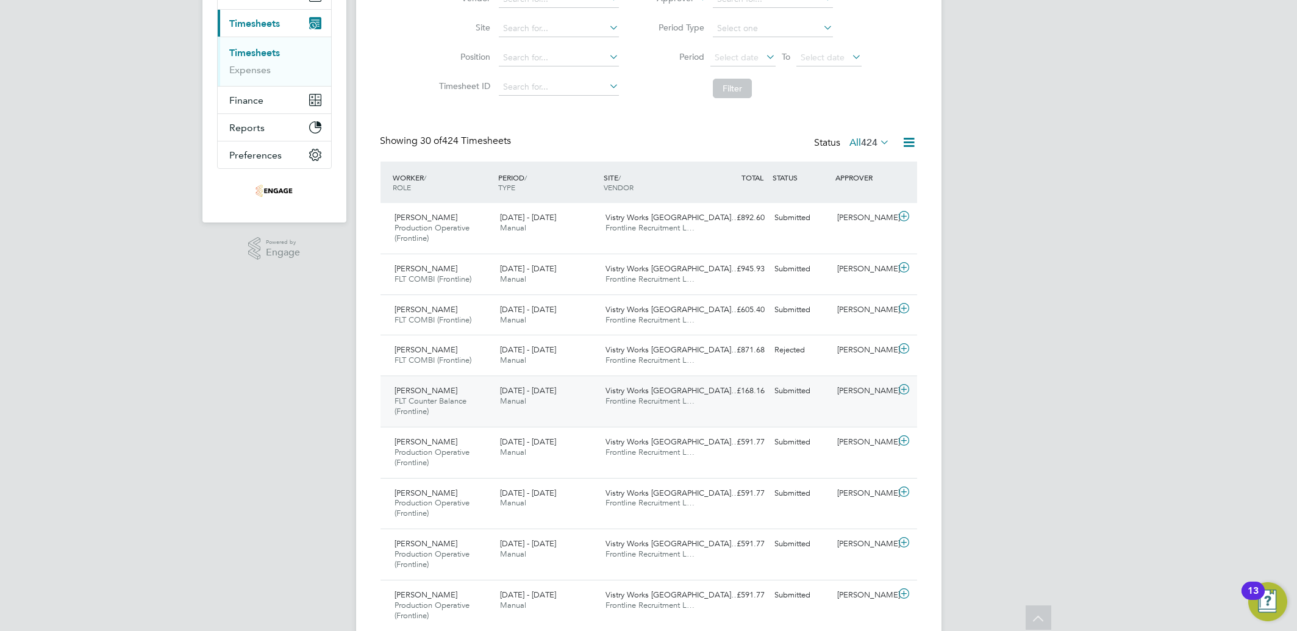
click at [909, 389] on icon at bounding box center [904, 390] width 15 height 10
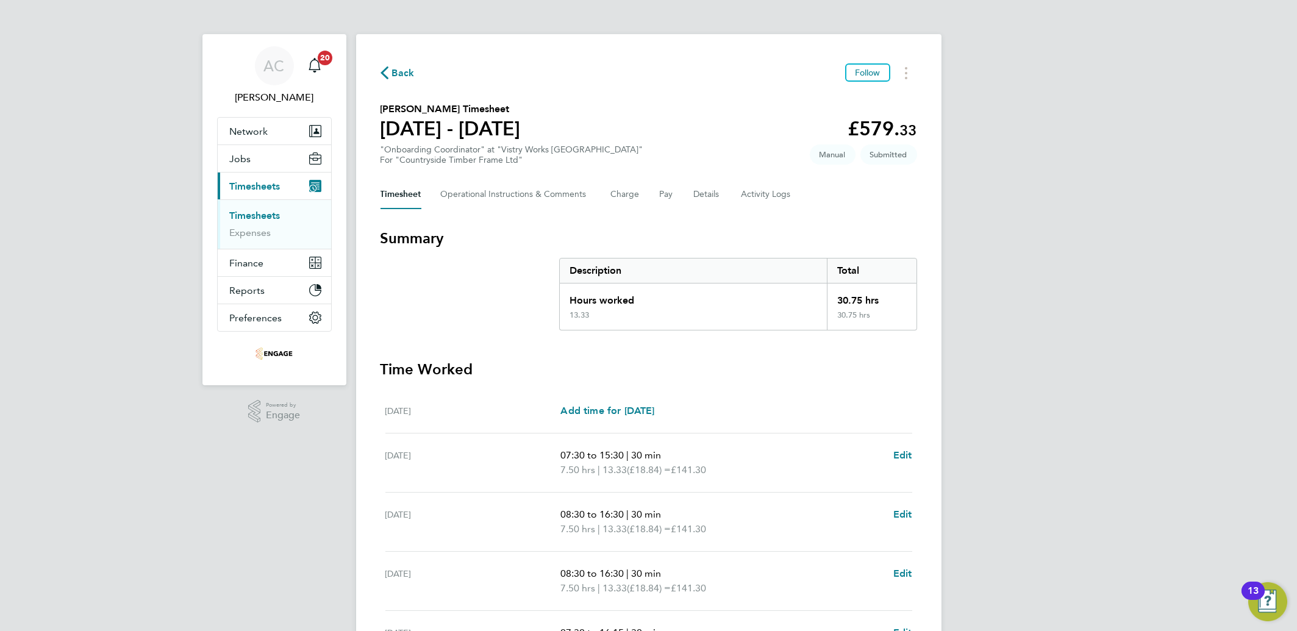
click at [257, 214] on link "Timesheets" at bounding box center [255, 216] width 51 height 12
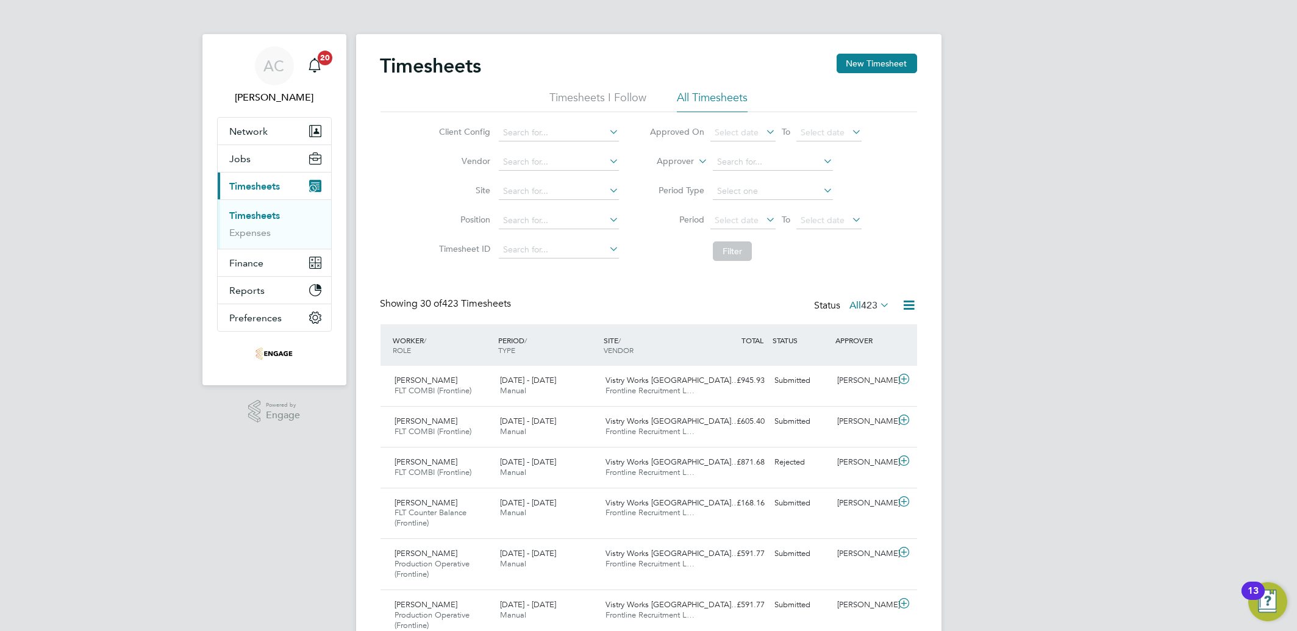
drag, startPoint x: 396, startPoint y: 248, endPoint x: 396, endPoint y: 235, distance: 13.4
click at [396, 248] on div "Client Config Vendor Site Position Timesheet ID Approved On Select date To Sele…" at bounding box center [649, 189] width 537 height 155
click at [869, 74] on div "Timesheets New Timesheet" at bounding box center [649, 72] width 537 height 37
click at [867, 61] on button "New Timesheet" at bounding box center [877, 64] width 81 height 20
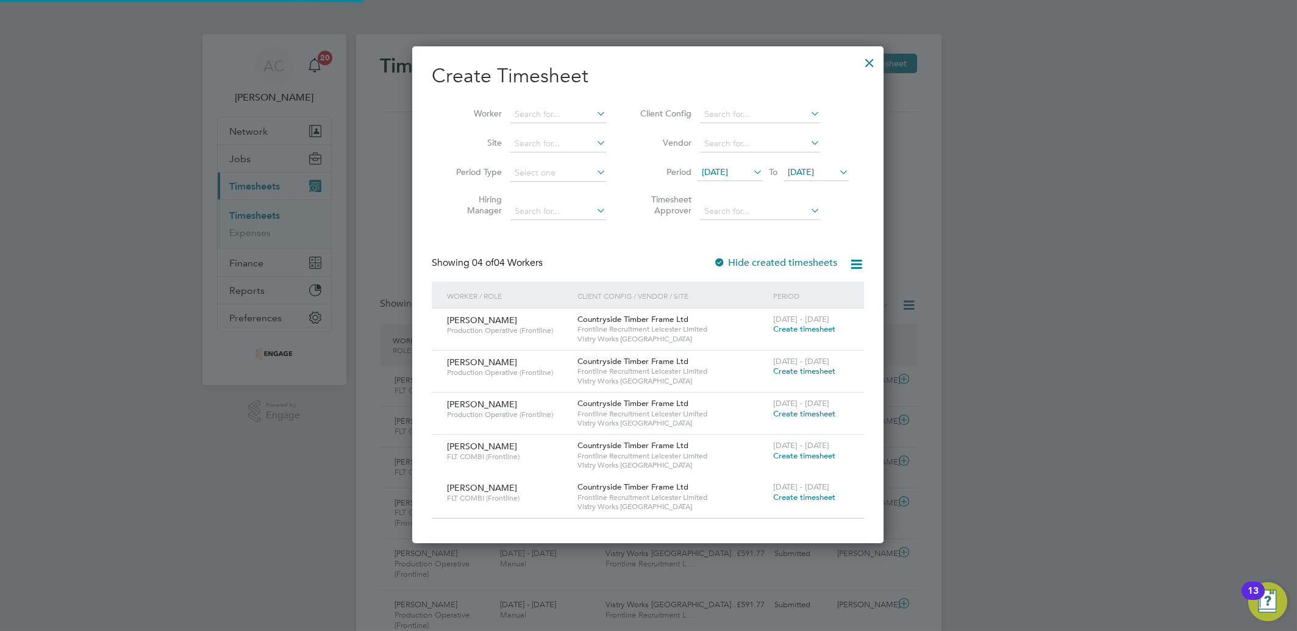
scroll to position [497, 472]
click at [793, 417] on span "Create timesheet" at bounding box center [804, 414] width 62 height 10
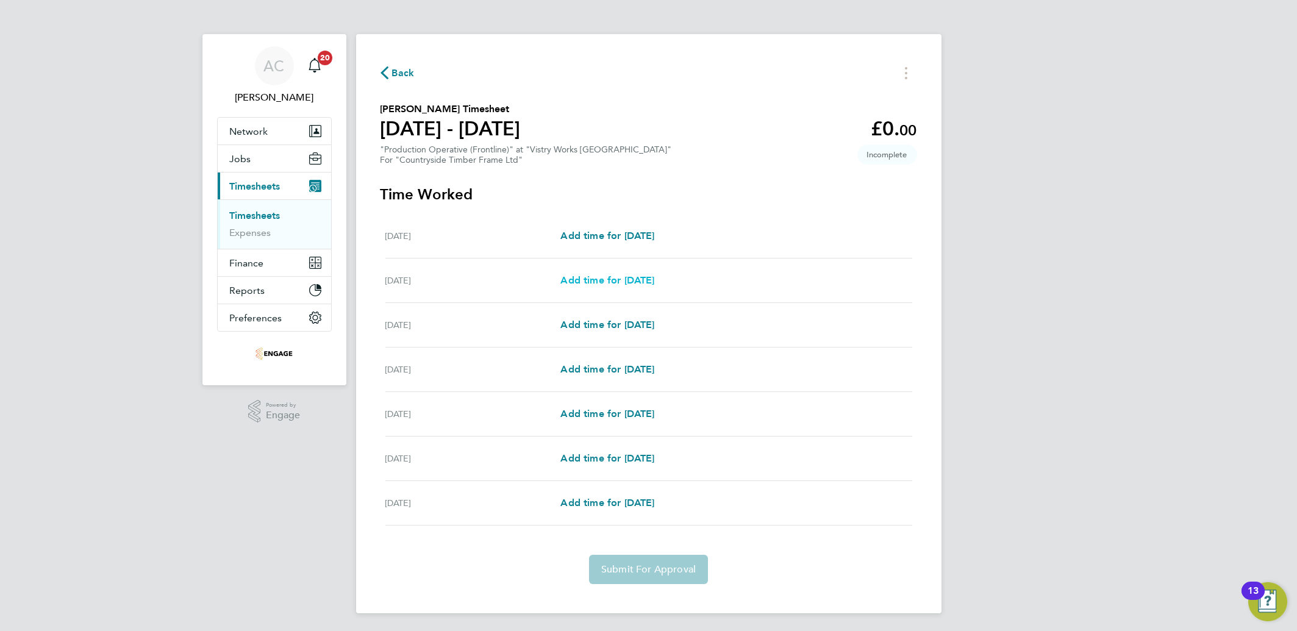
click at [642, 283] on span "Add time for [DATE]" at bounding box center [608, 280] width 94 height 12
select select "15"
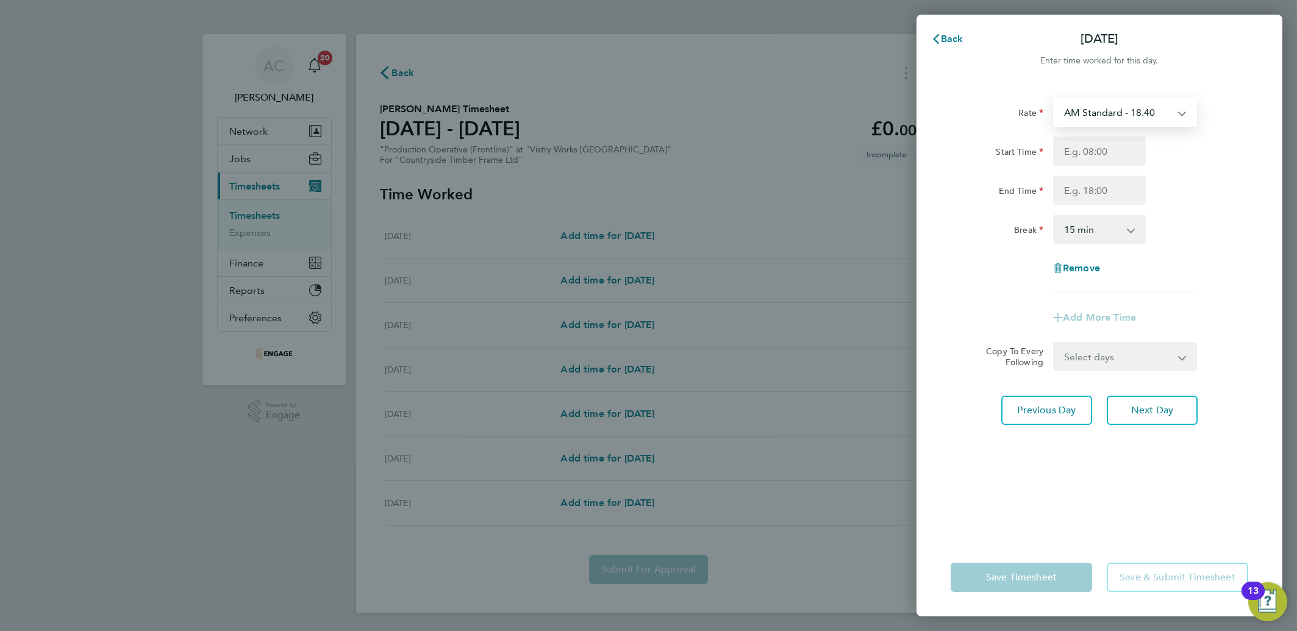
drag, startPoint x: 1078, startPoint y: 116, endPoint x: 1078, endPoint y: 123, distance: 6.7
click at [1078, 116] on select "AM Standard - 18.40 PM Standard - 20.06 PM OT 2 - 40.11 PM OT 1 - 30.08 OT2 - 3…" at bounding box center [1118, 112] width 127 height 27
select select "15"
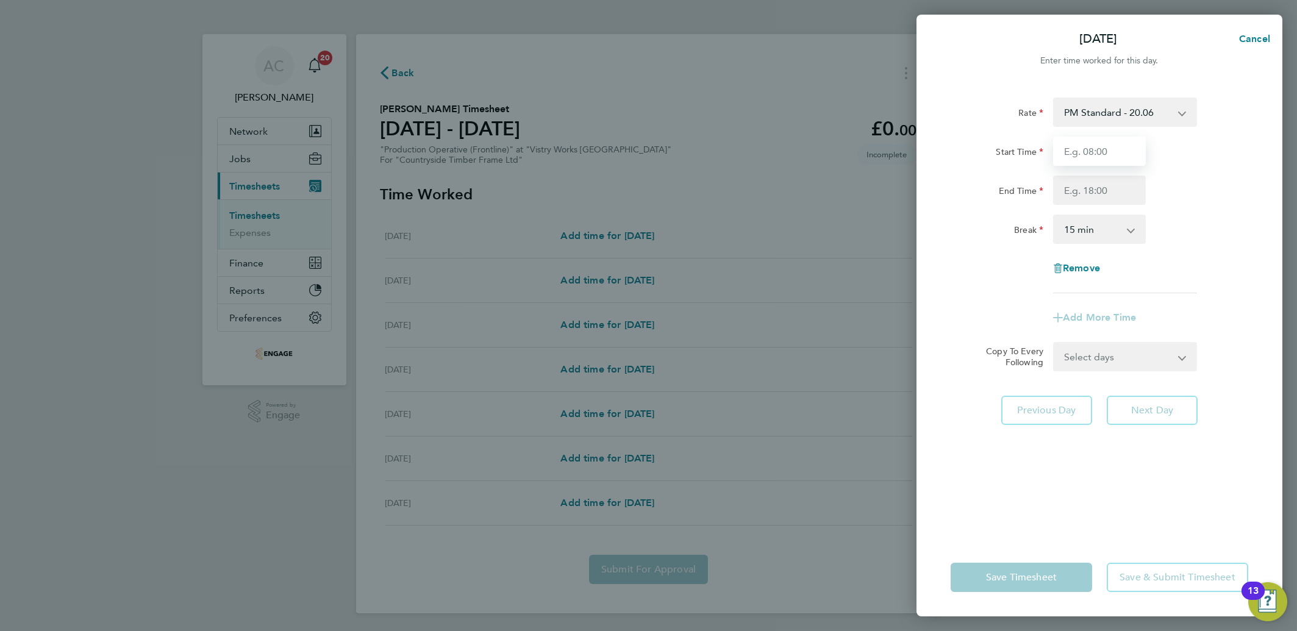
click at [1077, 152] on input "Start Time" at bounding box center [1099, 151] width 93 height 29
type input "14:00"
click at [1084, 182] on input "End Time" at bounding box center [1099, 190] width 93 height 29
type input ":"
type input "22:30"
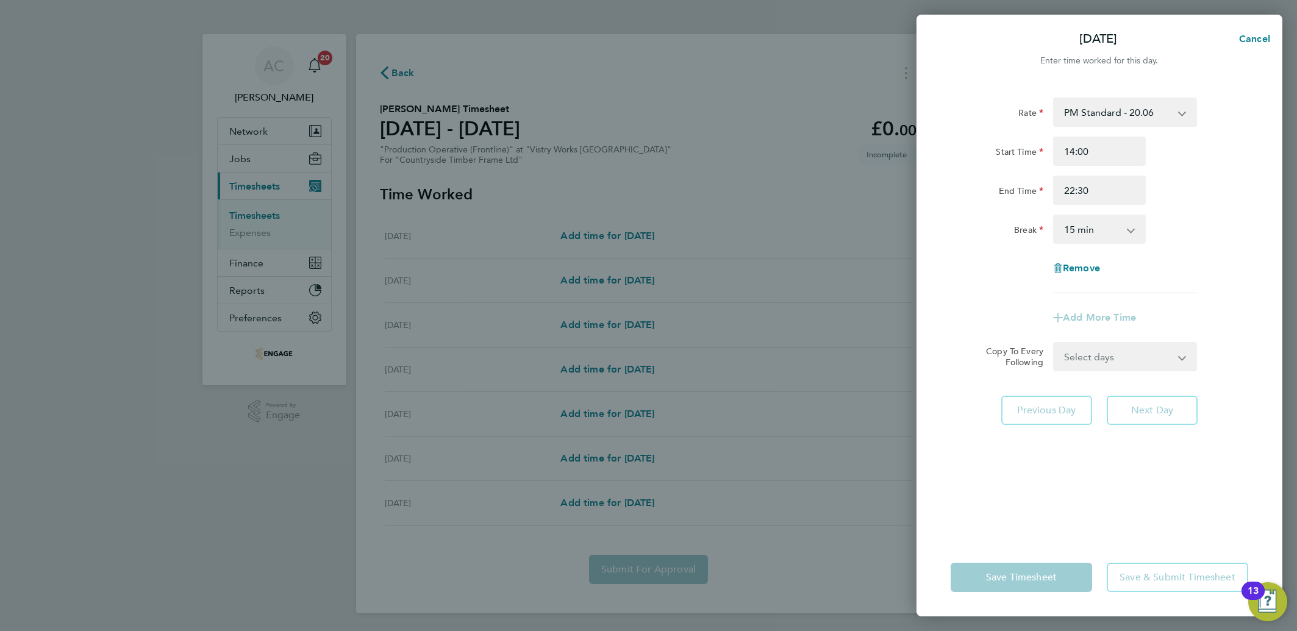
click at [1073, 226] on select "0 min 15 min 30 min 45 min 60 min 75 min 90 min" at bounding box center [1093, 229] width 76 height 27
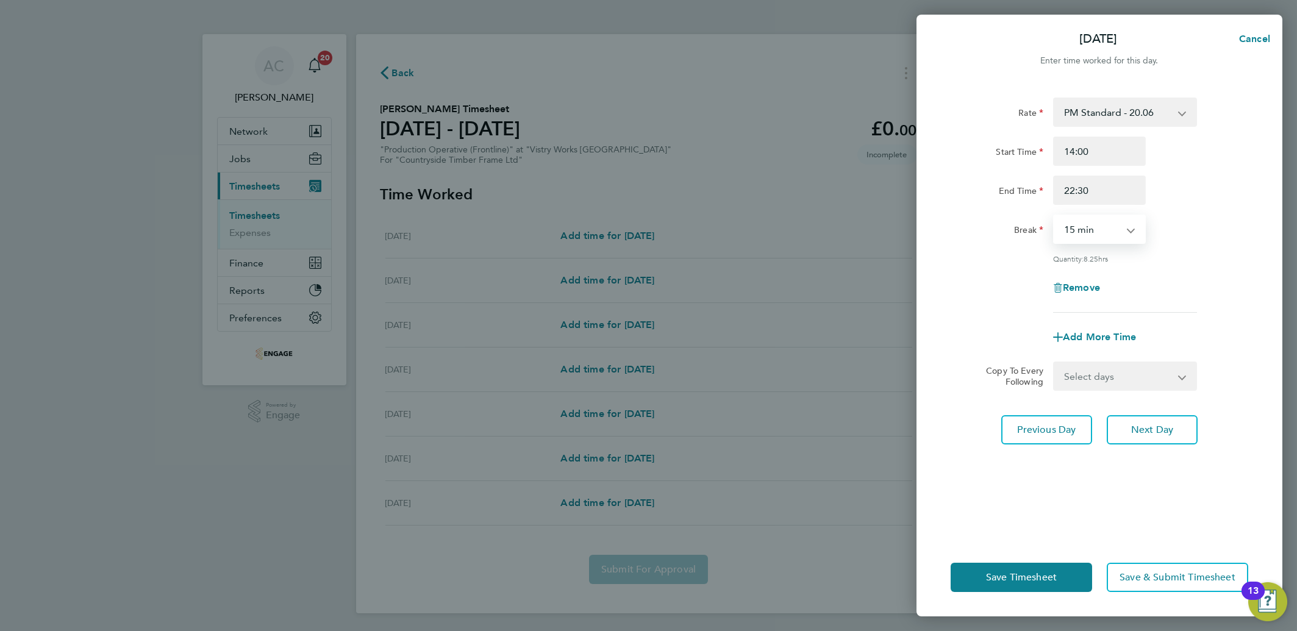
select select "30"
click at [1055, 216] on select "0 min 15 min 30 min 45 min 60 min 75 min 90 min" at bounding box center [1093, 229] width 76 height 27
click at [1087, 378] on select "Select days Day Weekday (Mon-Fri) Weekend (Sat-Sun) [DATE] [DATE] [DATE] [DATE]…" at bounding box center [1119, 376] width 128 height 27
select select "DAY"
click at [1055, 363] on select "Select days Day Weekday (Mon-Fri) Weekend (Sat-Sun) [DATE] [DATE] [DATE] [DATE]…" at bounding box center [1119, 376] width 128 height 27
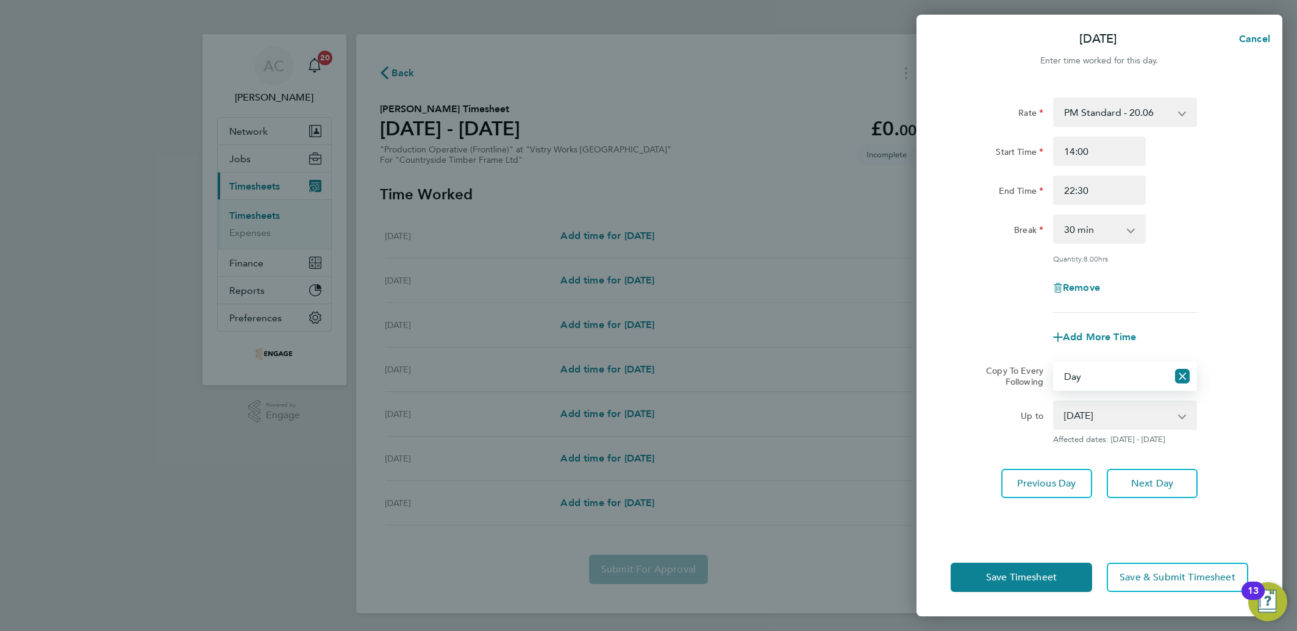
click at [1090, 413] on select "[DATE] [DATE] [DATE] [DATE] [DATE]" at bounding box center [1118, 415] width 127 height 27
select select "[DATE]"
click at [1055, 402] on select "[DATE] [DATE] [DATE] [DATE] [DATE]" at bounding box center [1118, 415] width 127 height 27
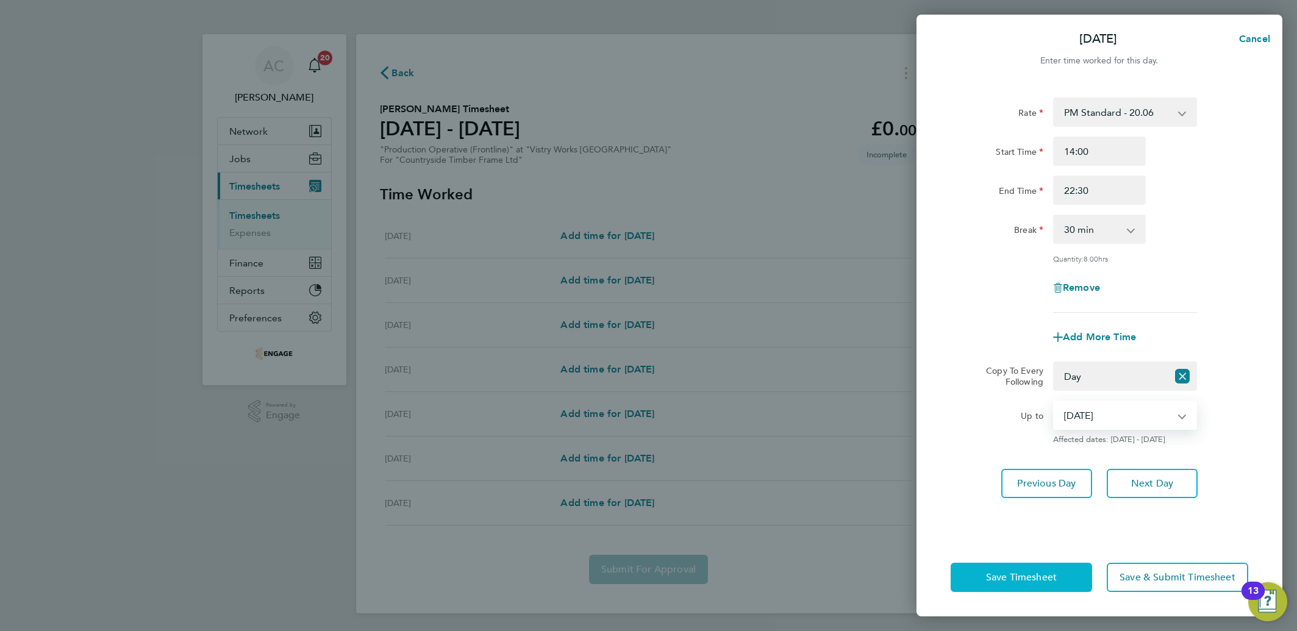
click at [1036, 575] on span "Save Timesheet" at bounding box center [1021, 577] width 71 height 12
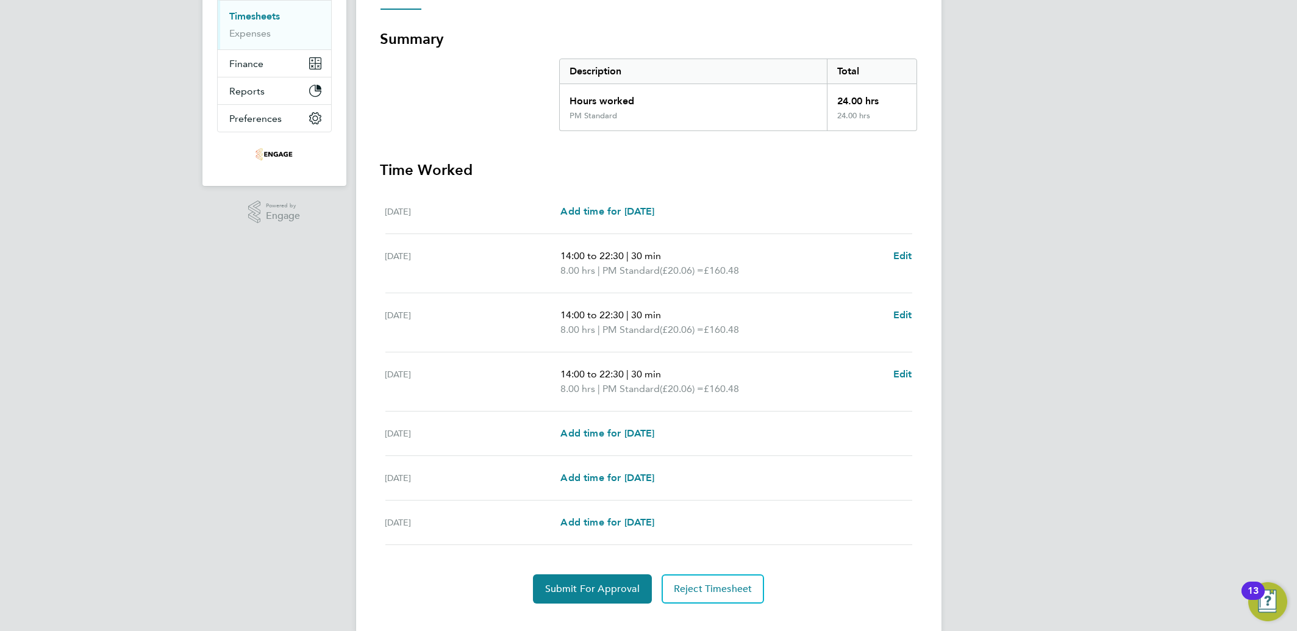
scroll to position [220, 0]
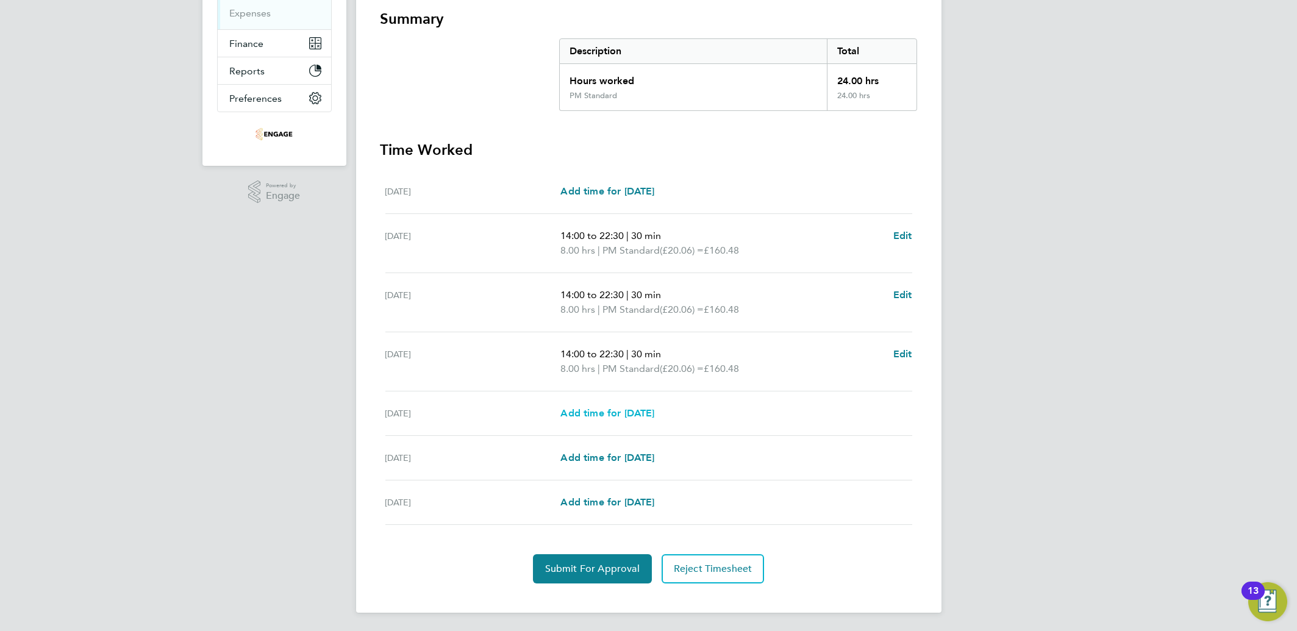
click at [593, 412] on span "Add time for [DATE]" at bounding box center [608, 413] width 94 height 12
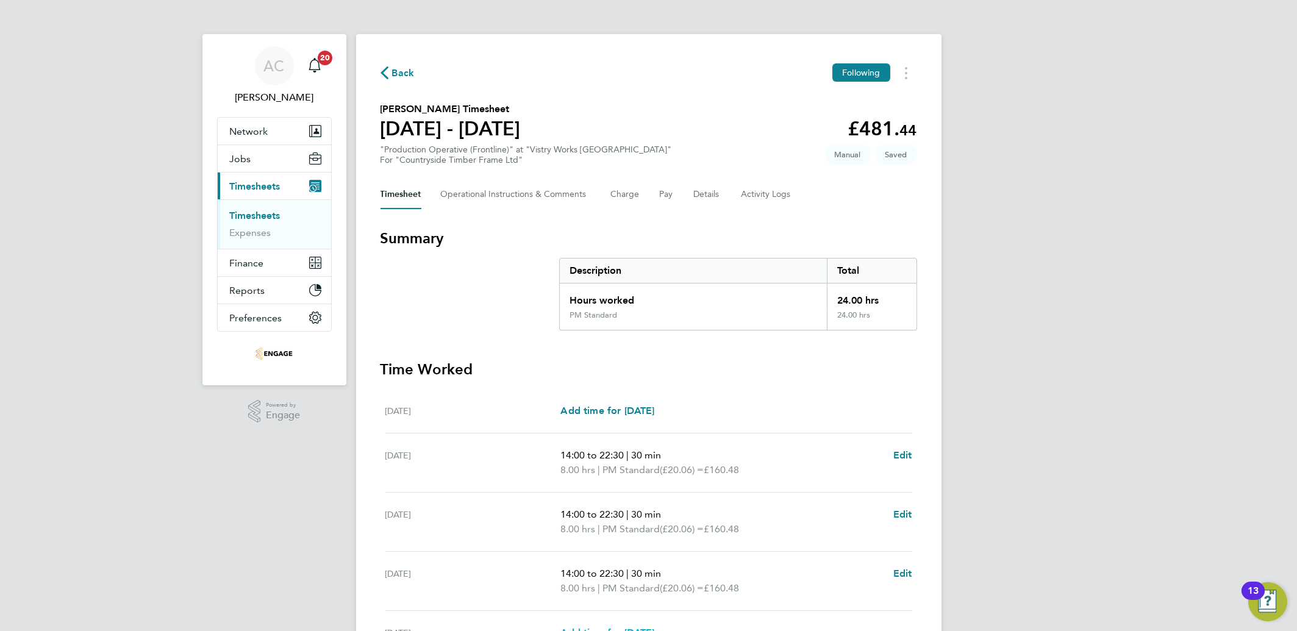
select select "15"
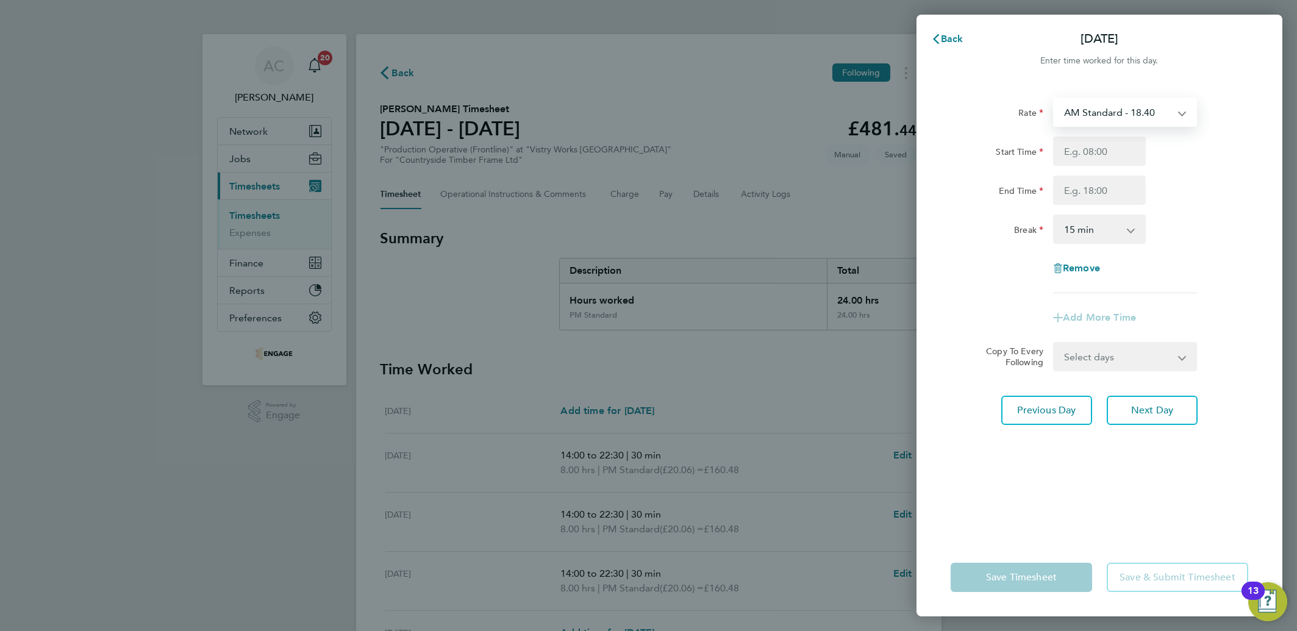
click at [1071, 121] on select "AM Standard - 18.40 PM Standard - 20.06 PM OT 2 - 40.11 PM OT 1 - 30.08 OT2 - 3…" at bounding box center [1118, 112] width 127 height 27
select select "15"
click at [1075, 148] on input "Start Time" at bounding box center [1099, 151] width 93 height 29
type input "14:00"
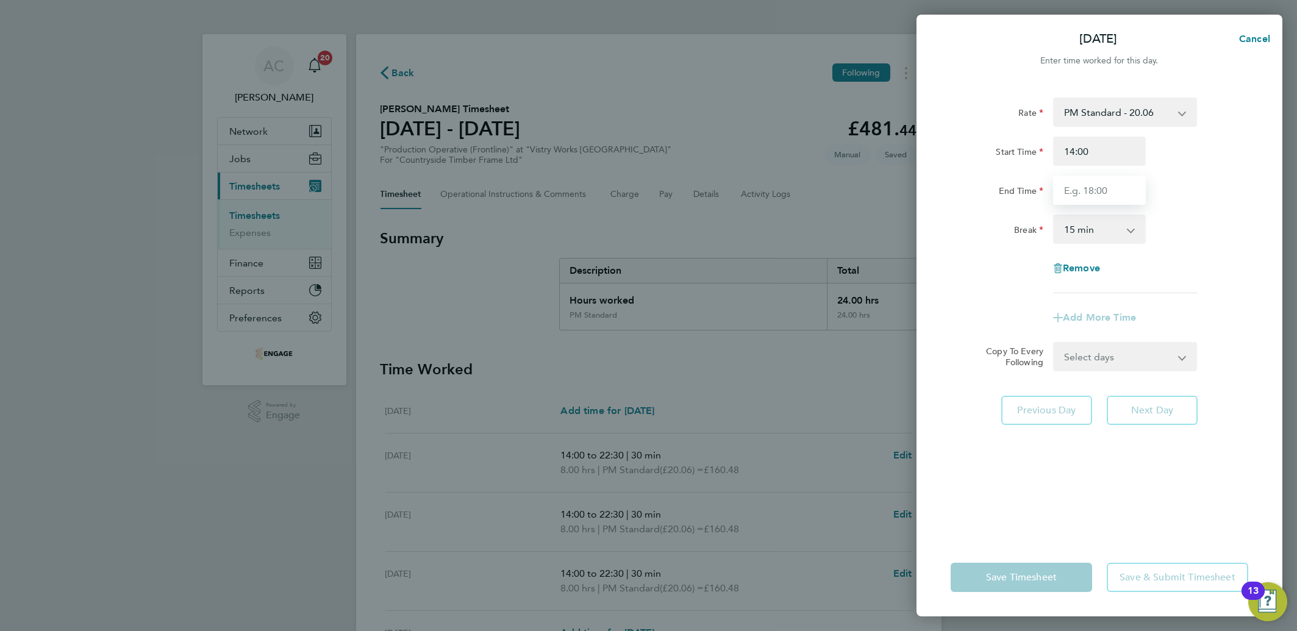
click at [1074, 198] on input "End Time" at bounding box center [1099, 190] width 93 height 29
type input "20:00"
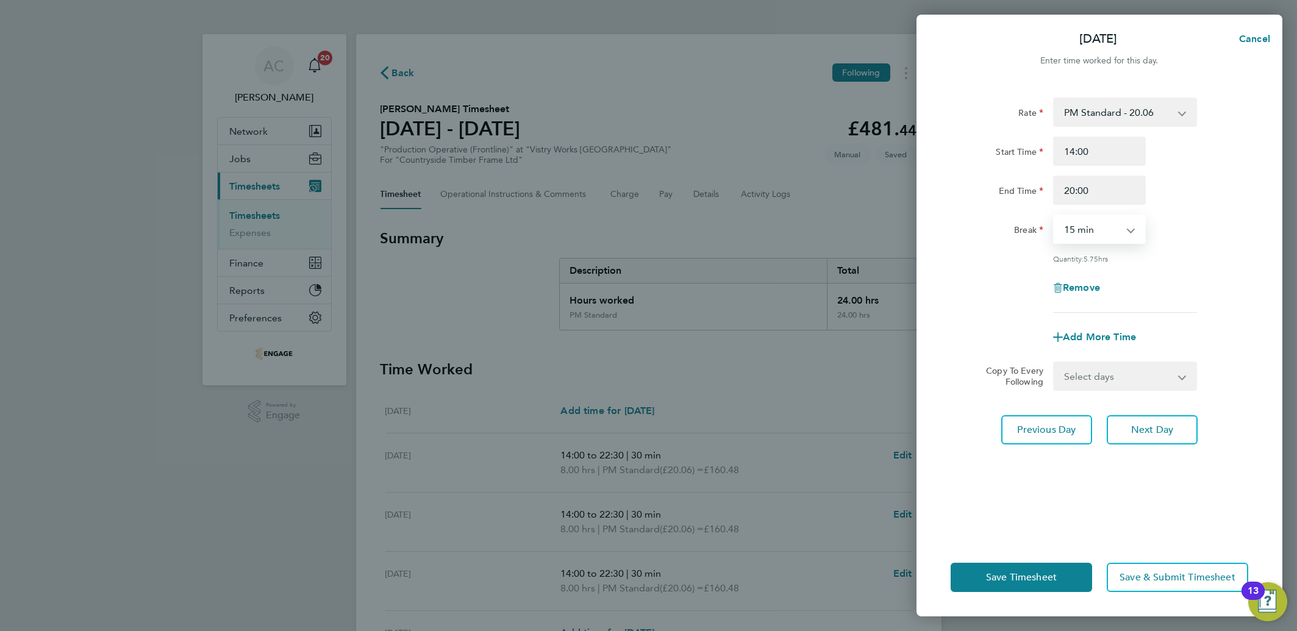
click at [1066, 217] on select "0 min 15 min 30 min 45 min 60 min 75 min 90 min" at bounding box center [1093, 229] width 76 height 27
select select "30"
click at [1055, 216] on select "0 min 15 min 30 min 45 min 60 min 75 min 90 min" at bounding box center [1093, 229] width 76 height 27
click at [1153, 435] on button "Next Day" at bounding box center [1152, 429] width 91 height 29
select select "15"
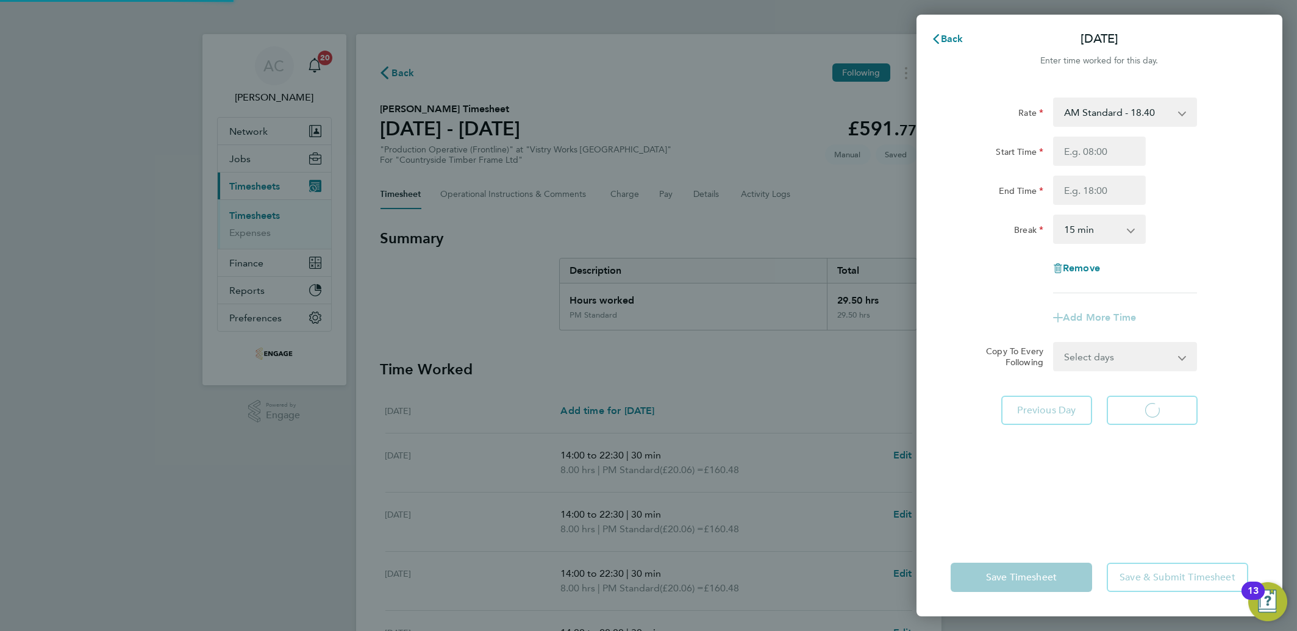
select select "15"
click at [1095, 123] on select "AM Standard - 18.40 PM Standard - 20.06 PM OT 2 - 40.11 PM OT 1 - 30.08 OT2 - 3…" at bounding box center [1118, 112] width 127 height 27
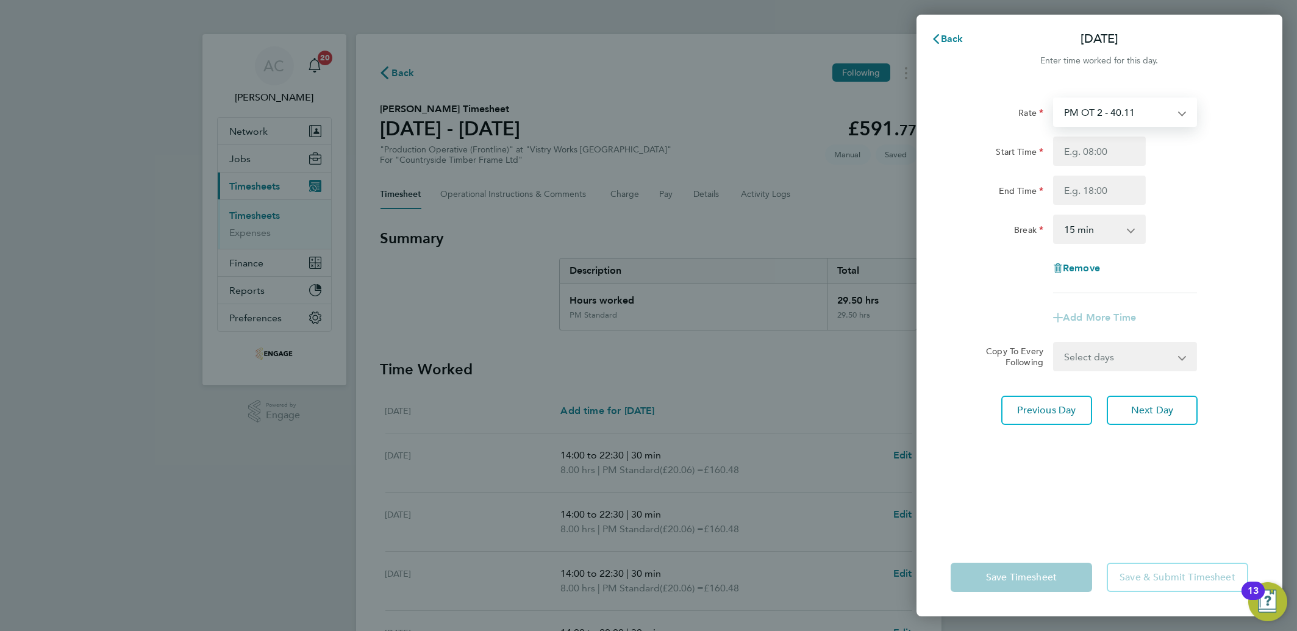
select select "15"
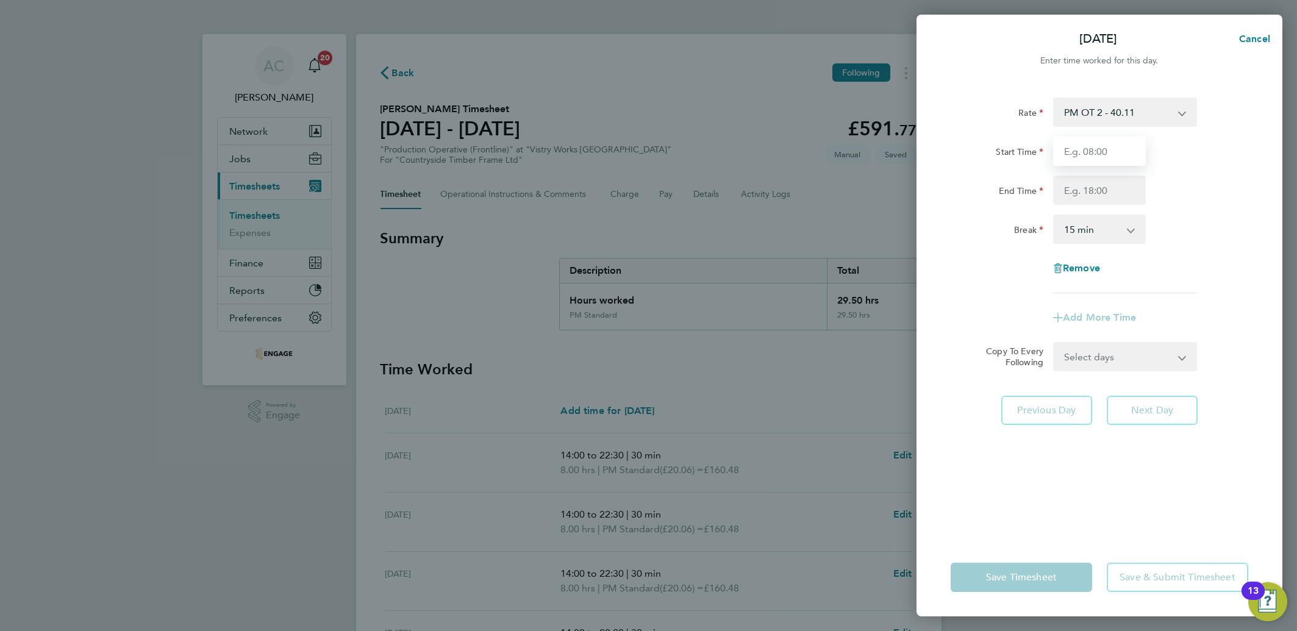
click at [1076, 145] on input "Start Time" at bounding box center [1099, 151] width 93 height 29
type input "07:00"
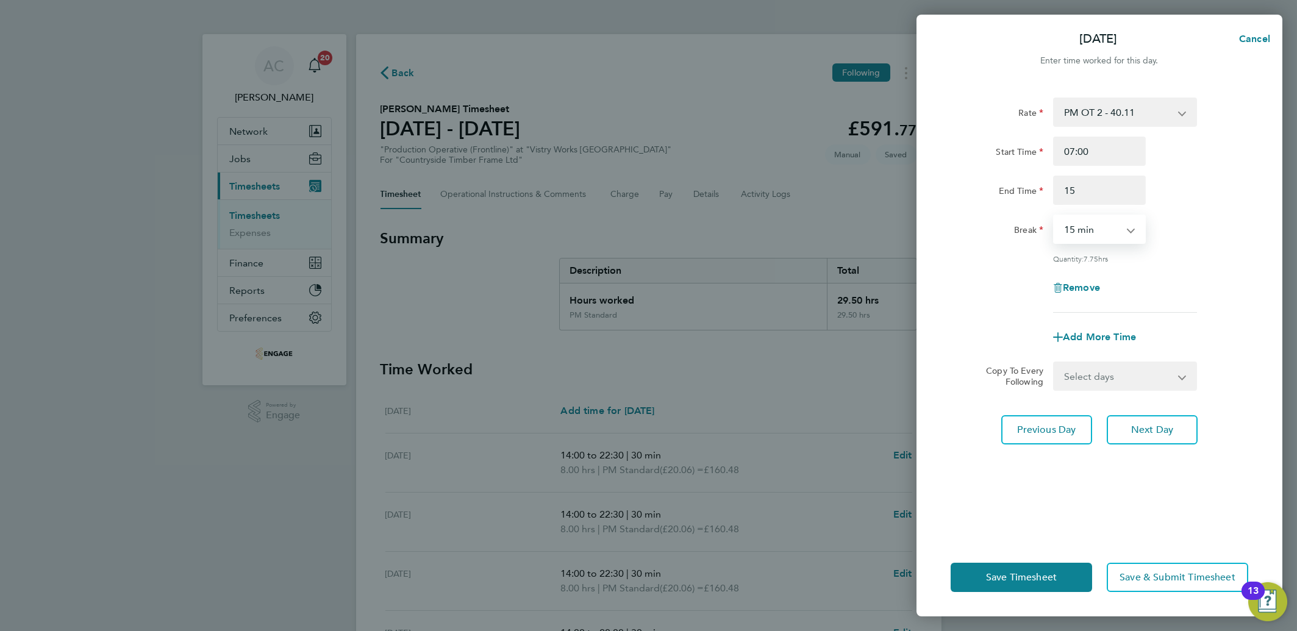
type input "15:00"
click at [1079, 223] on select "0 min 15 min 30 min 45 min 60 min 75 min 90 min" at bounding box center [1093, 229] width 76 height 27
select select "30"
click at [1055, 216] on select "0 min 15 min 30 min 45 min 60 min 75 min 90 min" at bounding box center [1093, 229] width 76 height 27
click at [1018, 577] on span "Save Timesheet" at bounding box center [1021, 577] width 71 height 12
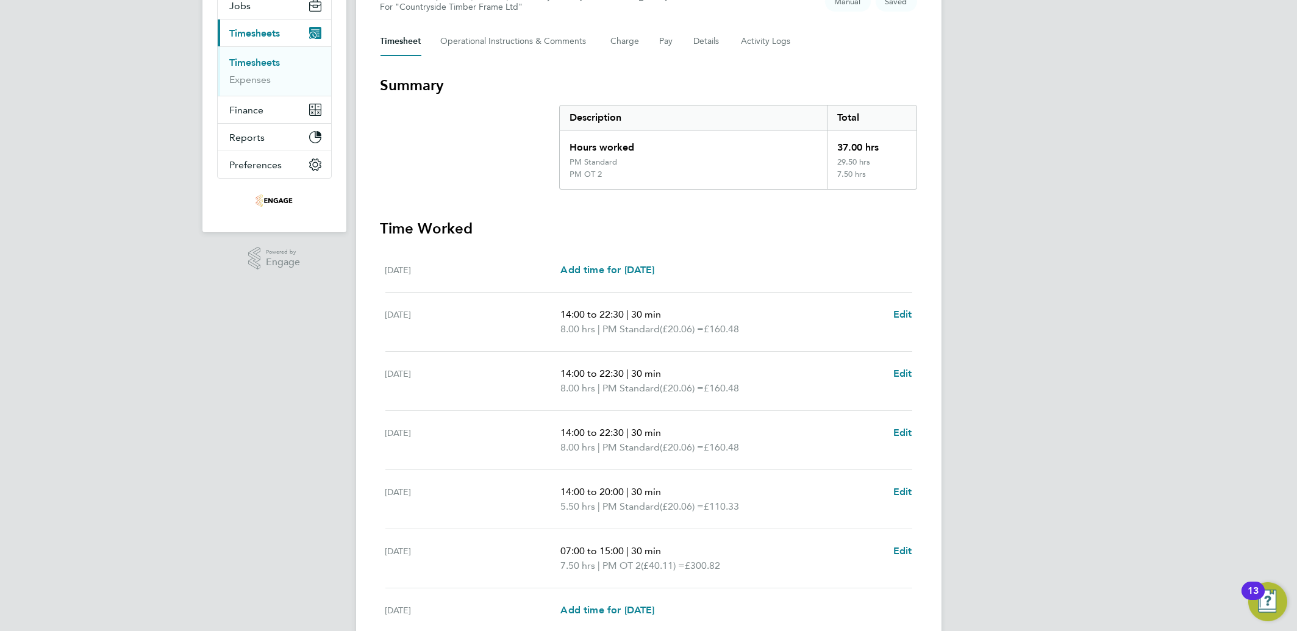
scroll to position [261, 0]
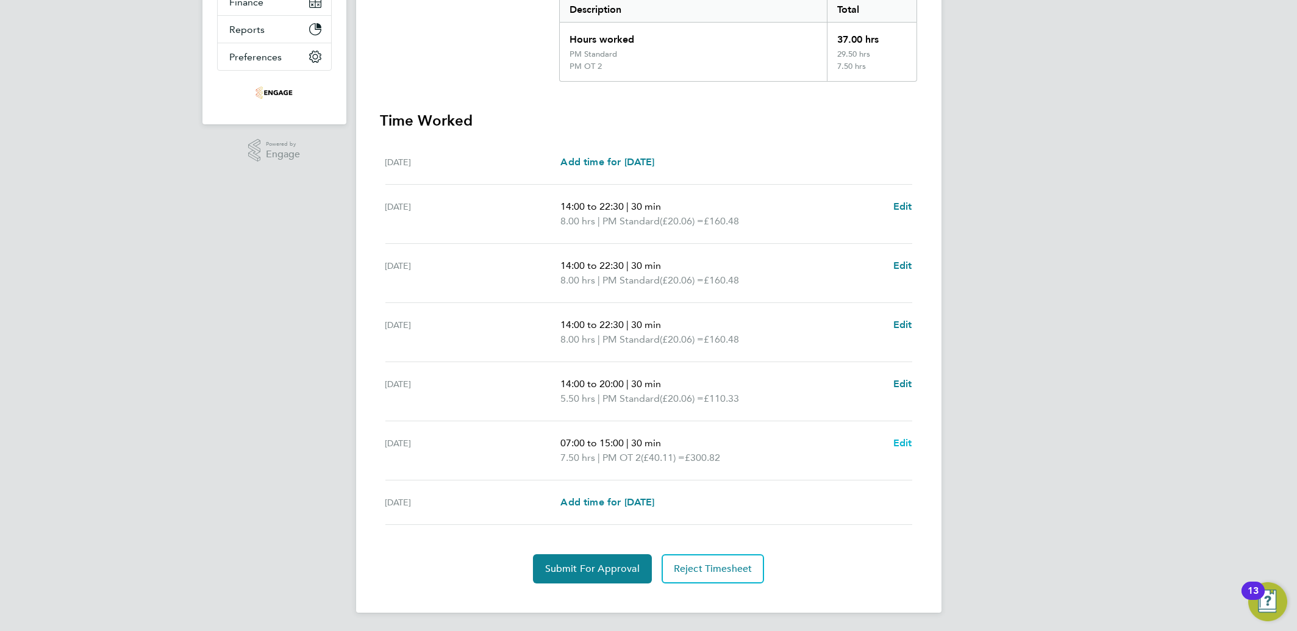
click at [908, 443] on span "Edit" at bounding box center [903, 443] width 19 height 12
select select "30"
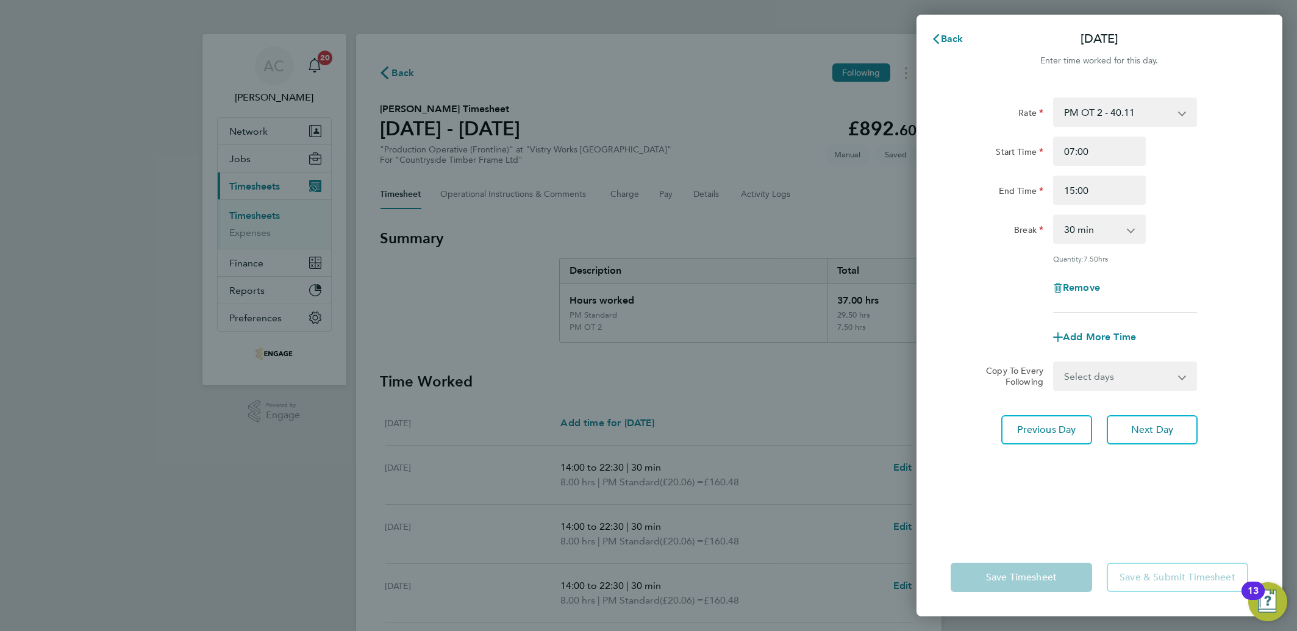
click at [816, 381] on div "Back [DATE] Enter time worked for this day. Rate PM OT 2 - 40.11 AM Standard - …" at bounding box center [648, 315] width 1297 height 631
click at [966, 38] on button "Back" at bounding box center [947, 39] width 57 height 24
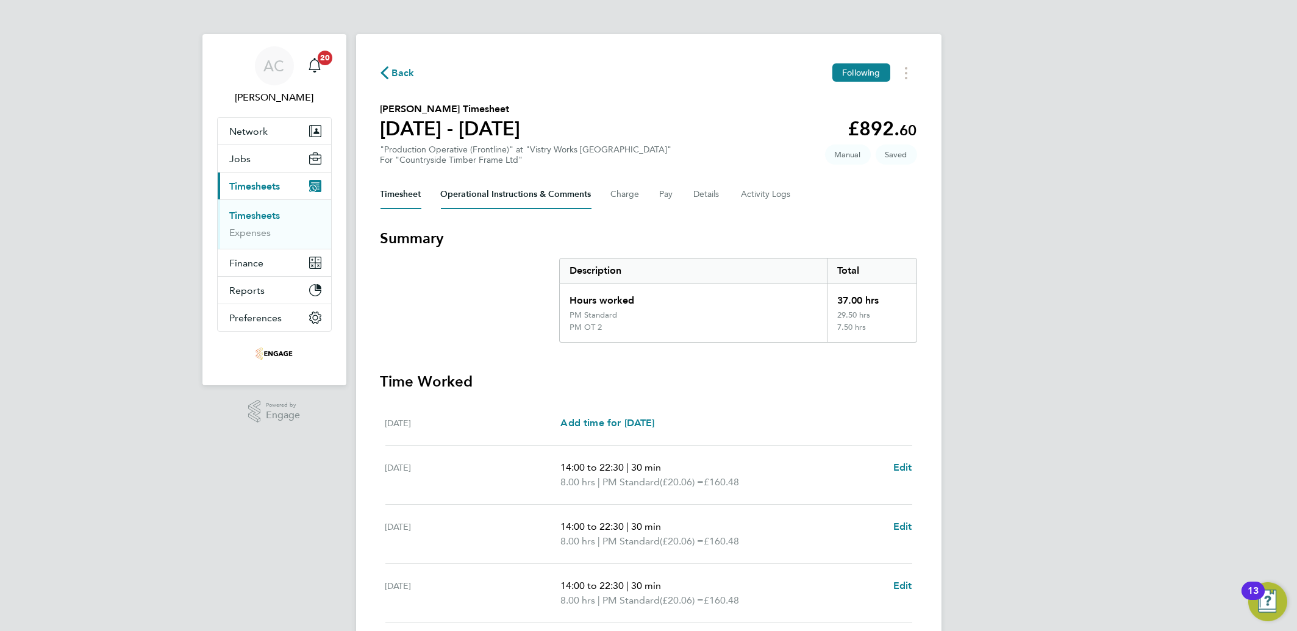
click at [486, 188] on Comments-tab "Operational Instructions & Comments" at bounding box center [516, 194] width 151 height 29
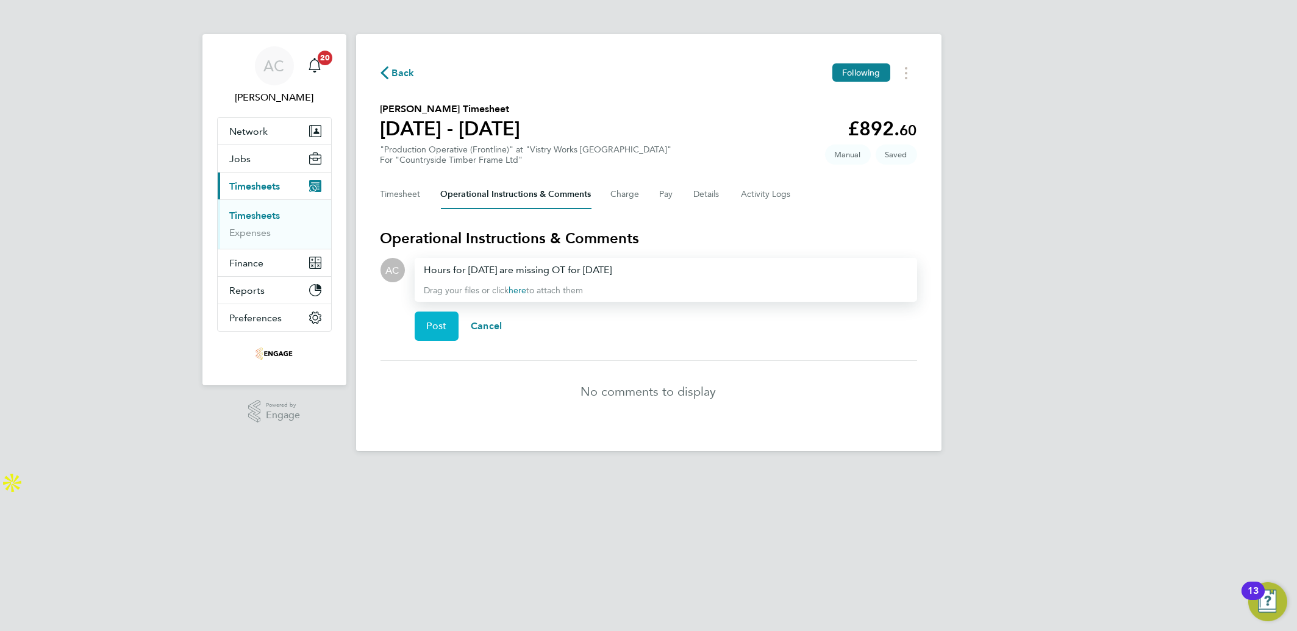
click at [436, 331] on button "Post" at bounding box center [437, 326] width 45 height 29
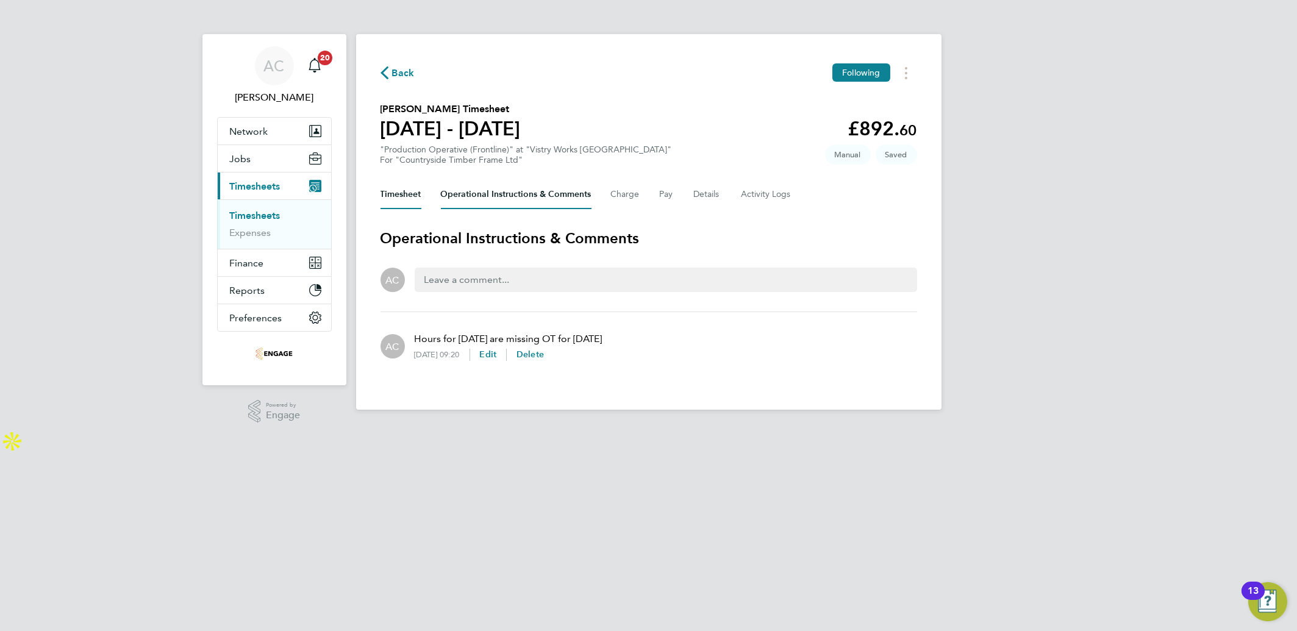
click at [405, 190] on button "Timesheet" at bounding box center [401, 194] width 41 height 29
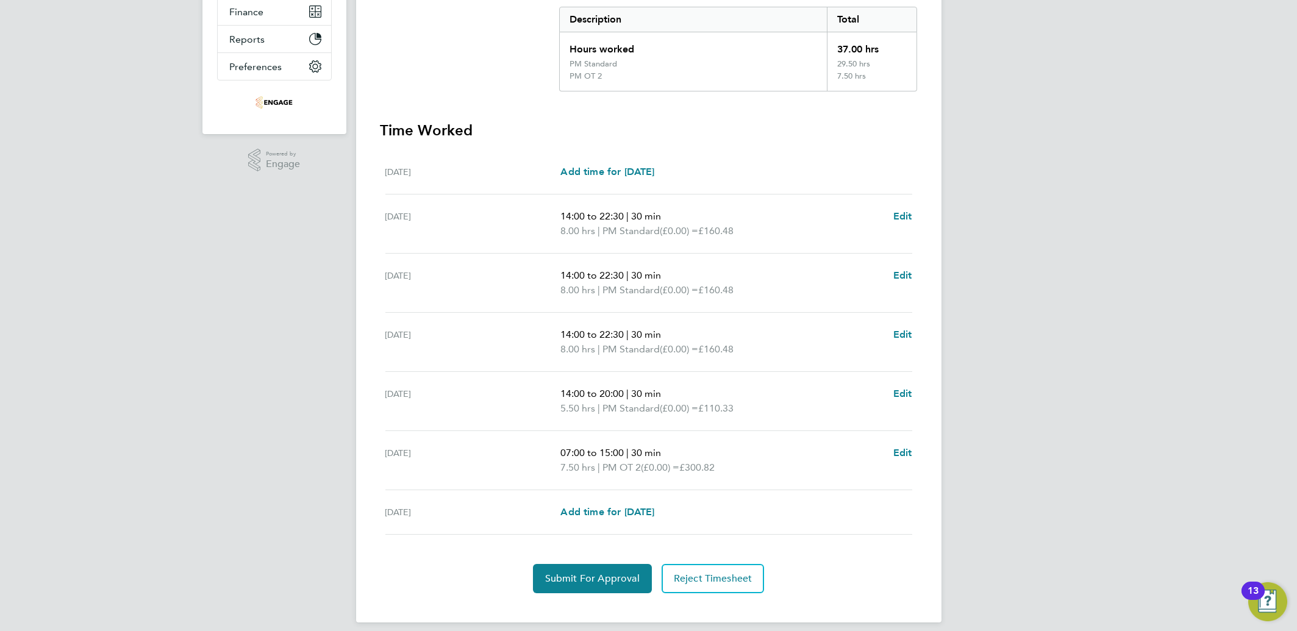
scroll to position [261, 0]
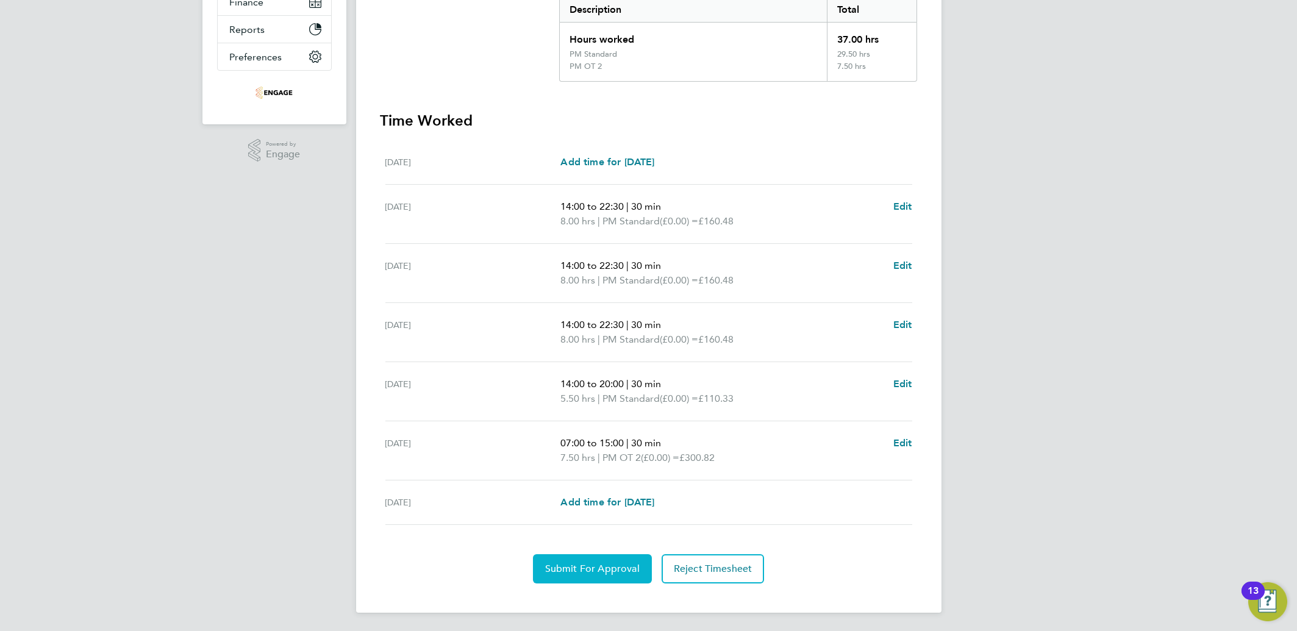
click at [595, 559] on button "Submit For Approval" at bounding box center [592, 568] width 119 height 29
click at [250, 359] on div "AC Aliona Cozacenco Notifications 20 Applications: Network Team Members Busines…" at bounding box center [648, 187] width 1297 height 894
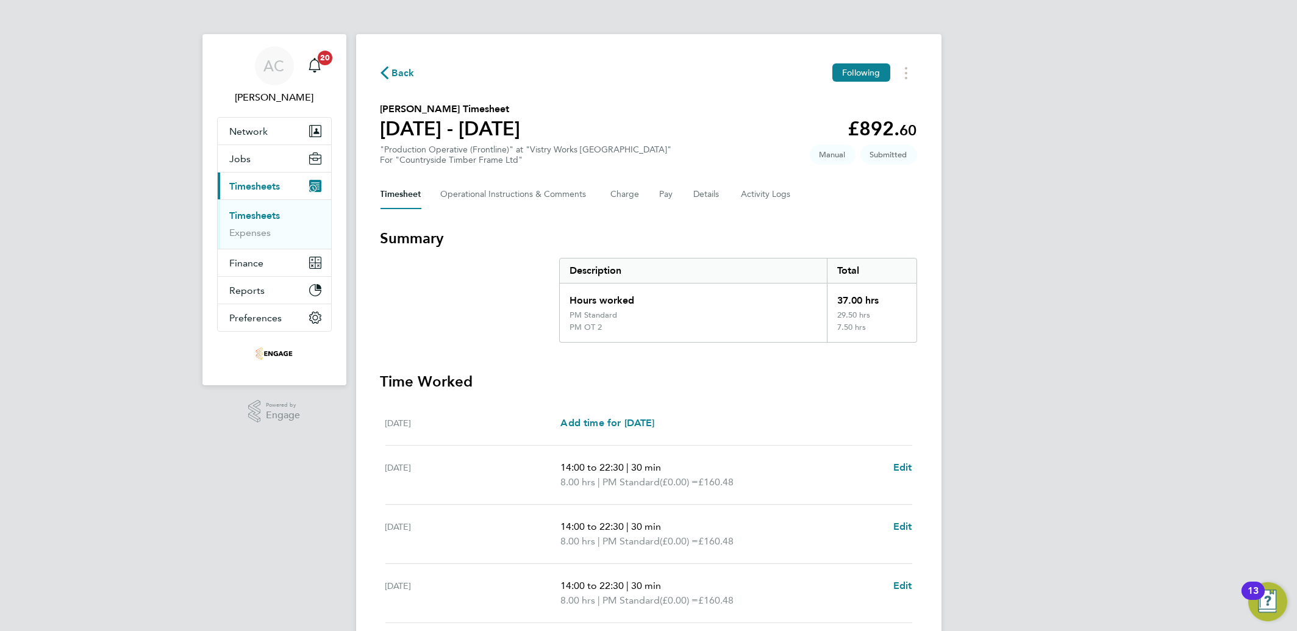
click at [238, 211] on link "Timesheets" at bounding box center [255, 216] width 51 height 12
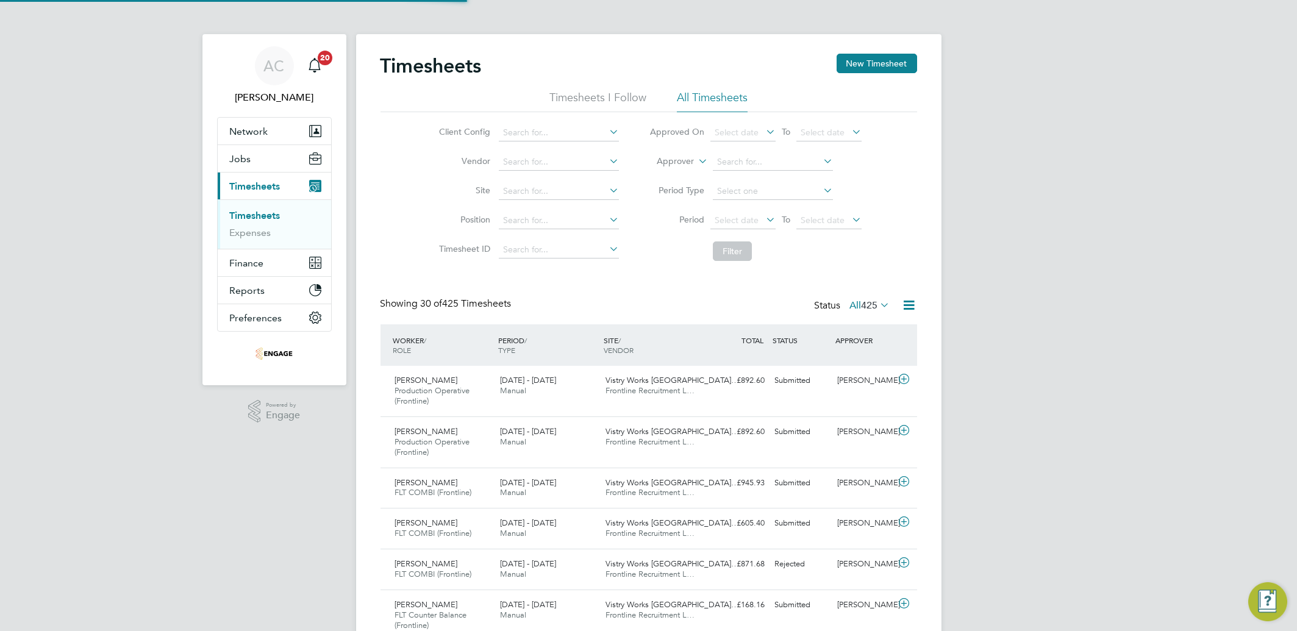
scroll to position [30, 106]
